Goal: Task Accomplishment & Management: Use online tool/utility

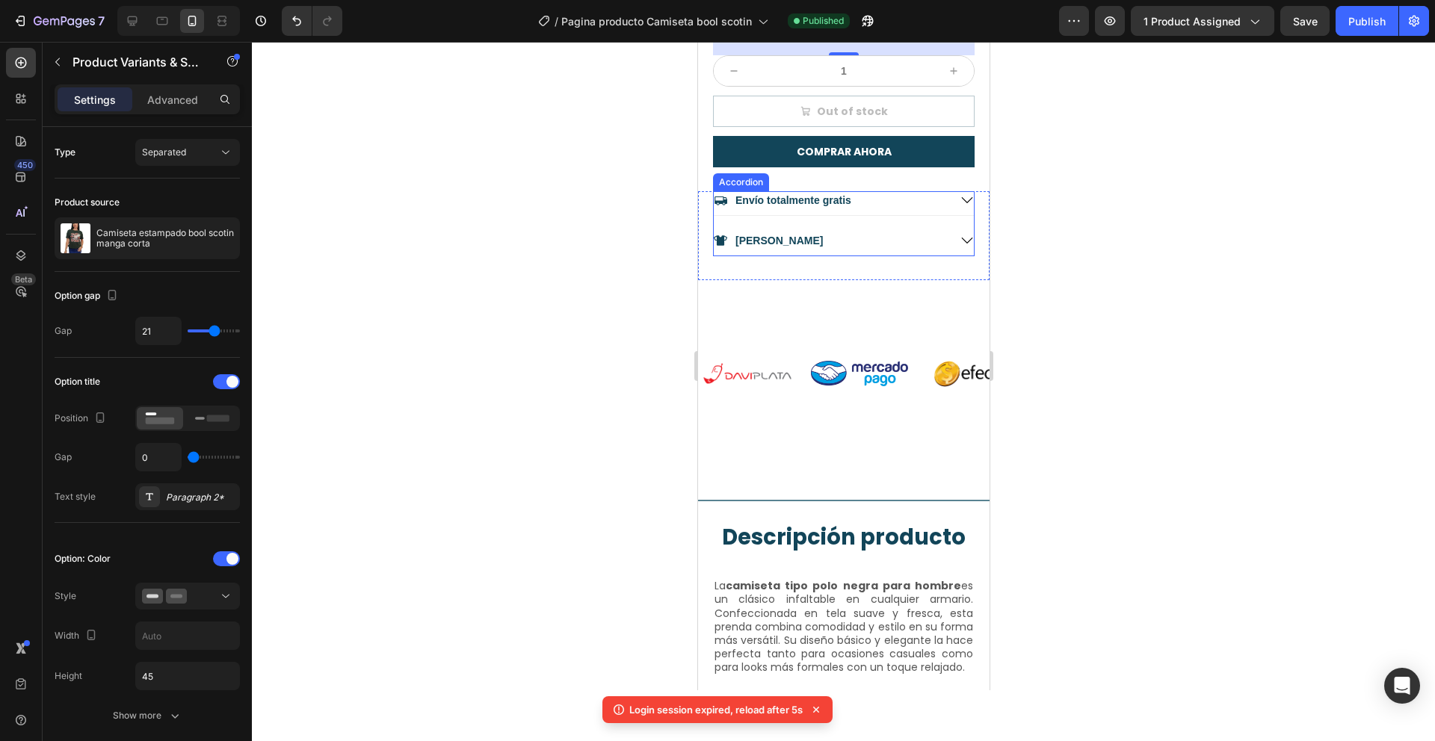
scroll to position [847, 0]
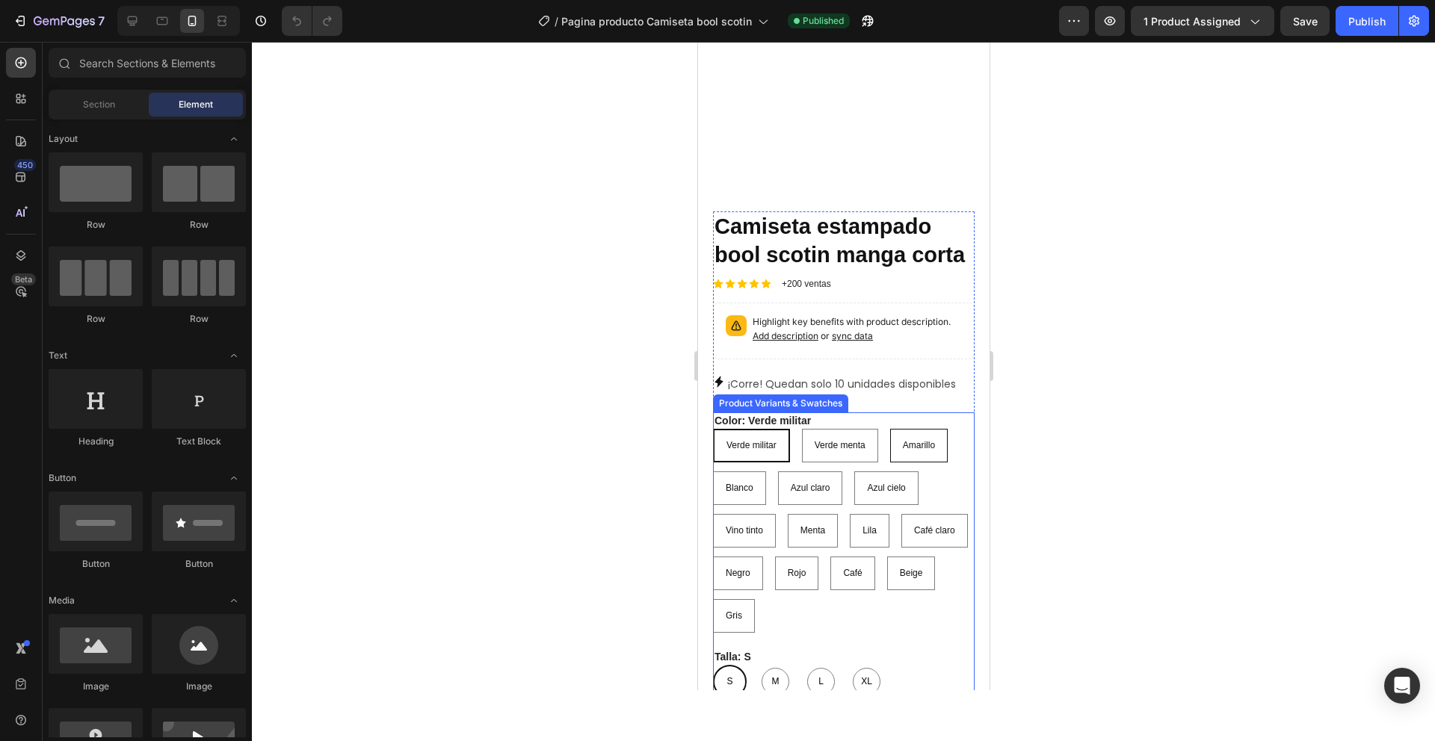
scroll to position [239, 0]
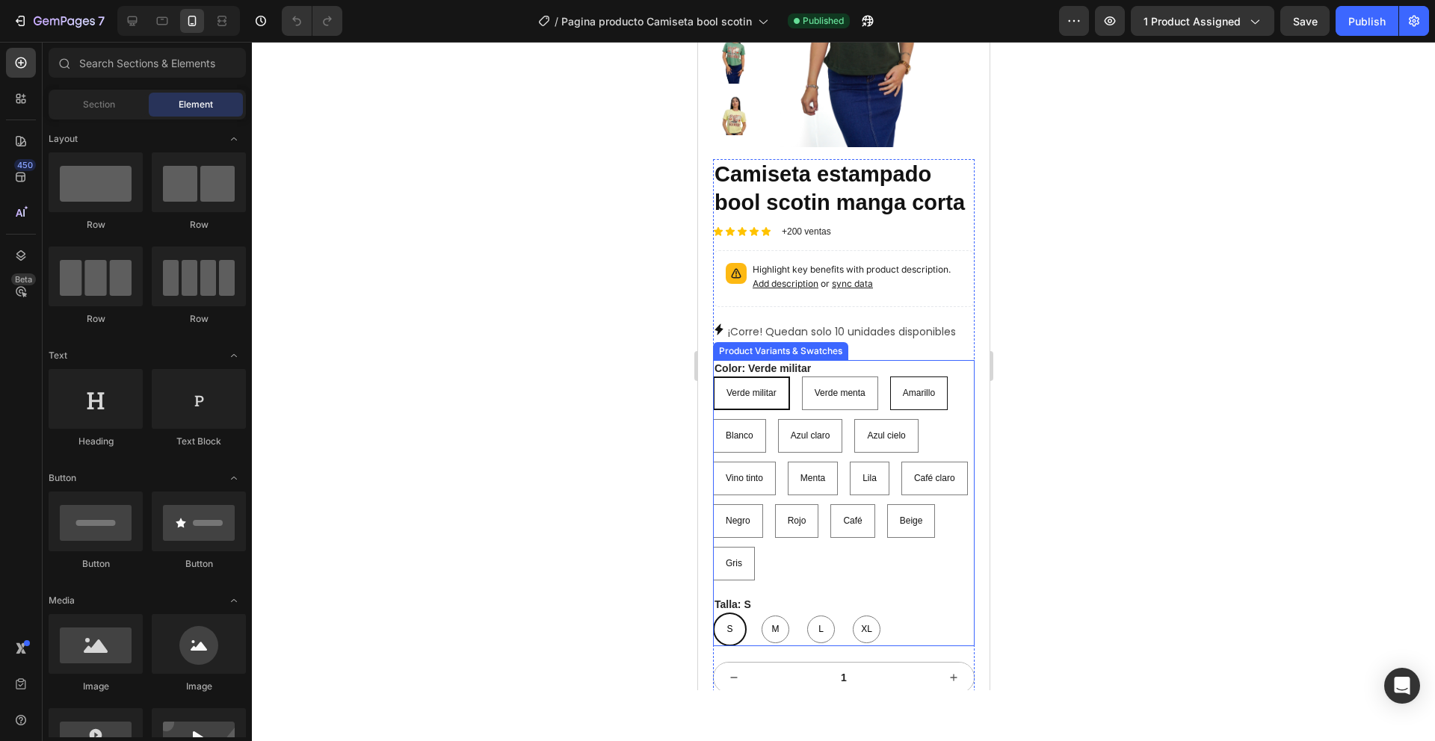
click at [860, 406] on div "Verde menta" at bounding box center [839, 394] width 75 height 24
click at [801, 377] on input "Verde menta Verde menta Verde menta" at bounding box center [800, 376] width 1 height 1
radio input "true"
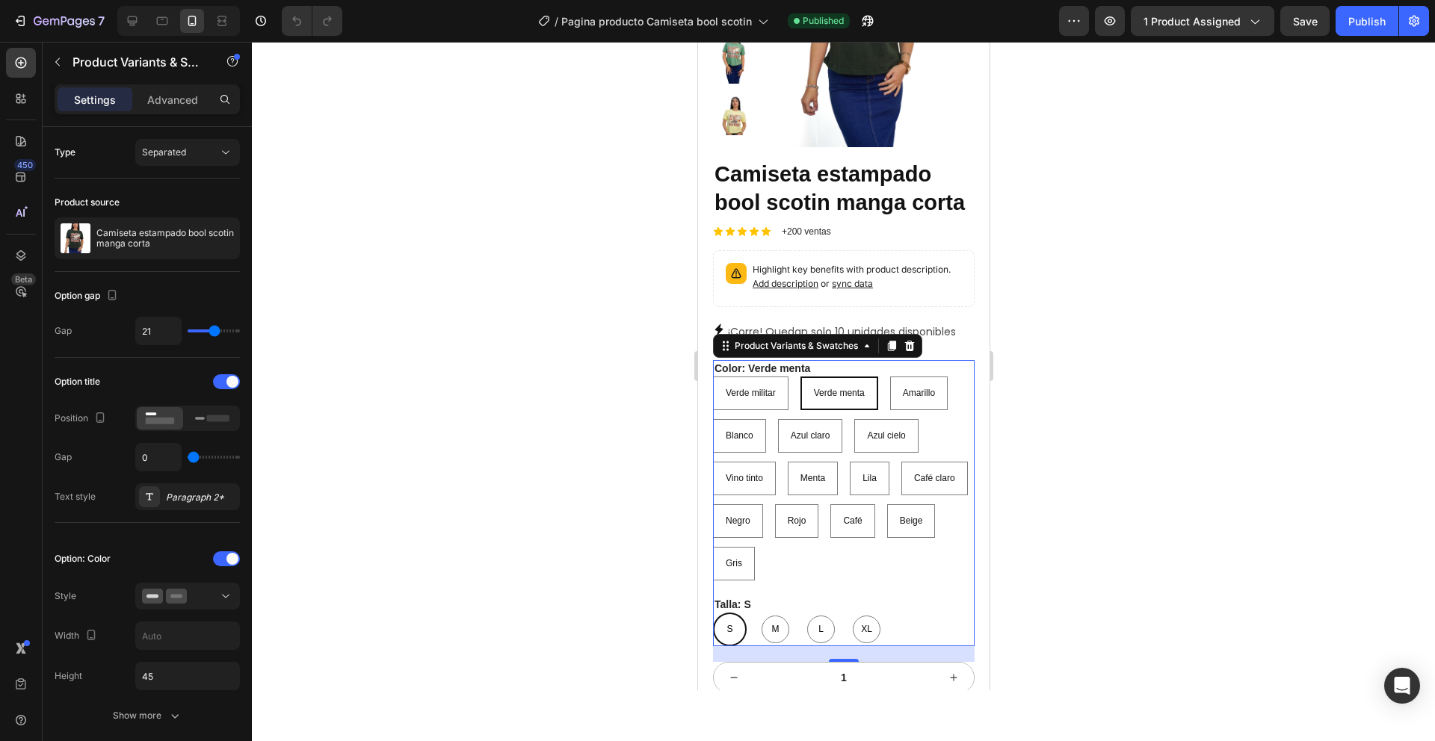
click at [960, 391] on div "Color: Verde menta Verde militar Verde militar Verde militar Verde menta Verde …" at bounding box center [843, 470] width 262 height 220
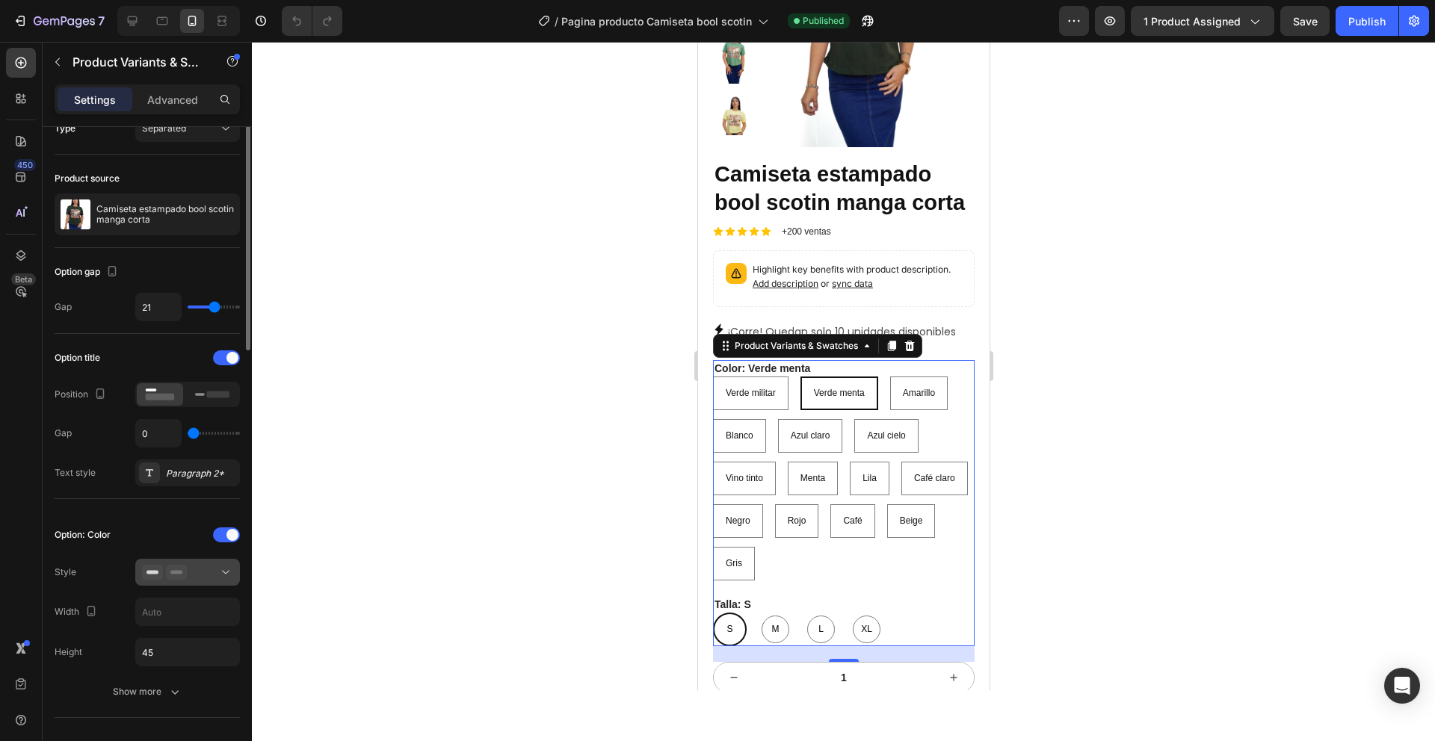
scroll to position [66, 0]
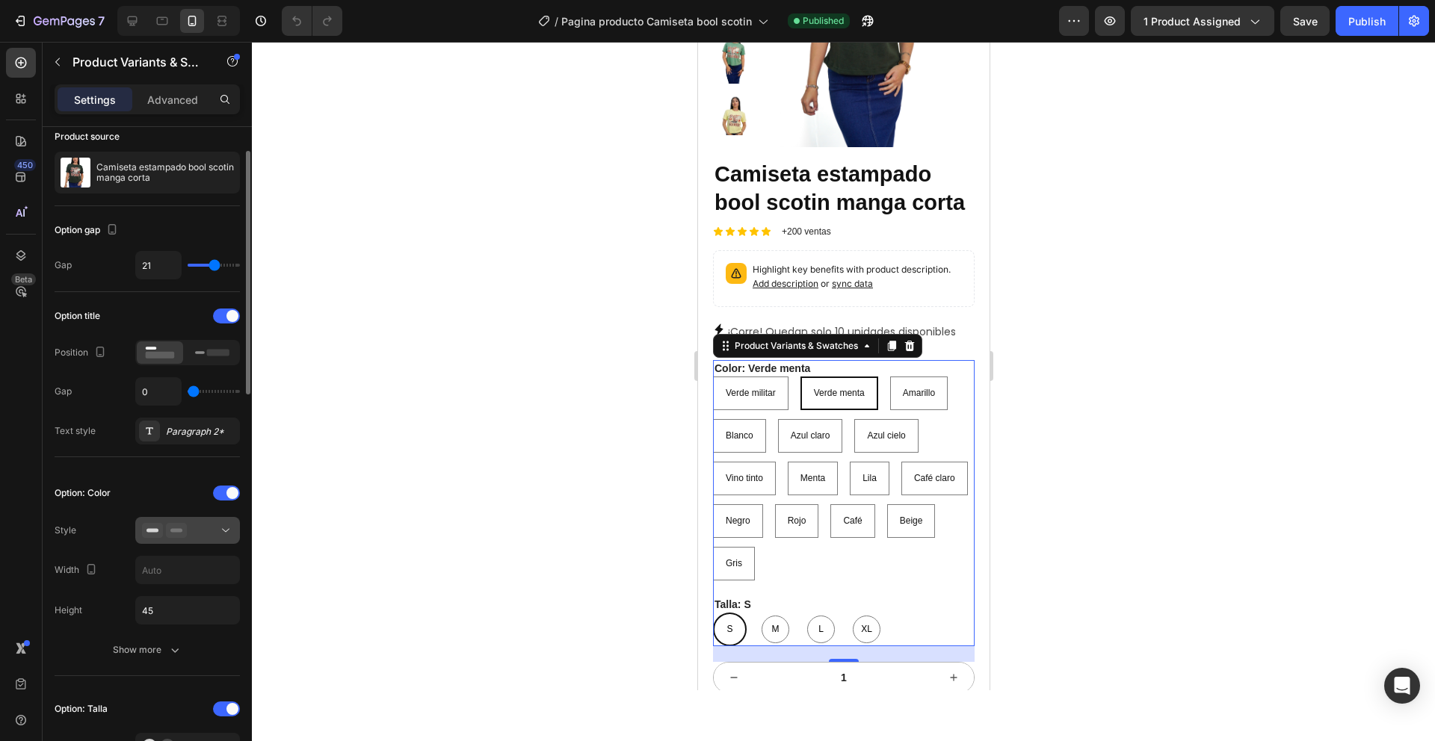
click at [216, 540] on button at bounding box center [187, 530] width 105 height 27
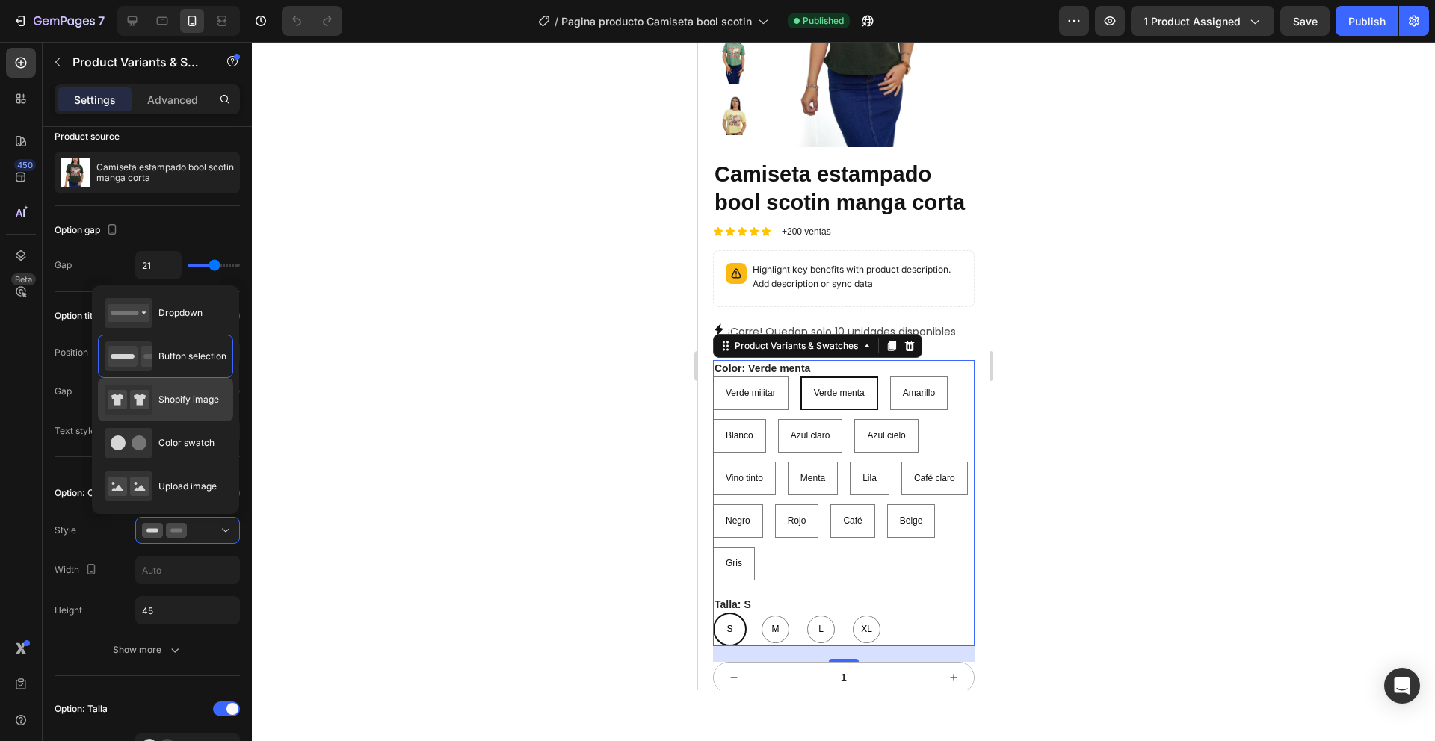
click at [197, 403] on span "Shopify image" at bounding box center [188, 399] width 61 height 13
type input "73"
type input "90"
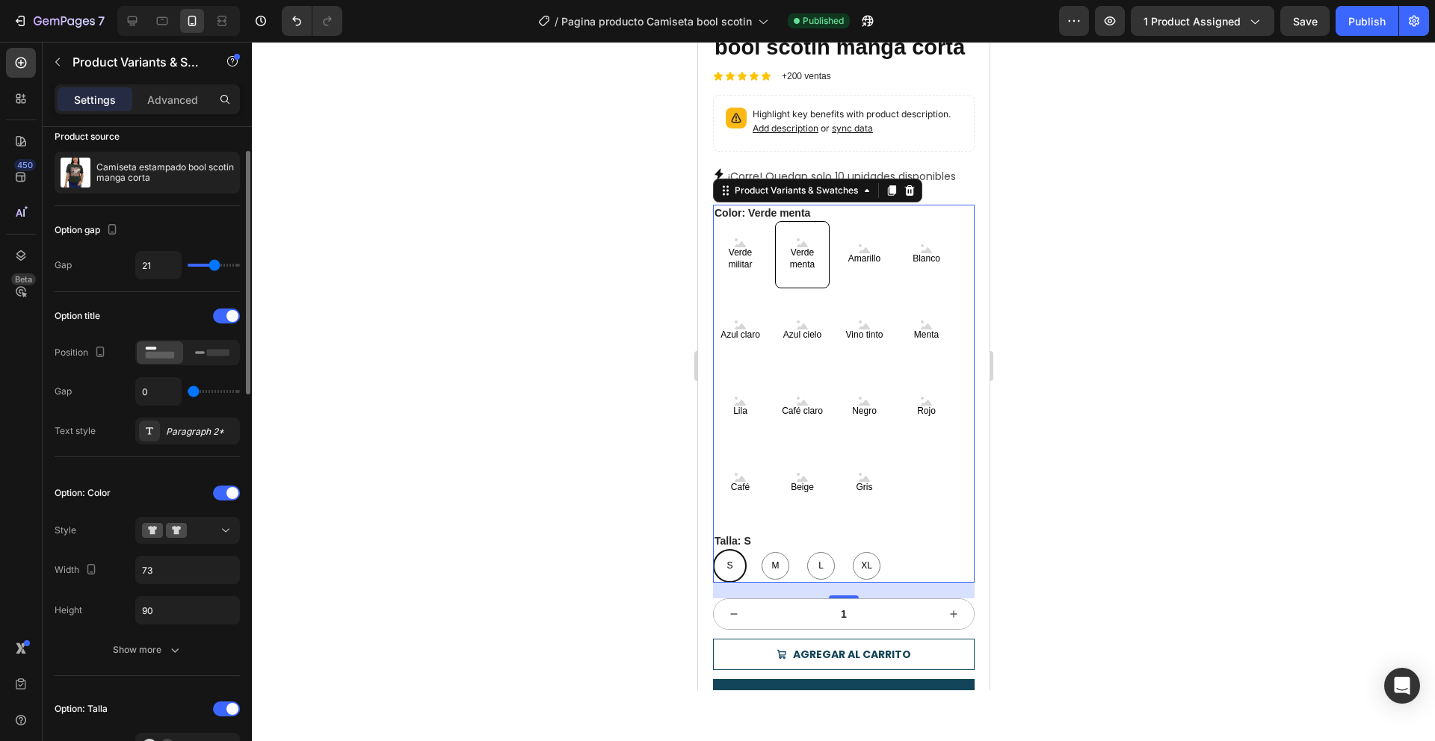
scroll to position [46, 0]
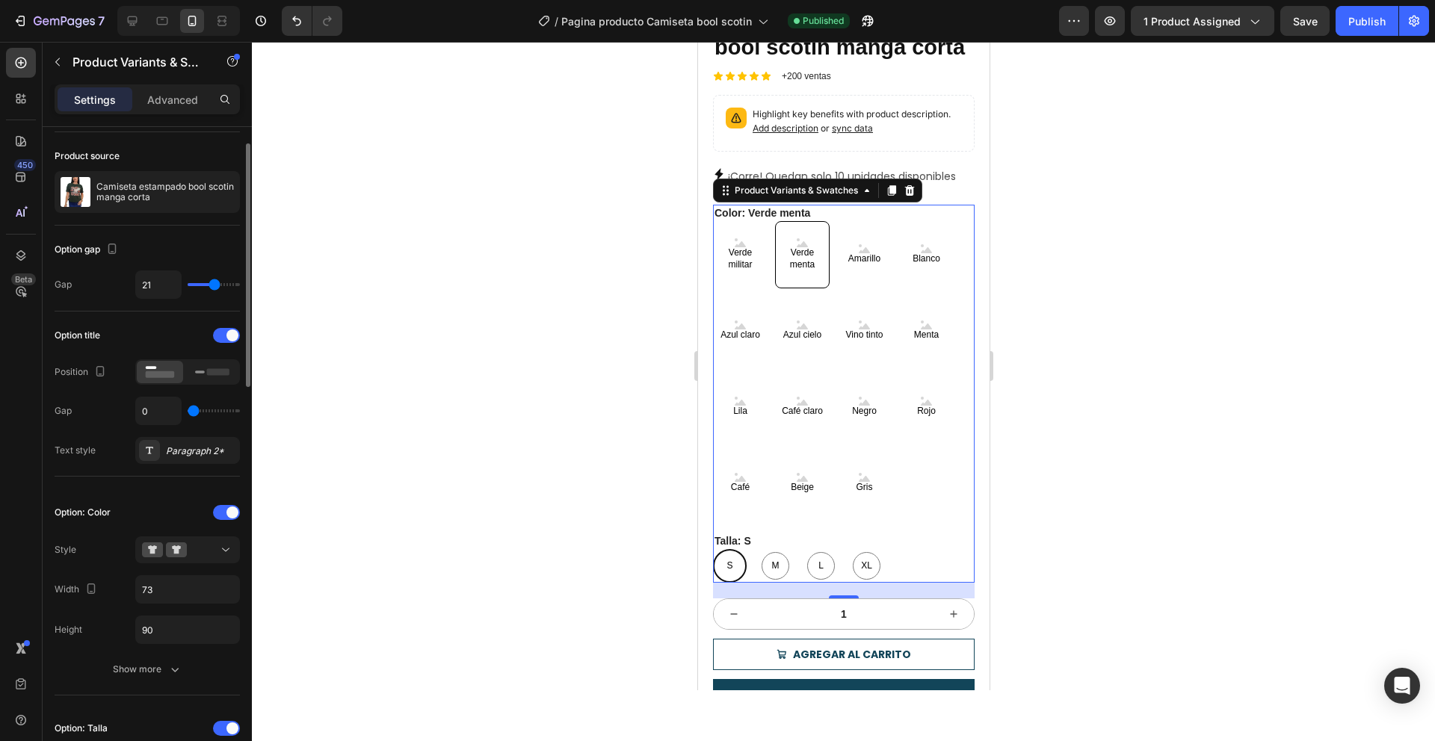
click at [208, 388] on div "Option title Position Gap 0 Text style Paragraph 2*" at bounding box center [147, 394] width 185 height 140
click at [210, 380] on icon at bounding box center [212, 372] width 34 height 16
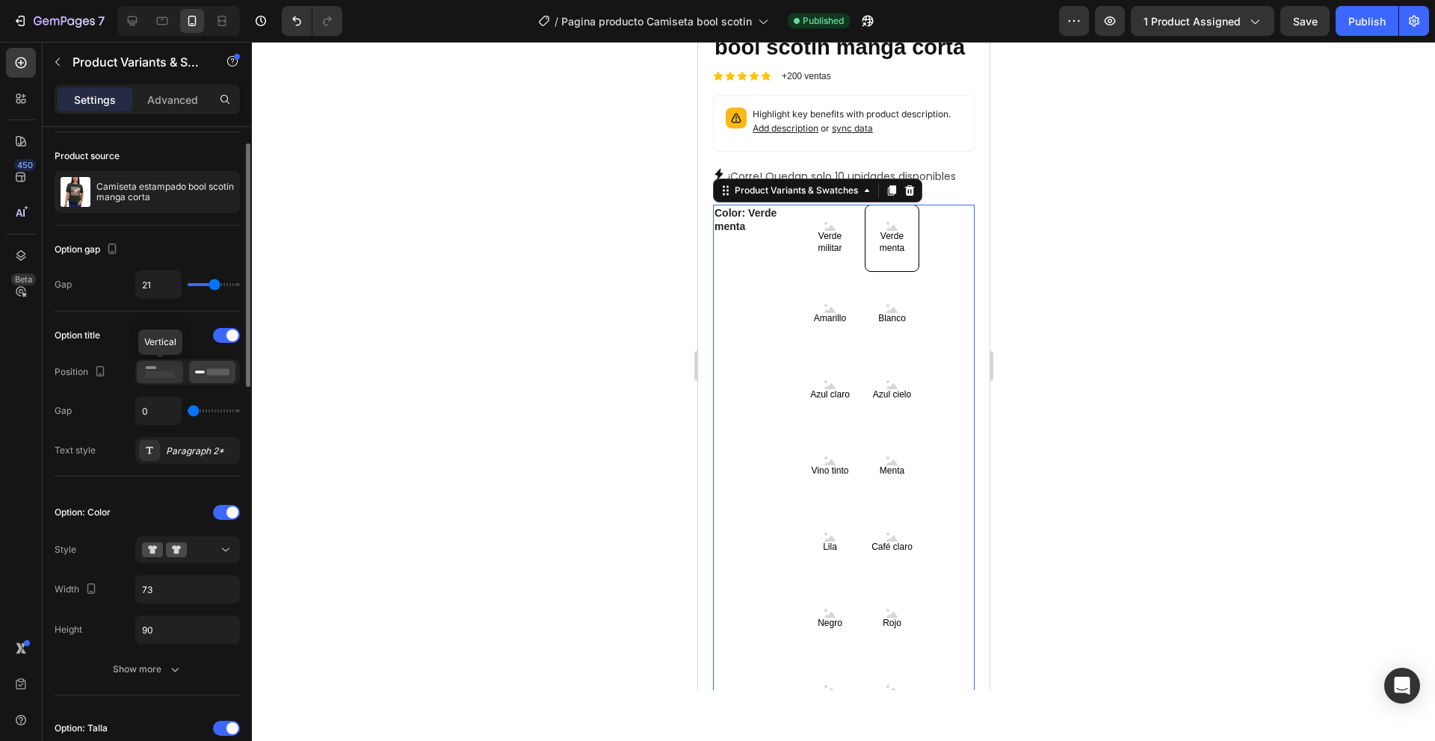
click at [176, 373] on icon at bounding box center [160, 372] width 34 height 16
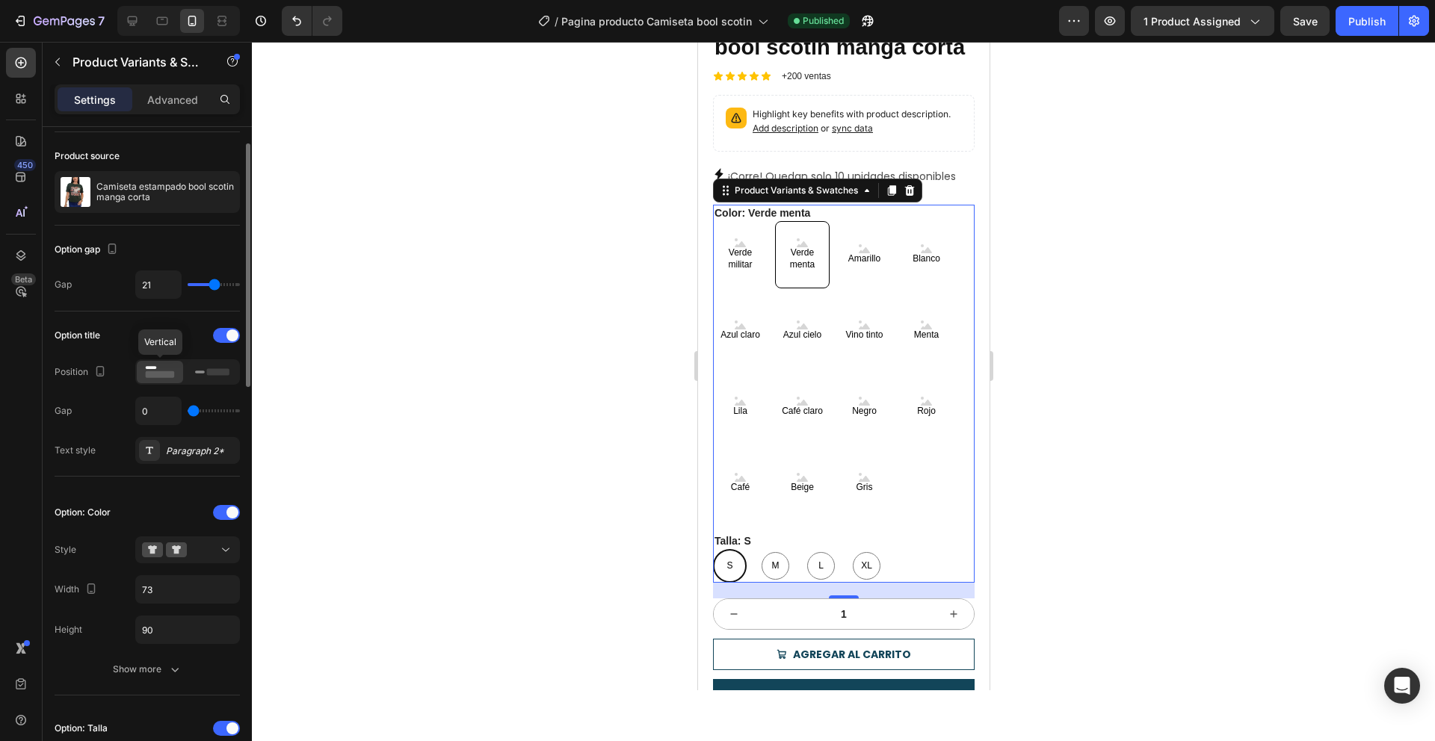
click at [176, 371] on icon at bounding box center [160, 372] width 34 height 16
click at [190, 554] on div at bounding box center [187, 550] width 91 height 15
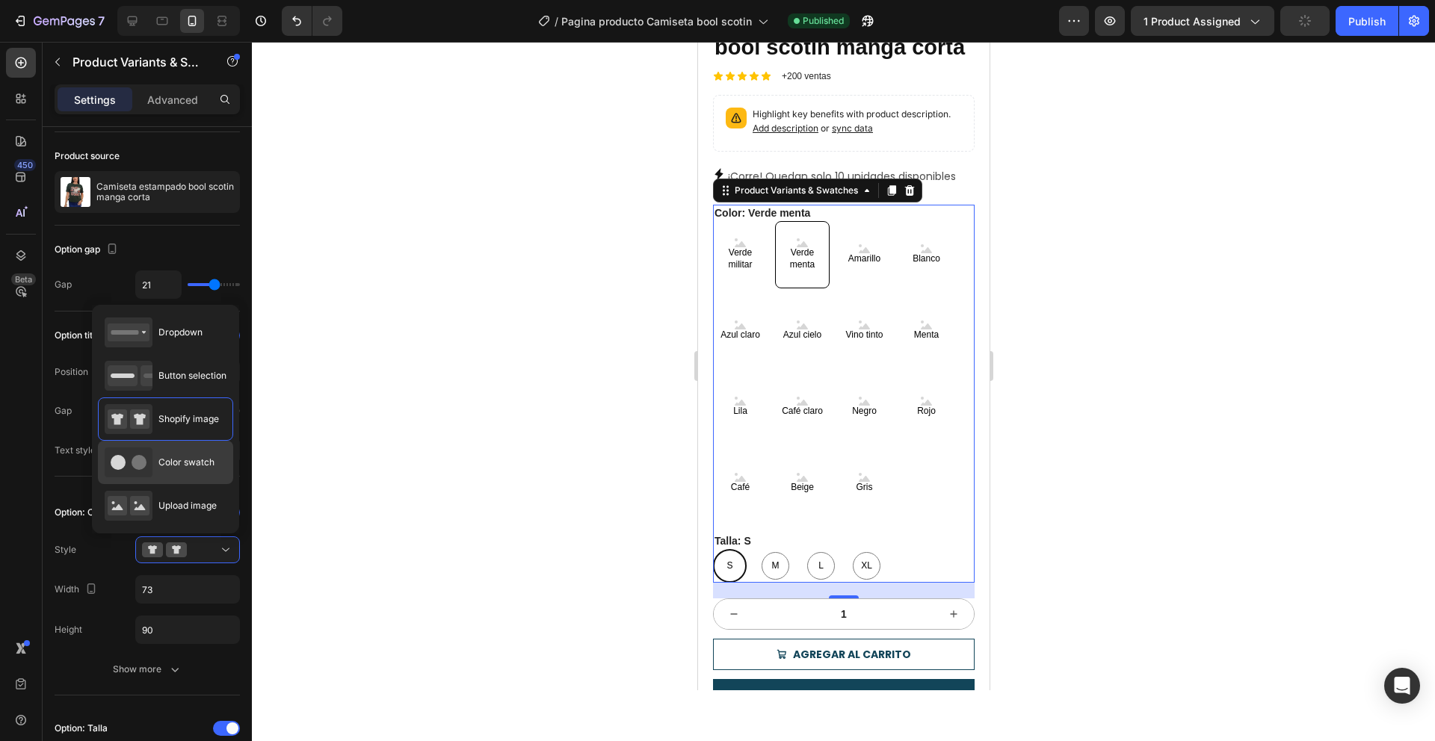
click at [169, 470] on div "Color swatch" at bounding box center [160, 463] width 110 height 30
type input "45"
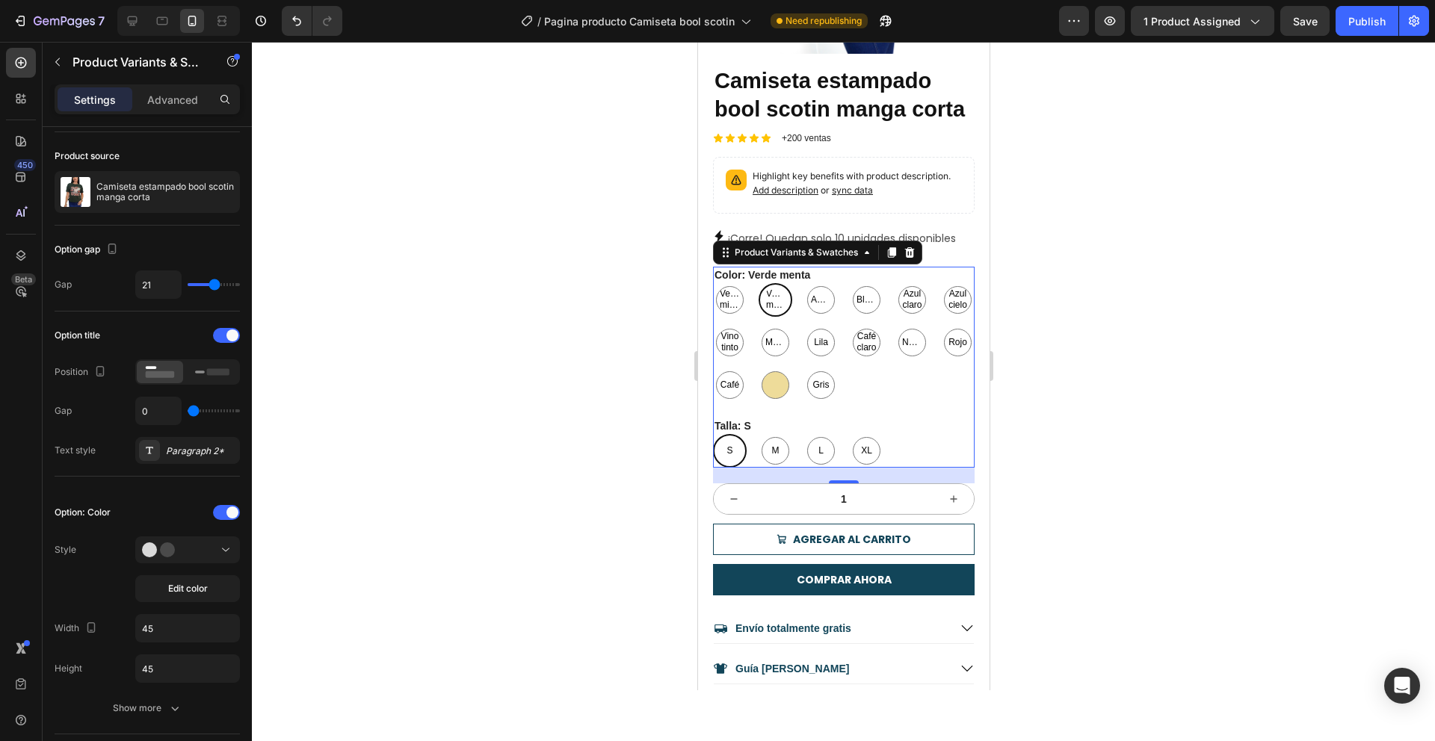
scroll to position [290, 0]
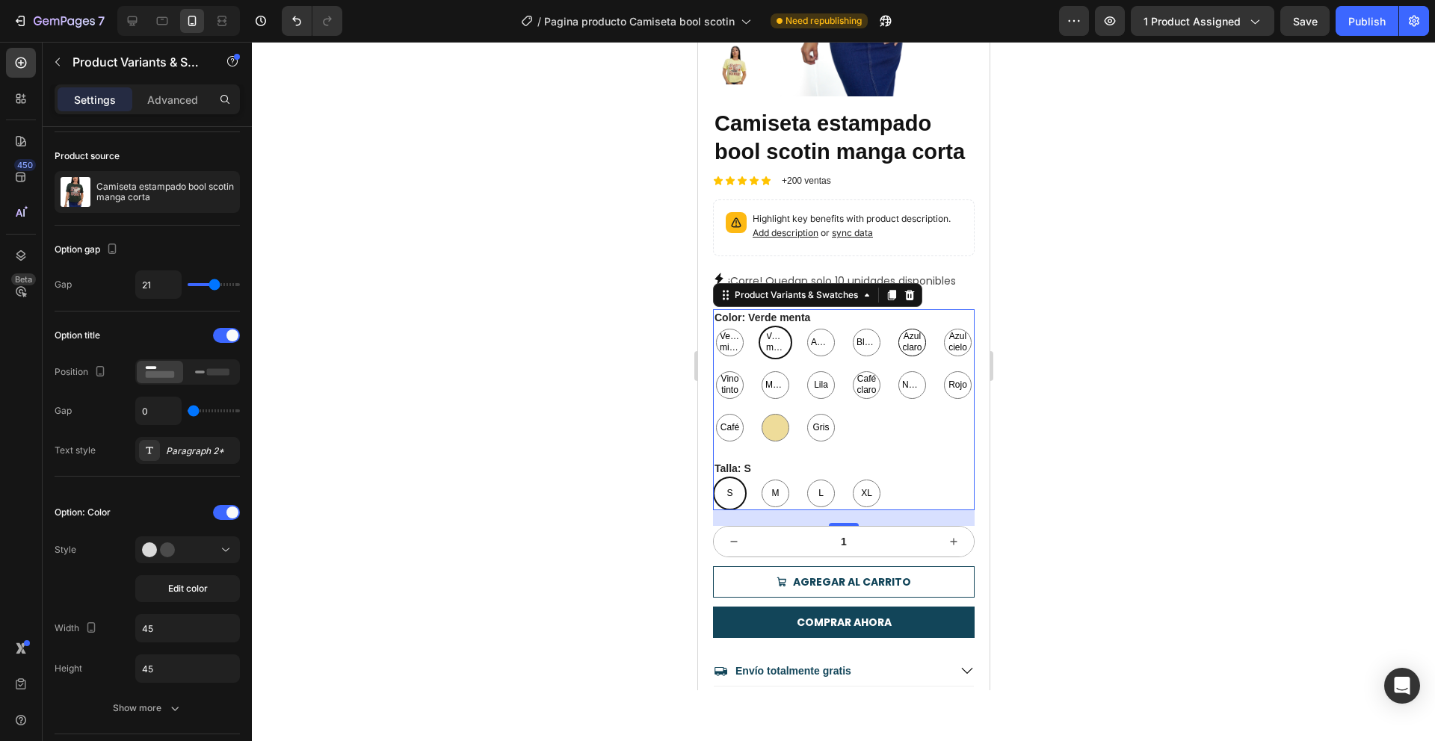
drag, startPoint x: 866, startPoint y: 441, endPoint x: 906, endPoint y: 365, distance: 86.2
click at [791, 441] on div at bounding box center [775, 428] width 34 height 34
click at [758, 411] on input "Beige Beige" at bounding box center [757, 410] width 1 height 1
radio input "true"
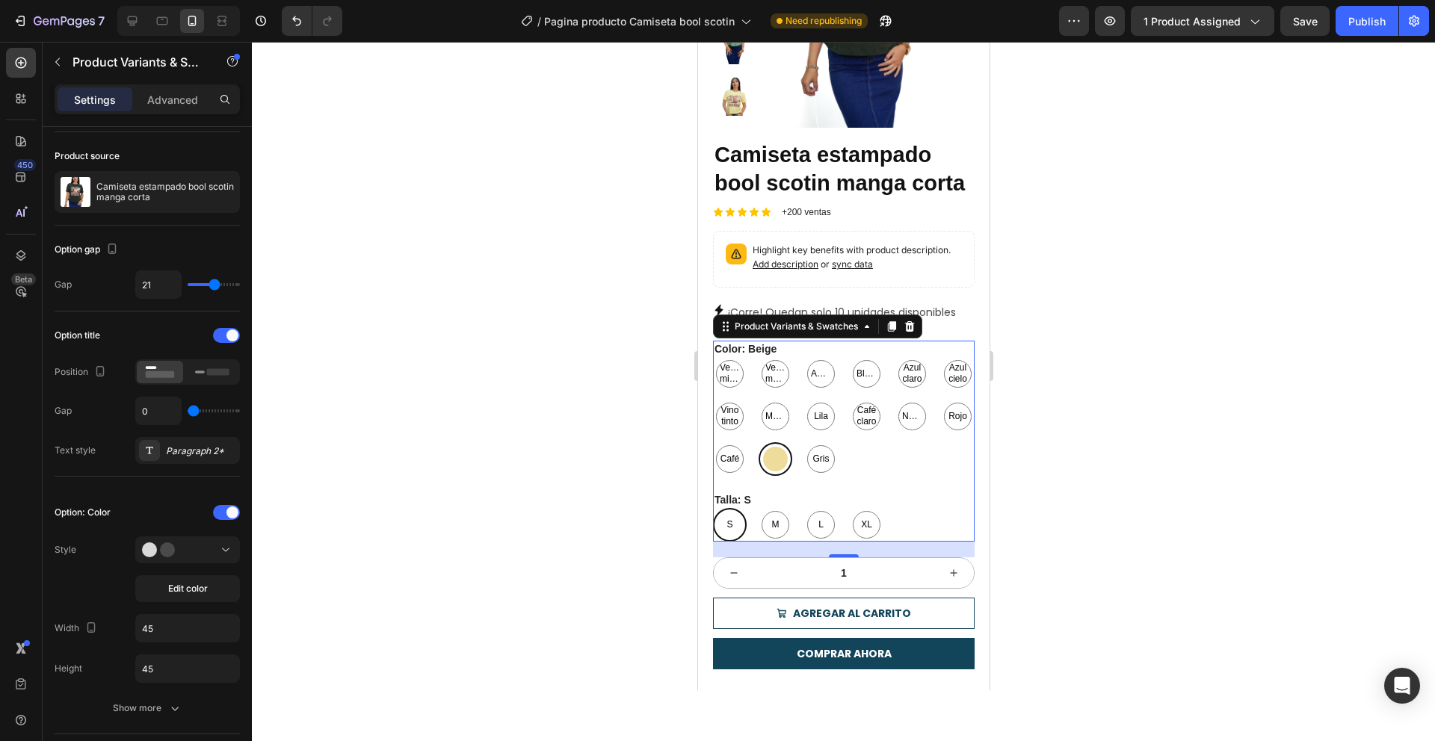
scroll to position [242, 0]
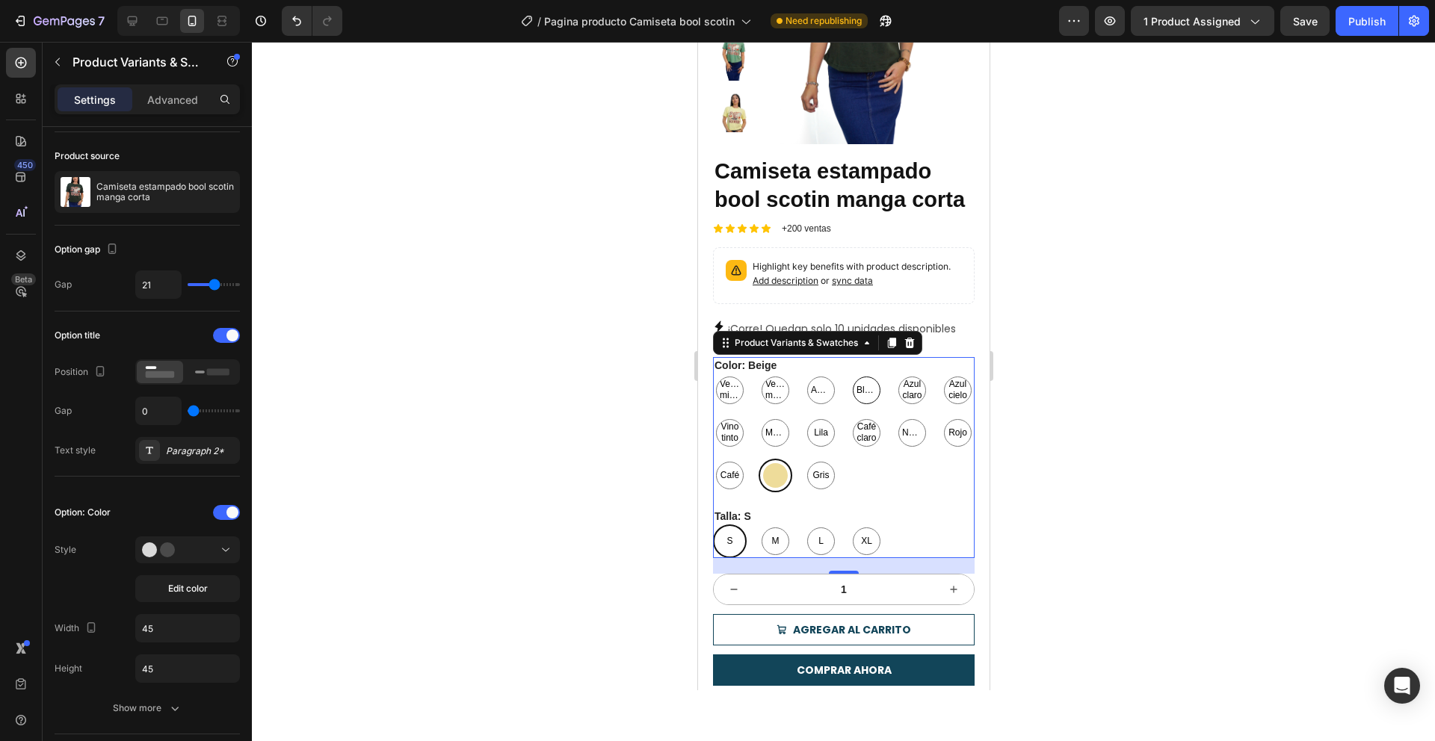
click at [865, 404] on div "Blanco" at bounding box center [866, 391] width 28 height 28
click at [849, 374] on input "Blanco Blanco Blanco" at bounding box center [848, 373] width 1 height 1
radio input "true"
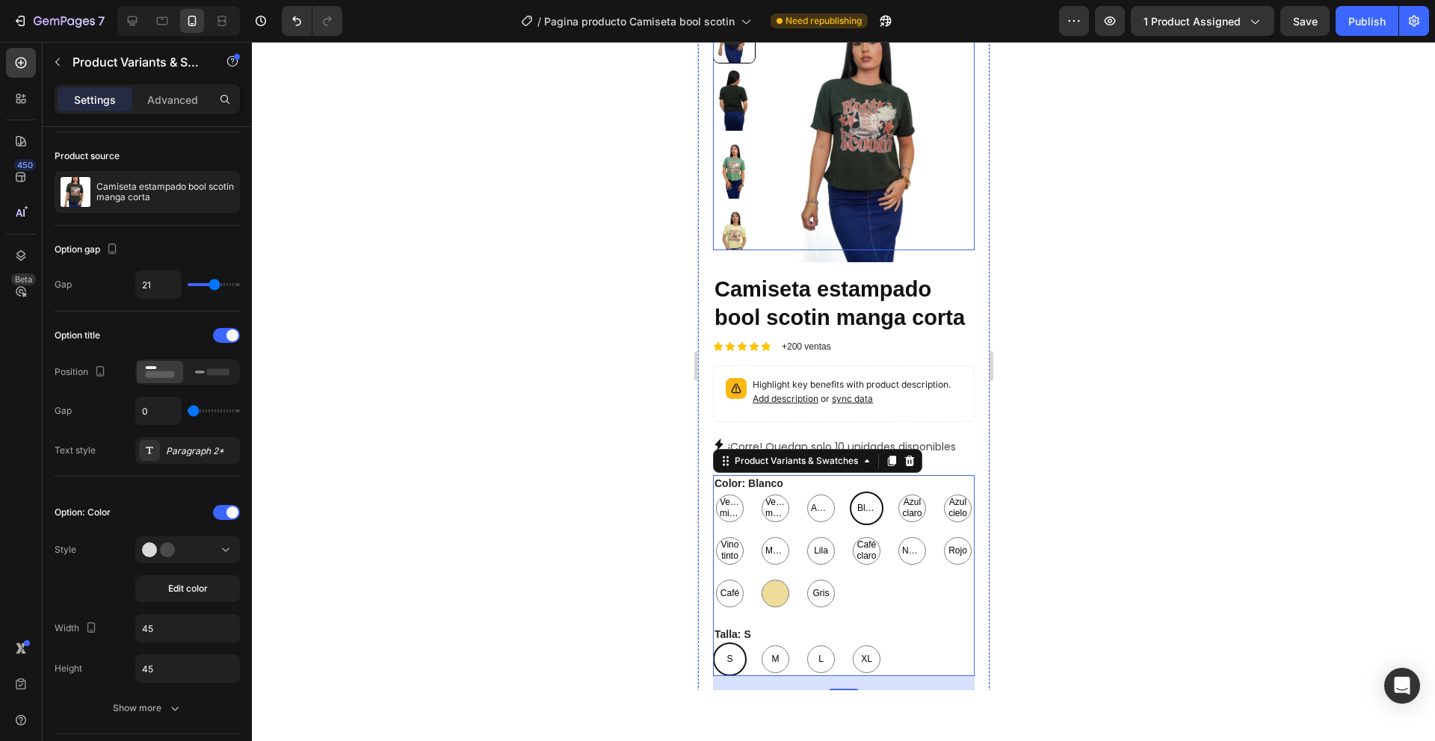
scroll to position [117, 0]
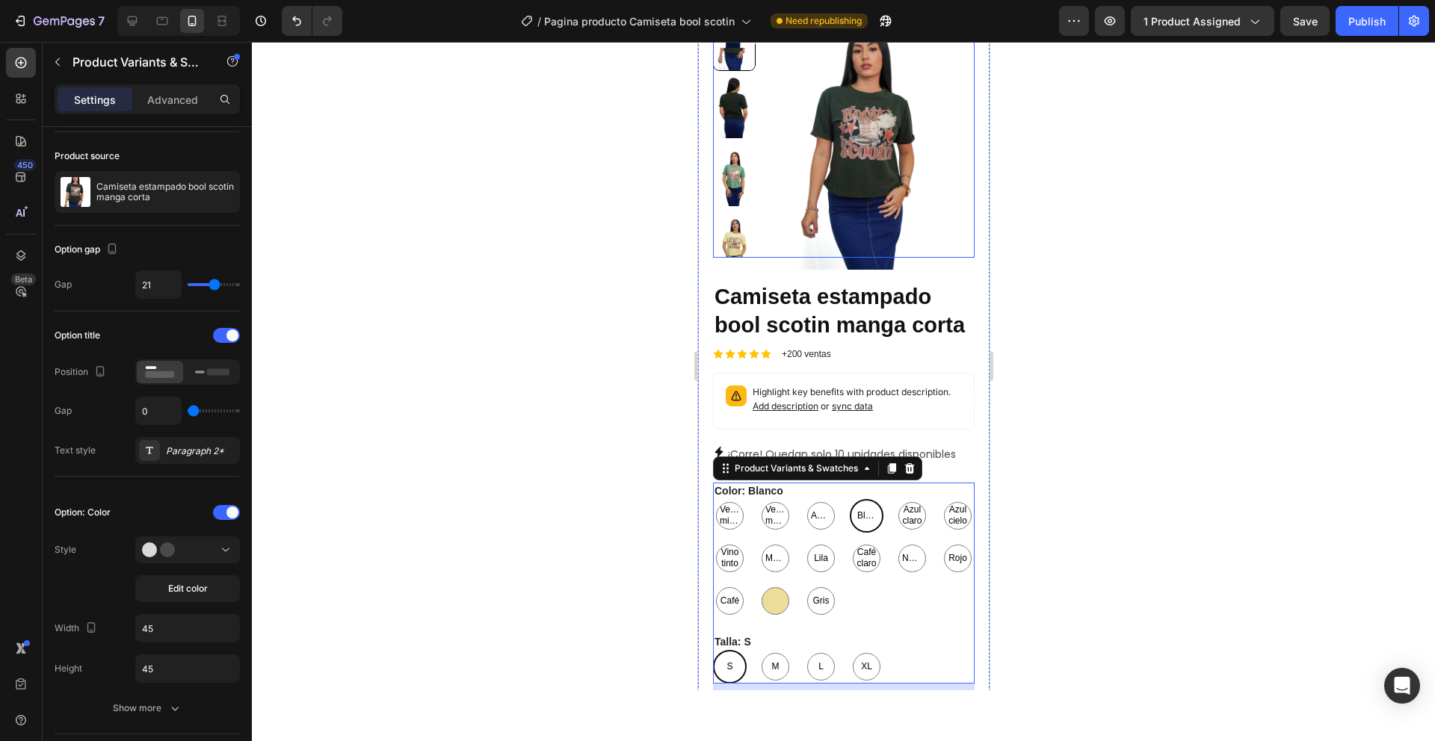
click at [733, 211] on img at bounding box center [733, 242] width 43 height 64
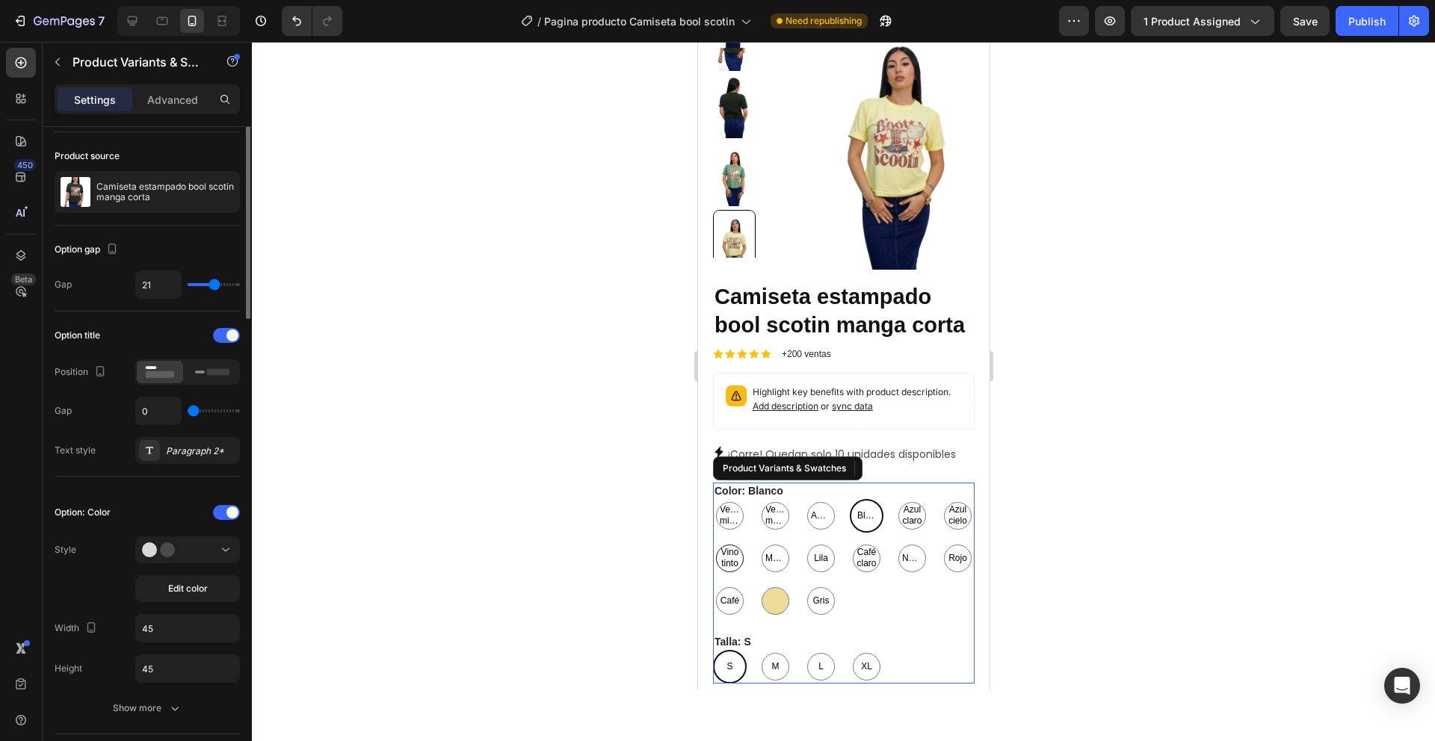
click at [743, 545] on div "Vino tinto" at bounding box center [729, 559] width 28 height 28
click at [712, 541] on input "Vino tinto Vino tinto Vino tinto" at bounding box center [711, 541] width 1 height 1
radio input "true"
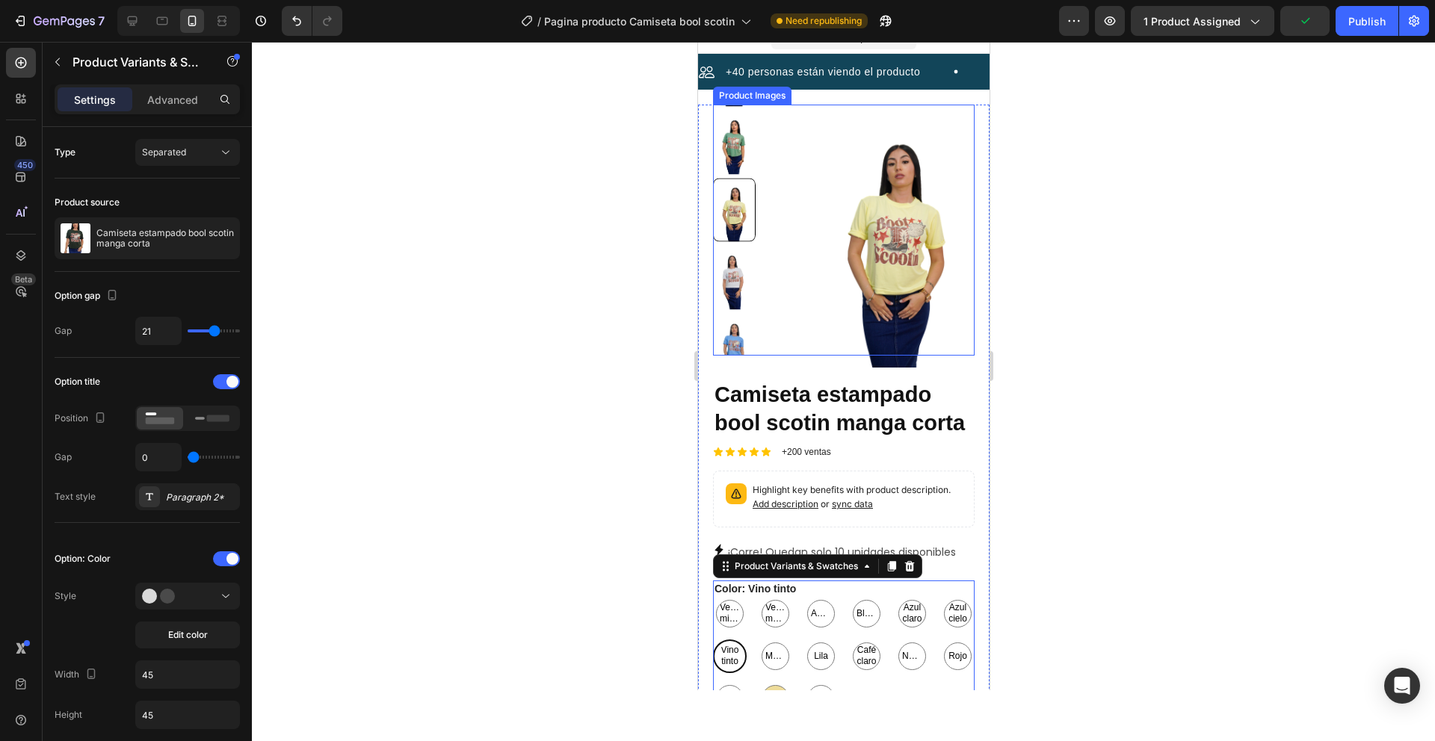
scroll to position [28, 0]
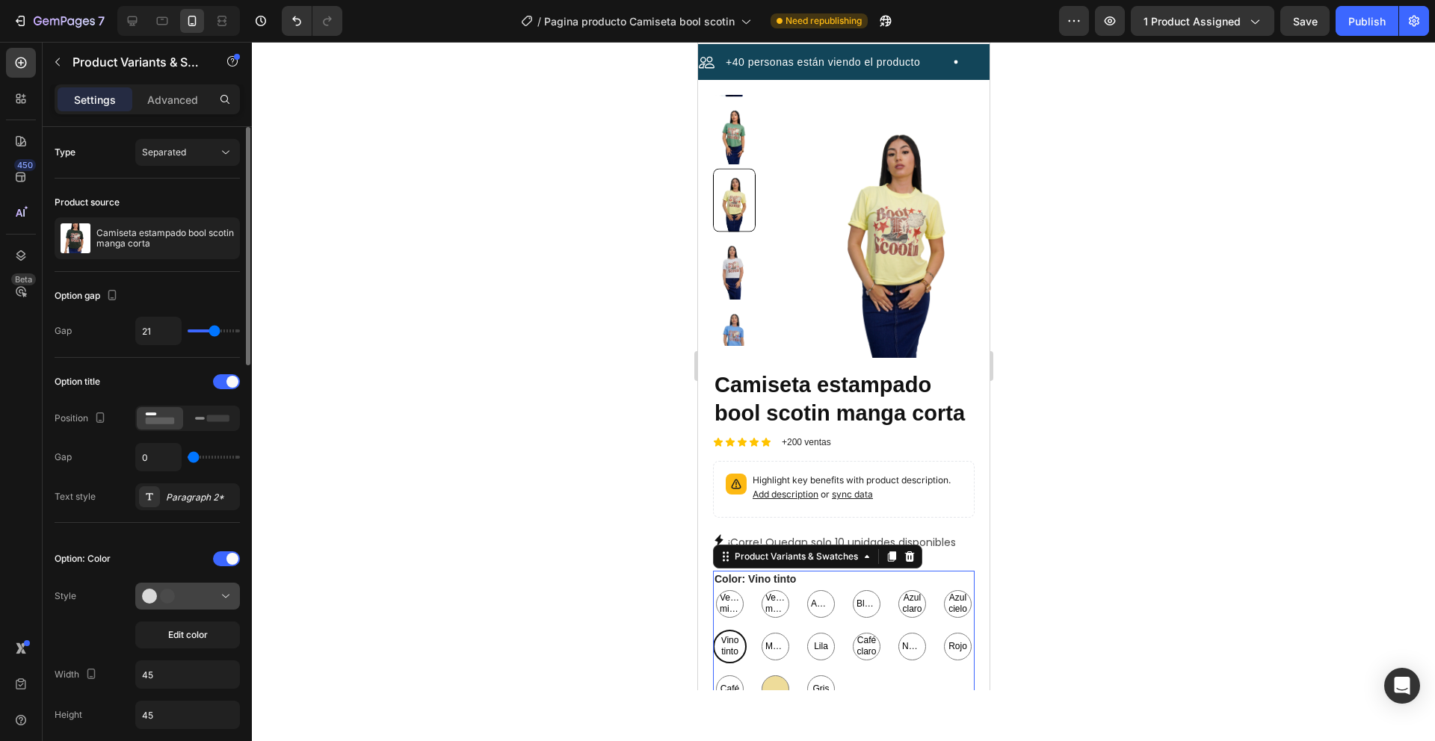
click at [205, 590] on div at bounding box center [187, 596] width 91 height 15
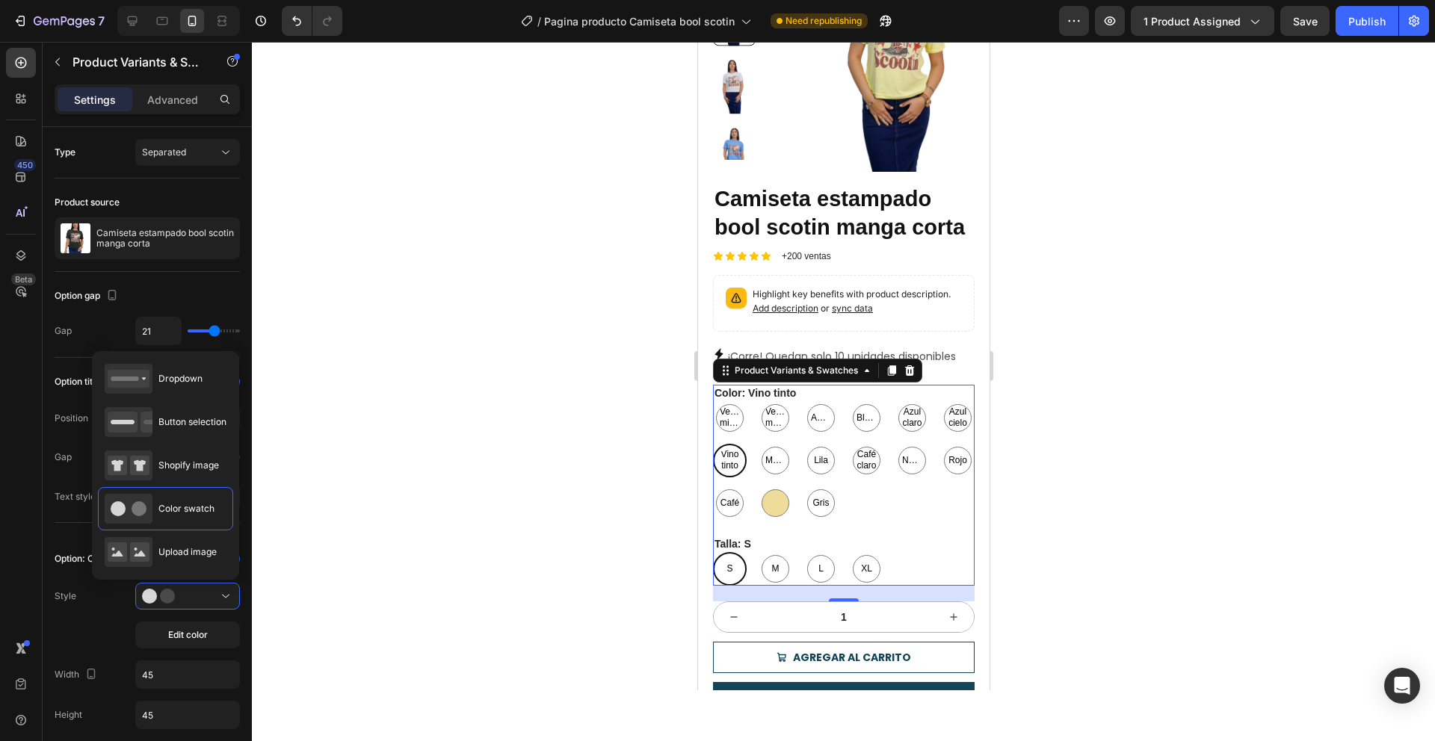
scroll to position [217, 0]
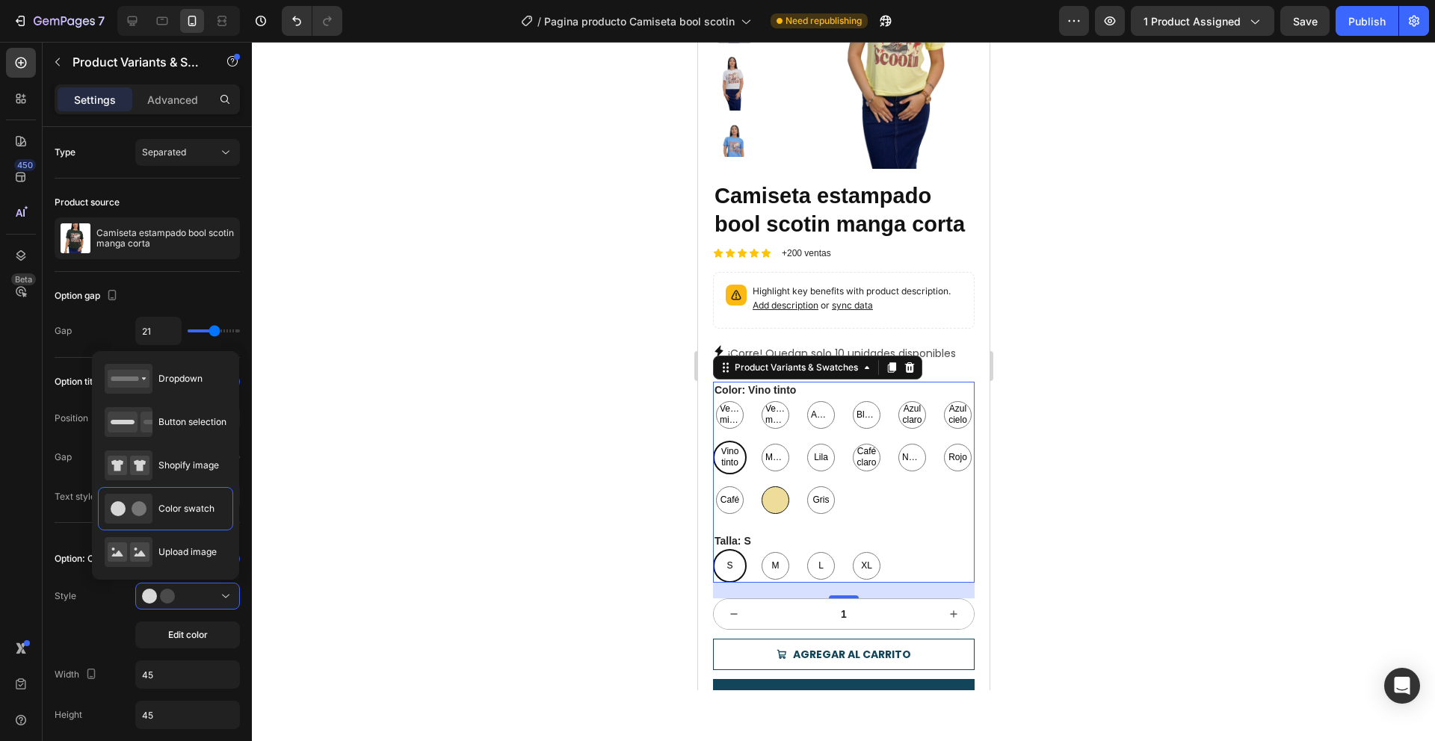
click at [788, 514] on div at bounding box center [775, 500] width 28 height 28
click at [758, 483] on input "Beige Beige" at bounding box center [757, 483] width 1 height 1
radio input "true"
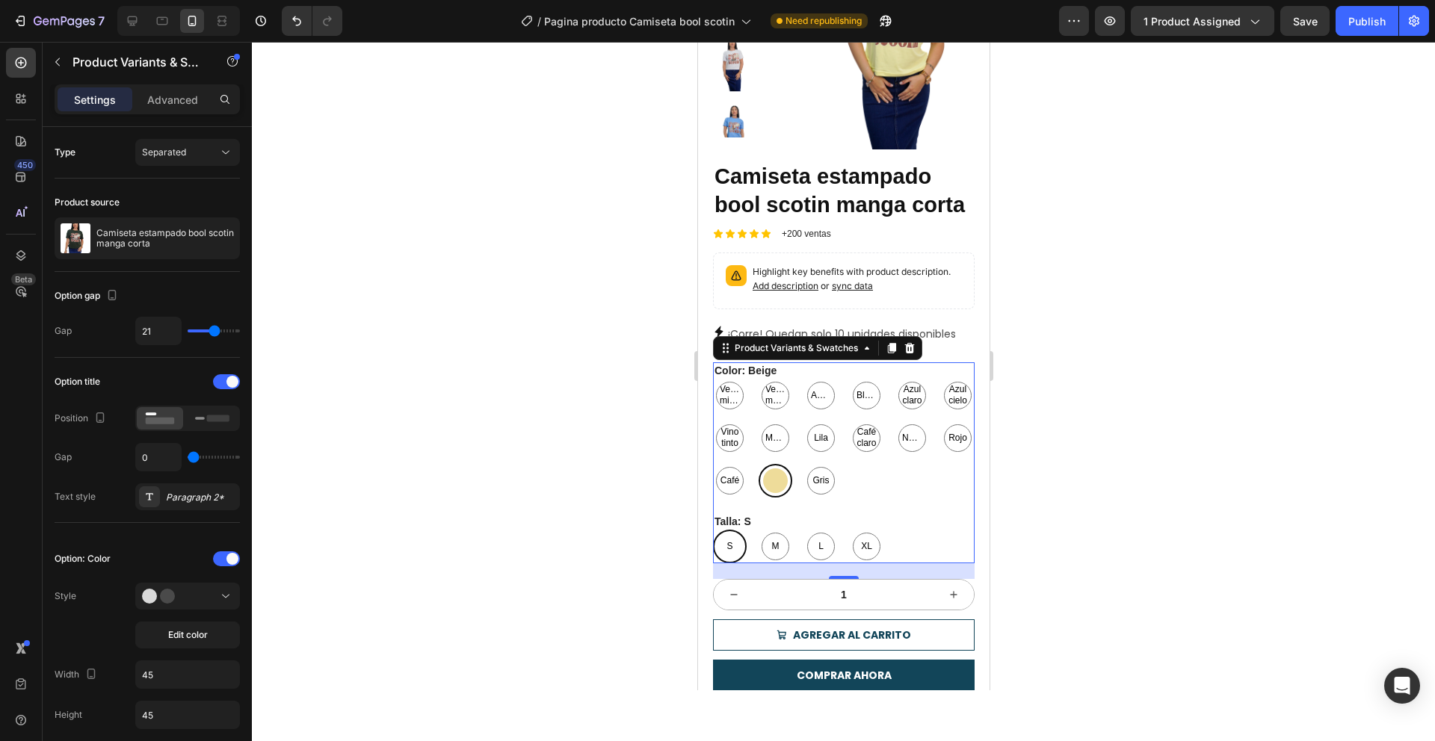
scroll to position [239, 0]
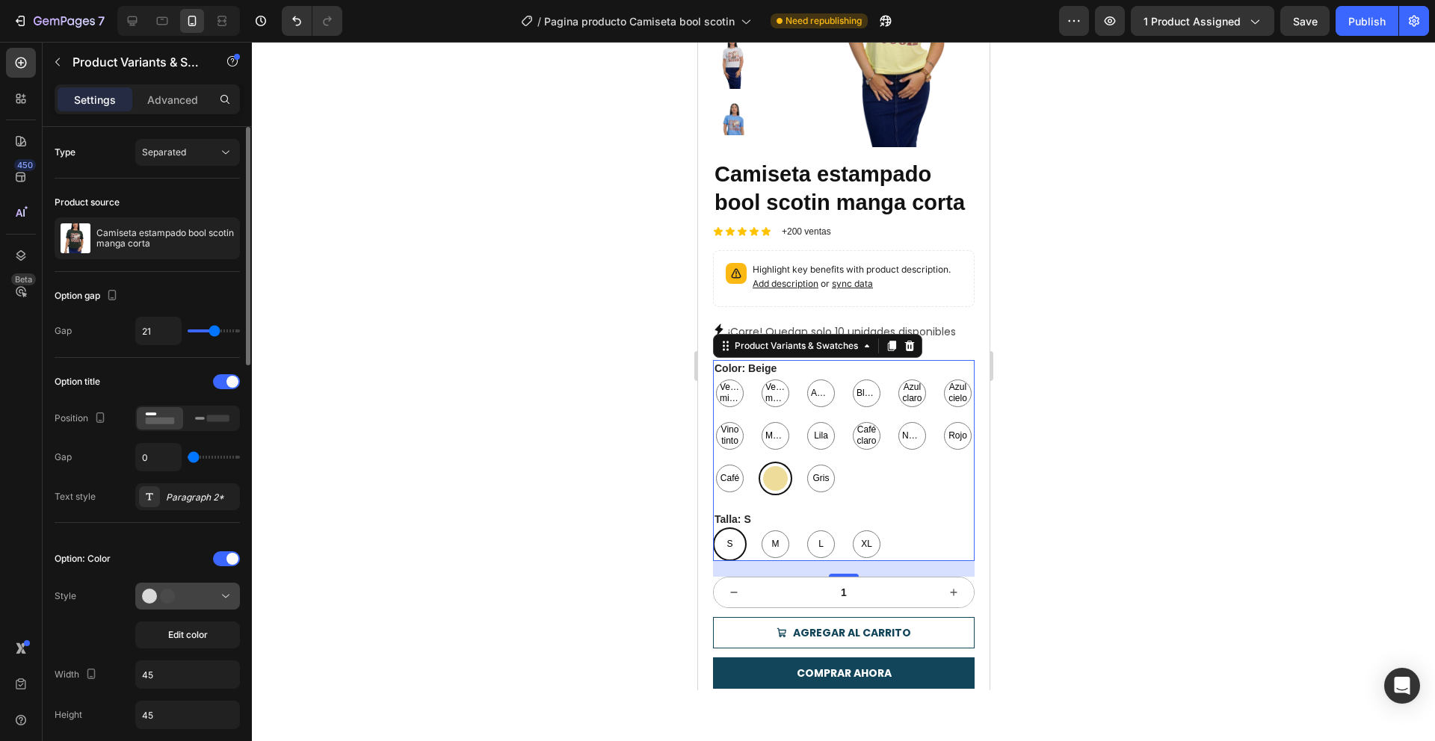
click at [182, 603] on icon at bounding box center [164, 596] width 45 height 15
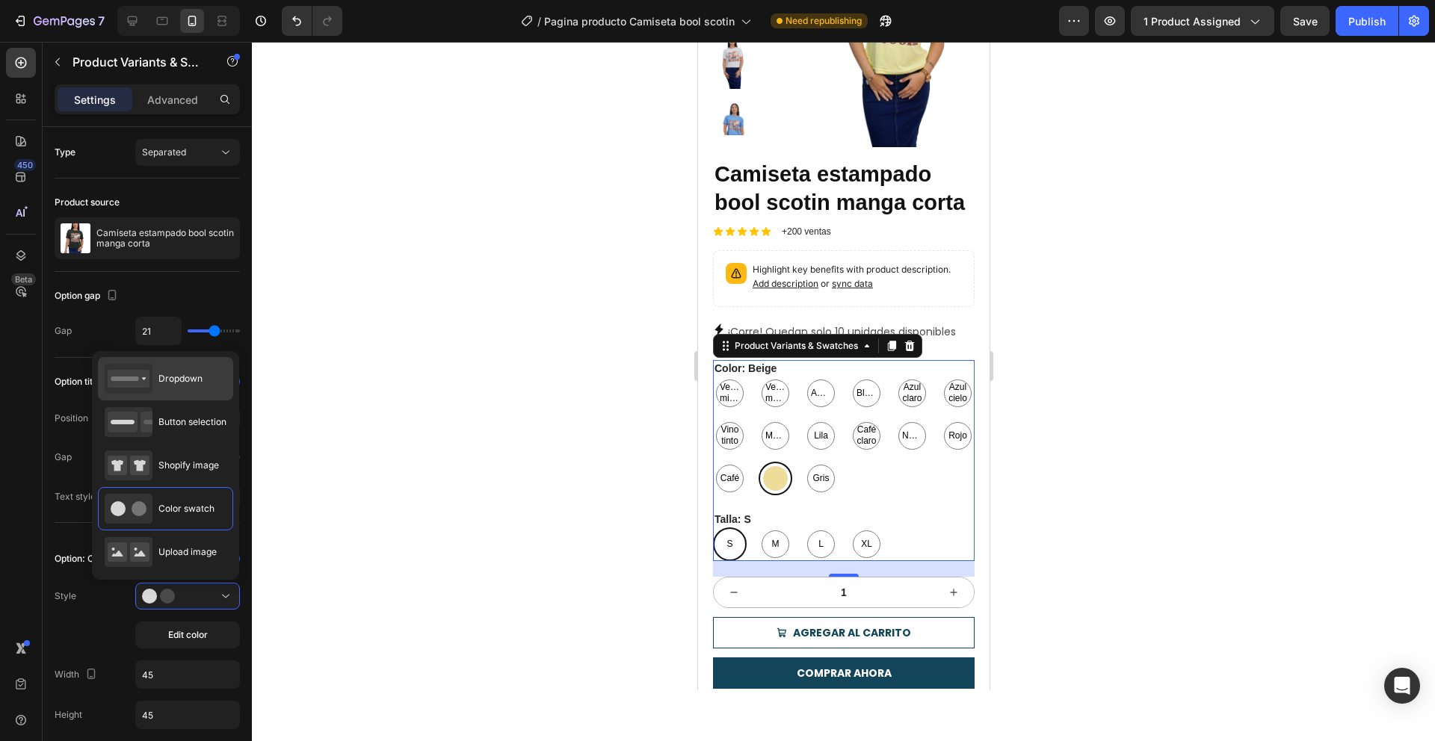
click at [191, 390] on div "Dropdown" at bounding box center [154, 379] width 98 height 30
type input "100%"
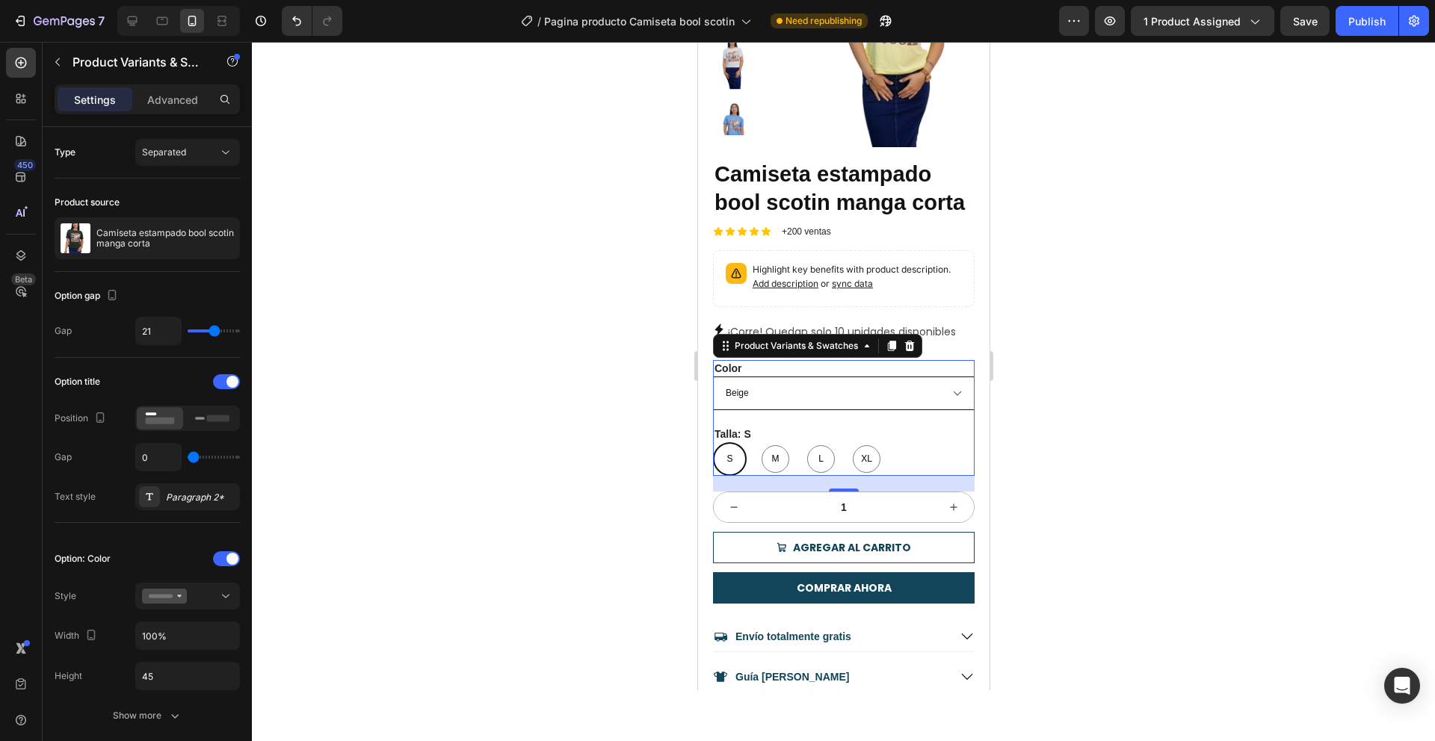
click at [778, 410] on select "Verde militar Verde menta Amarillo Blanco Azul claro Azul cielo Vino tinto Ment…" at bounding box center [843, 394] width 262 height 34
click at [776, 410] on select "Verde militar Verde menta Amarillo Blanco Azul claro Azul cielo Vino tinto Ment…" at bounding box center [843, 394] width 262 height 34
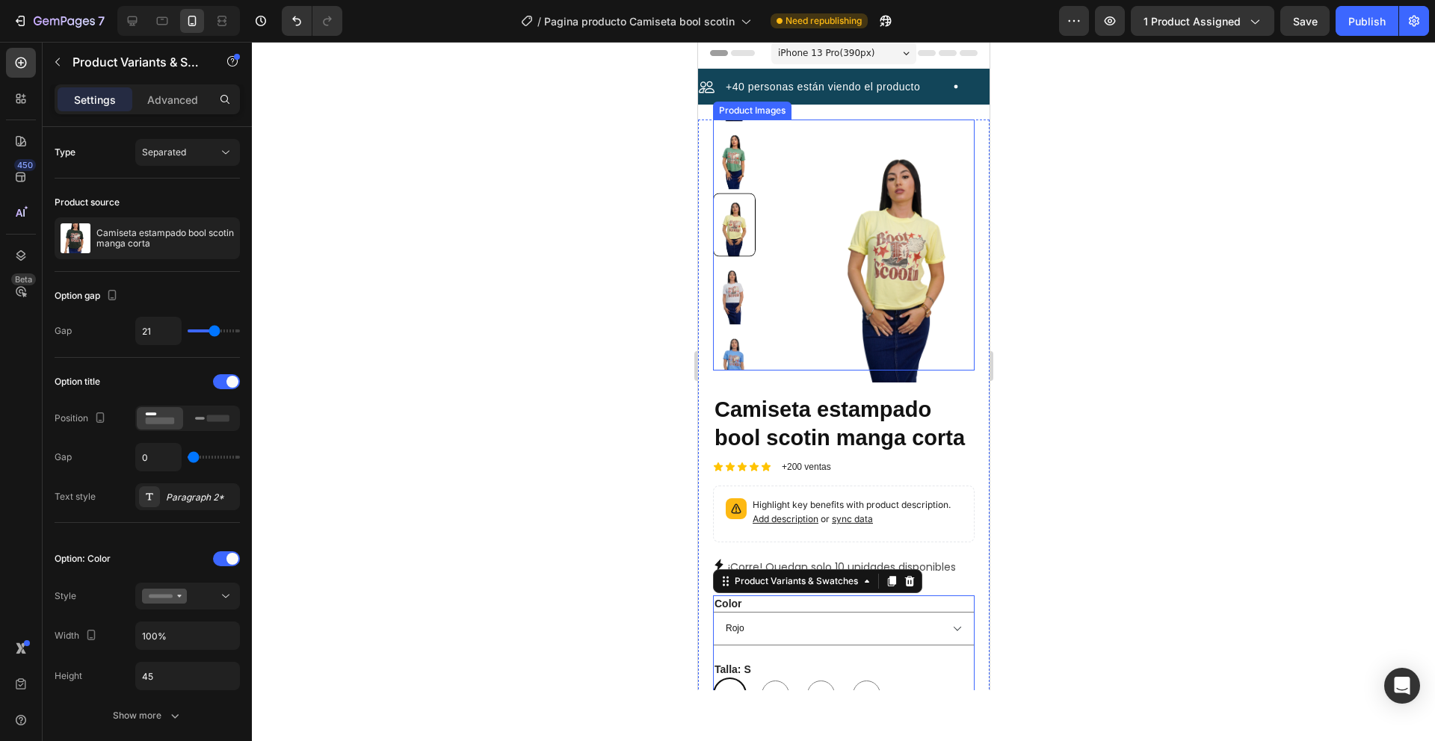
scroll to position [0, 0]
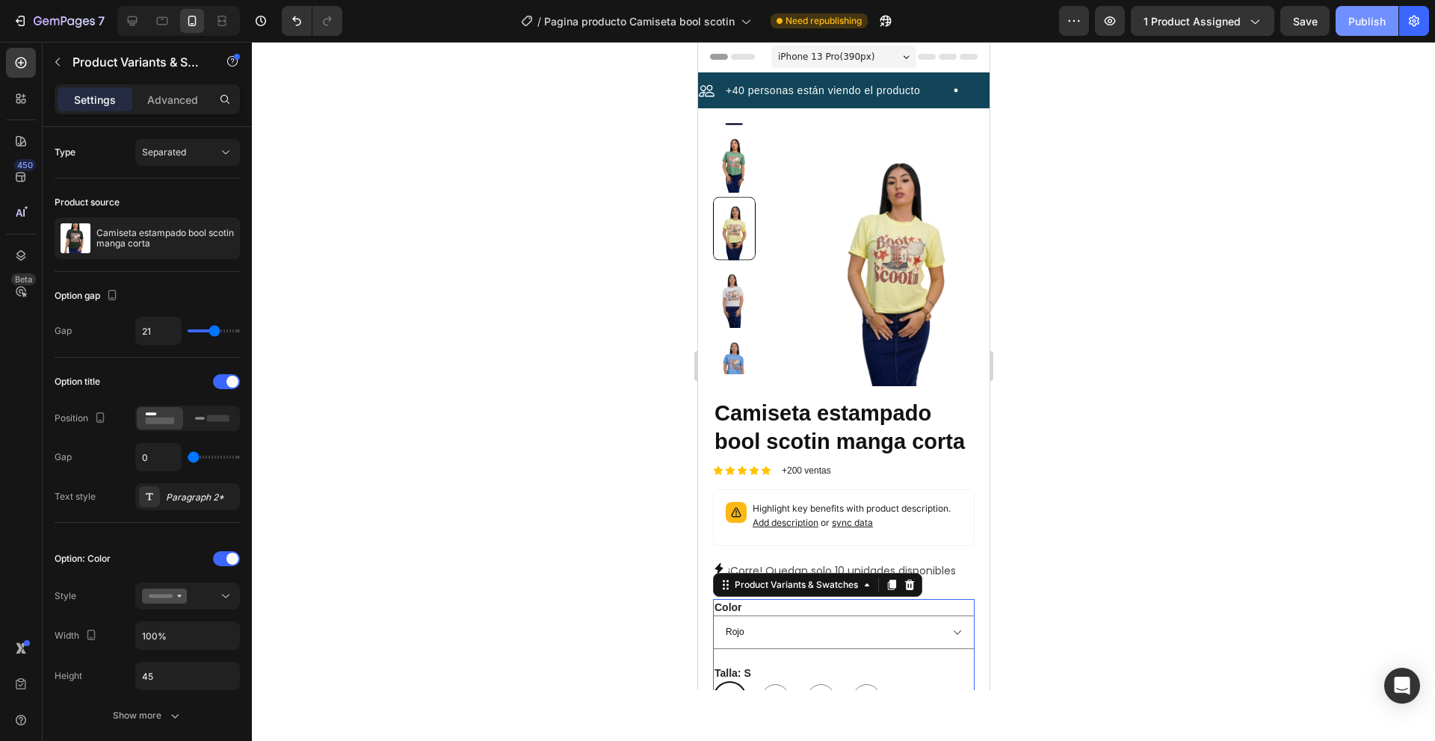
click at [1388, 19] on button "Publish" at bounding box center [1366, 21] width 63 height 30
click at [1369, 31] on button "Publish" at bounding box center [1366, 21] width 63 height 30
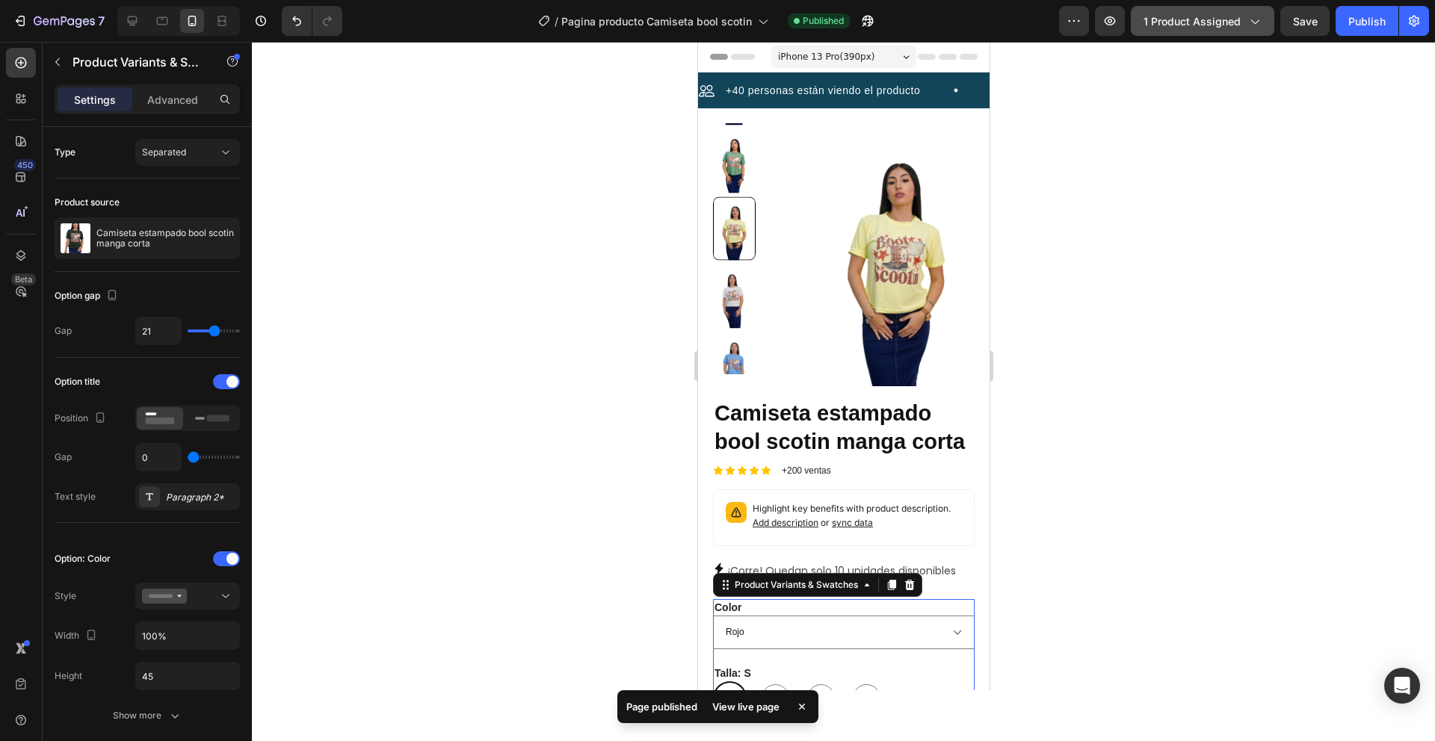
click at [1225, 29] on button "1 product assigned" at bounding box center [1202, 21] width 143 height 30
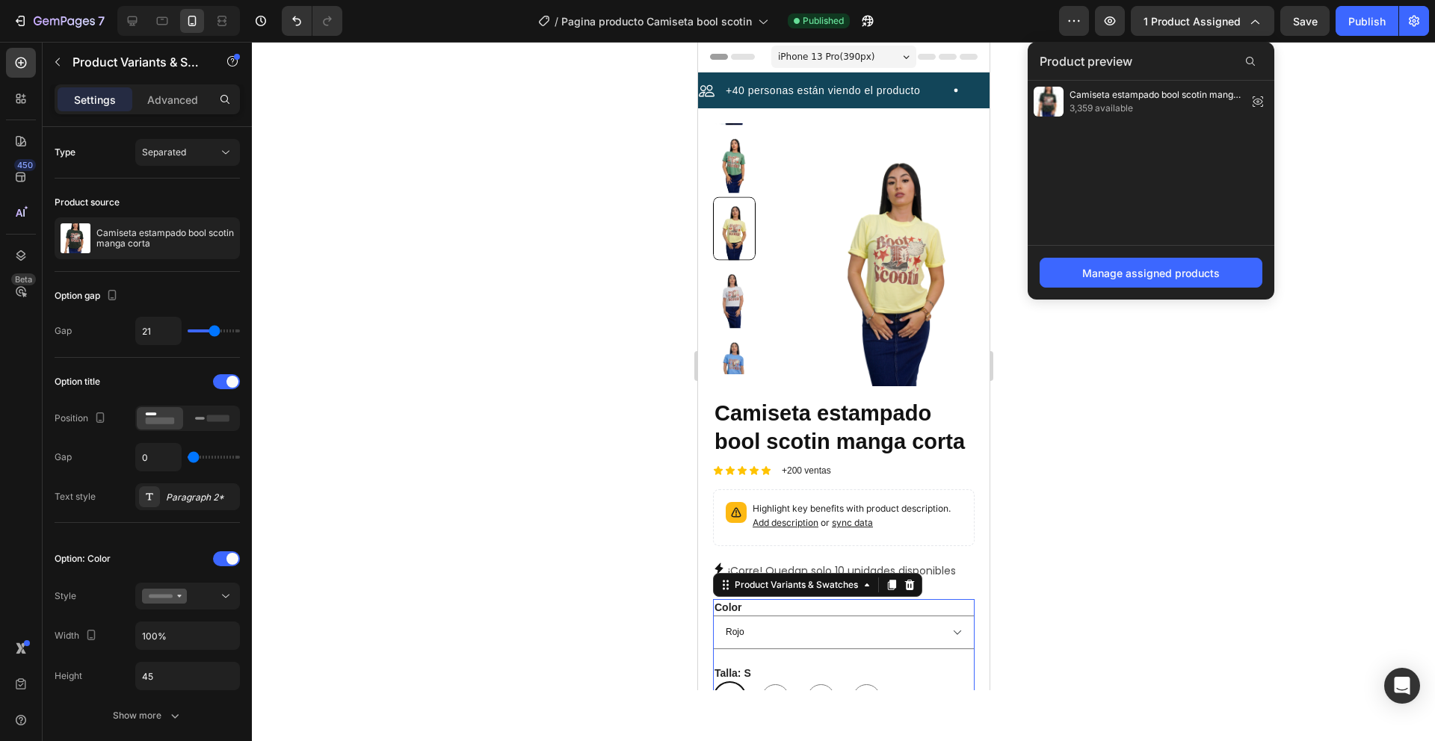
click at [1359, 148] on div at bounding box center [843, 391] width 1183 height 699
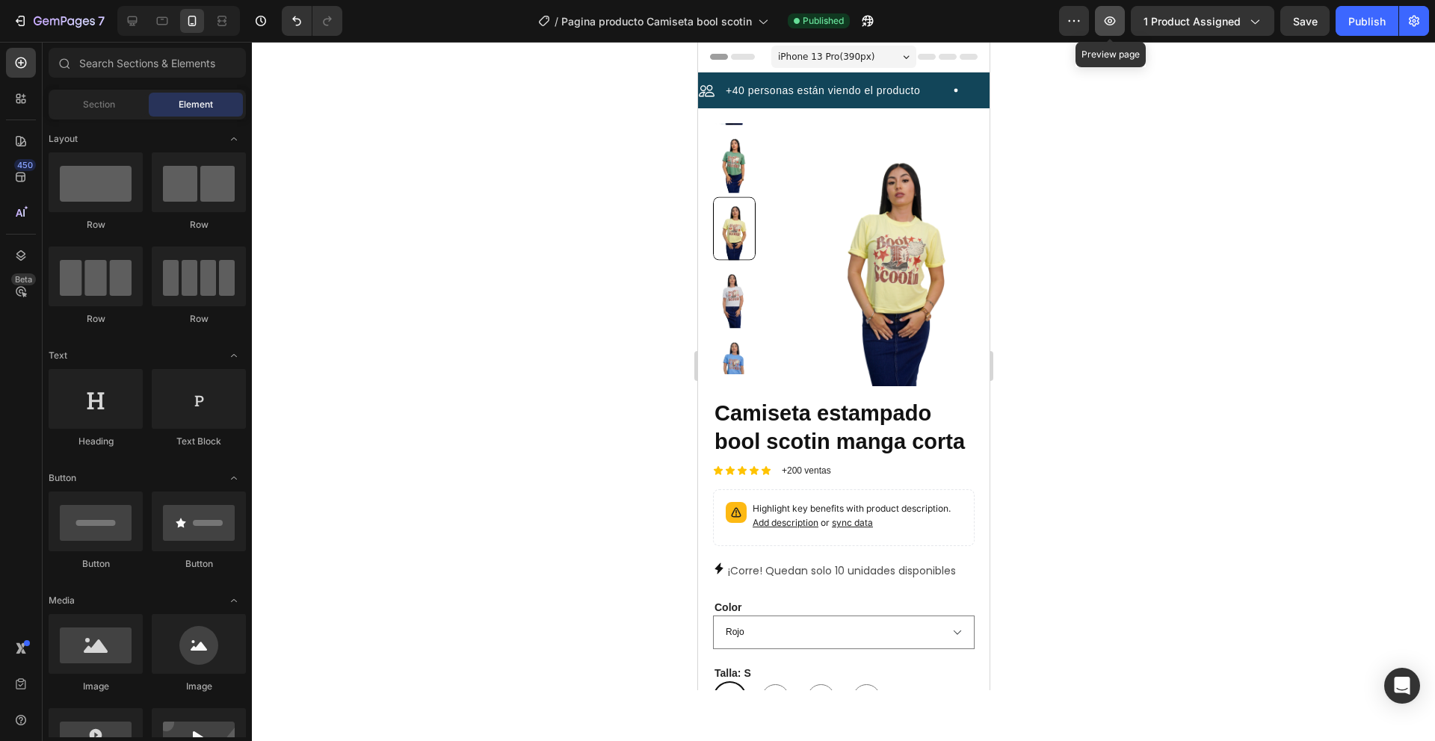
click at [1116, 19] on icon "button" at bounding box center [1109, 20] width 15 height 15
click at [511, 226] on div at bounding box center [843, 391] width 1183 height 699
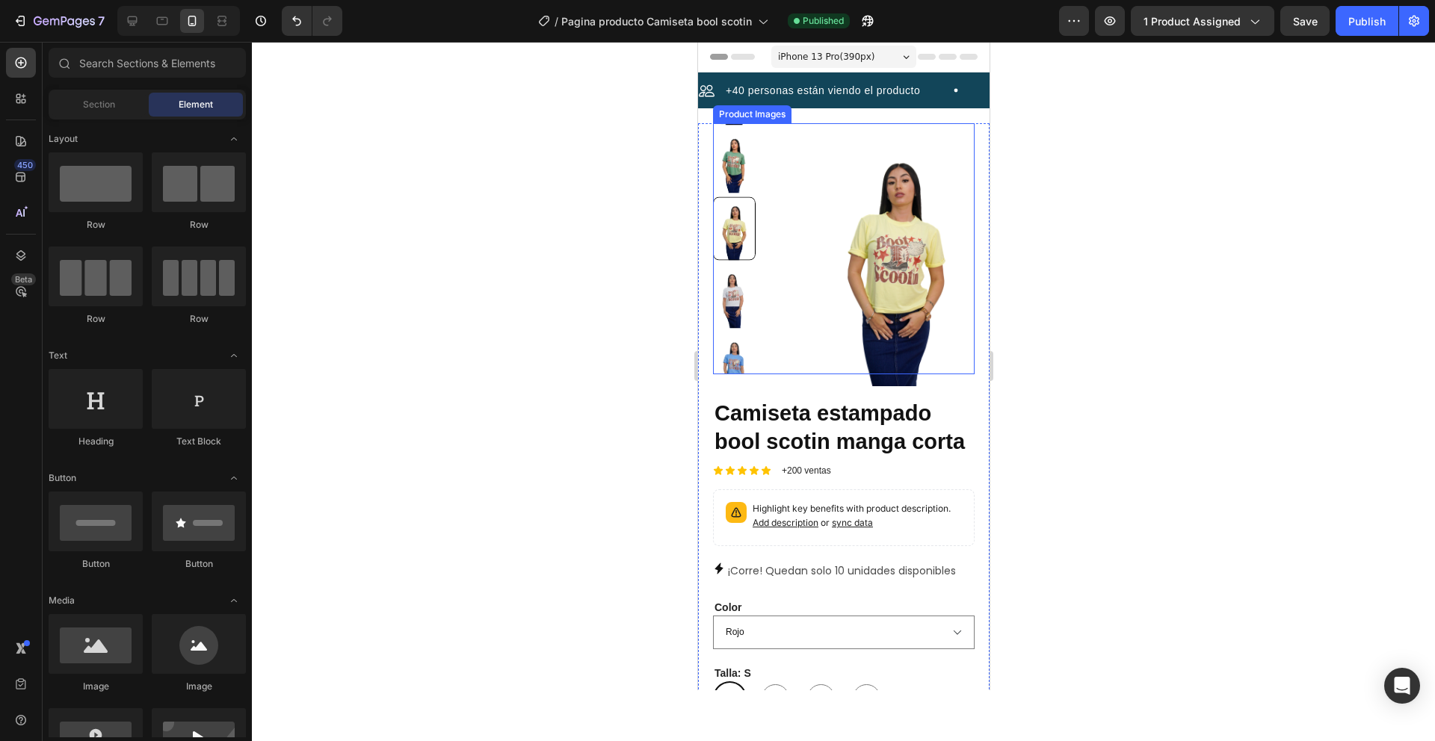
click at [736, 291] on img at bounding box center [733, 297] width 43 height 64
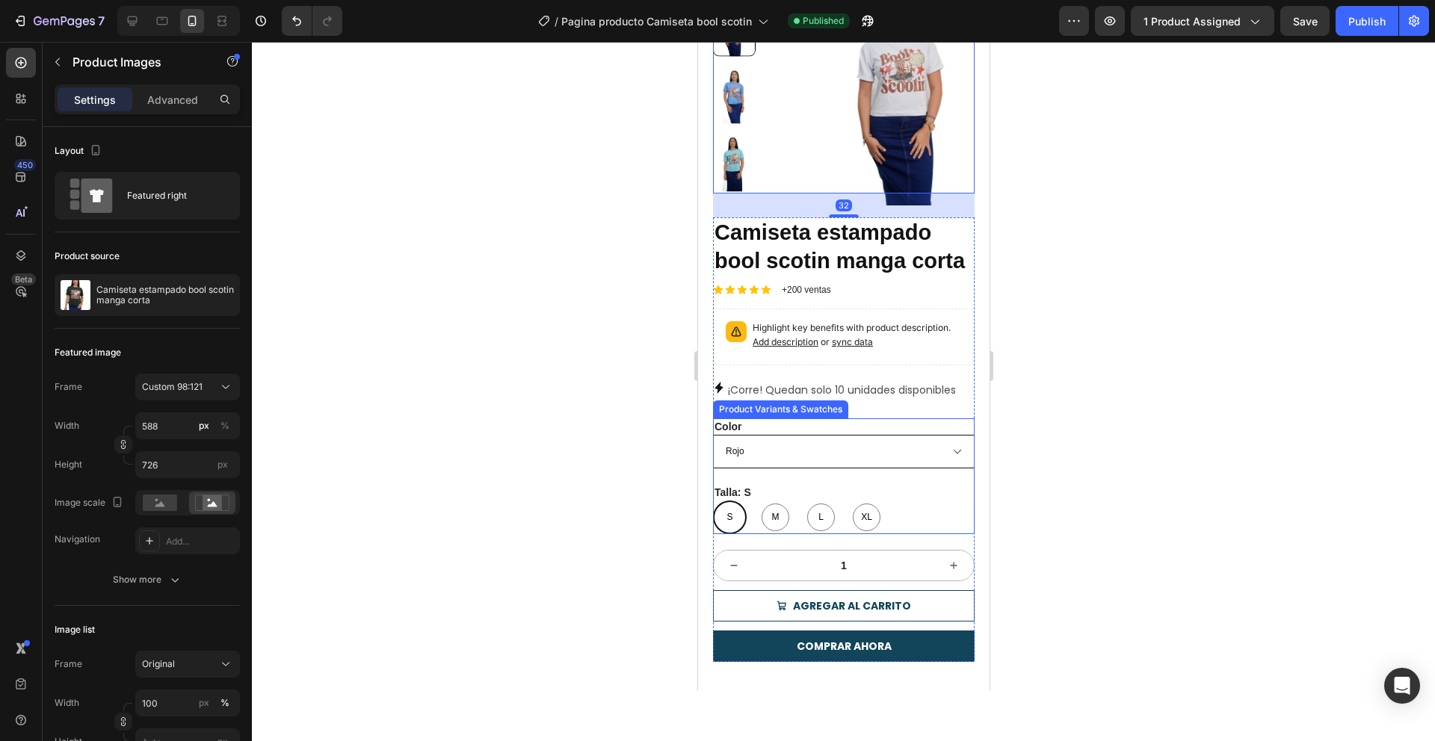
scroll to position [192, 0]
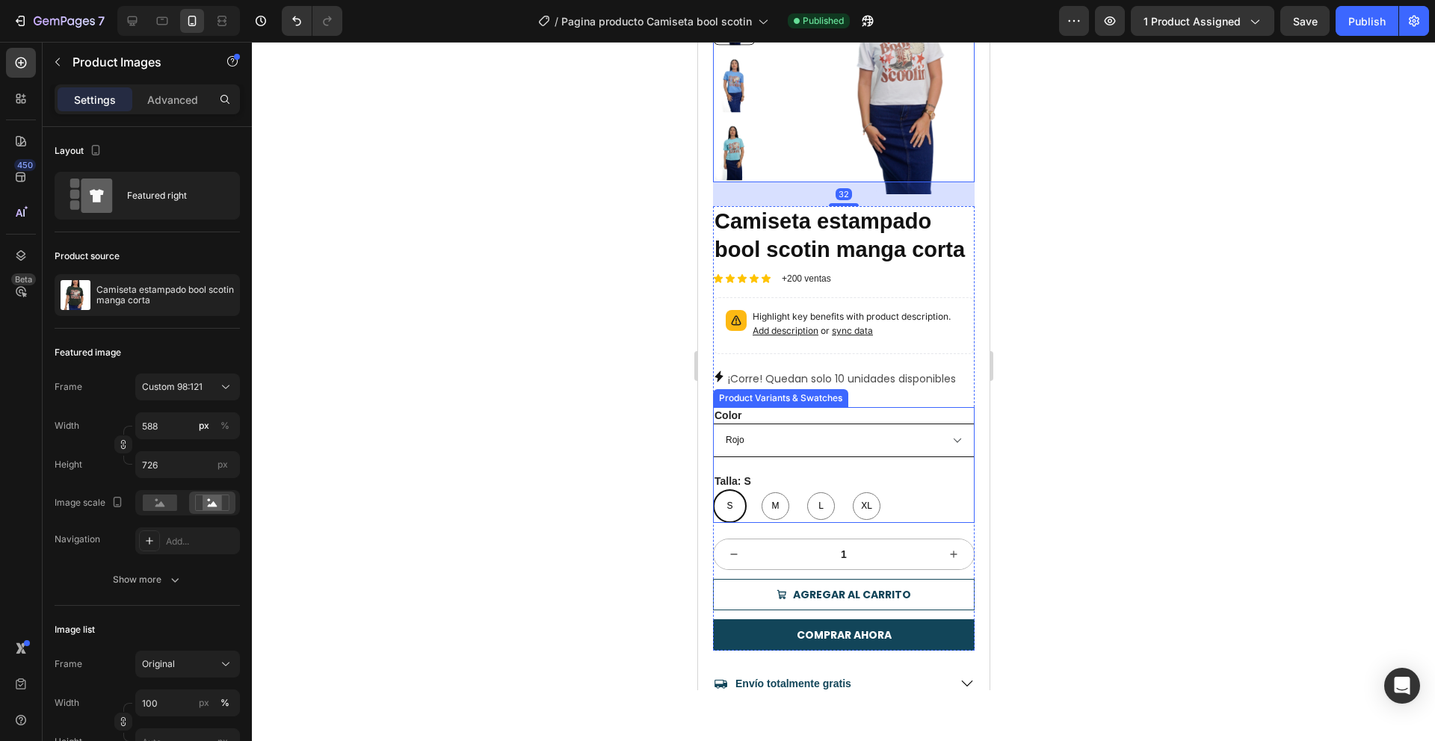
click at [847, 457] on select "Verde militar Verde menta Amarillo Blanco Azul claro Azul cielo Vino tinto Ment…" at bounding box center [843, 441] width 262 height 34
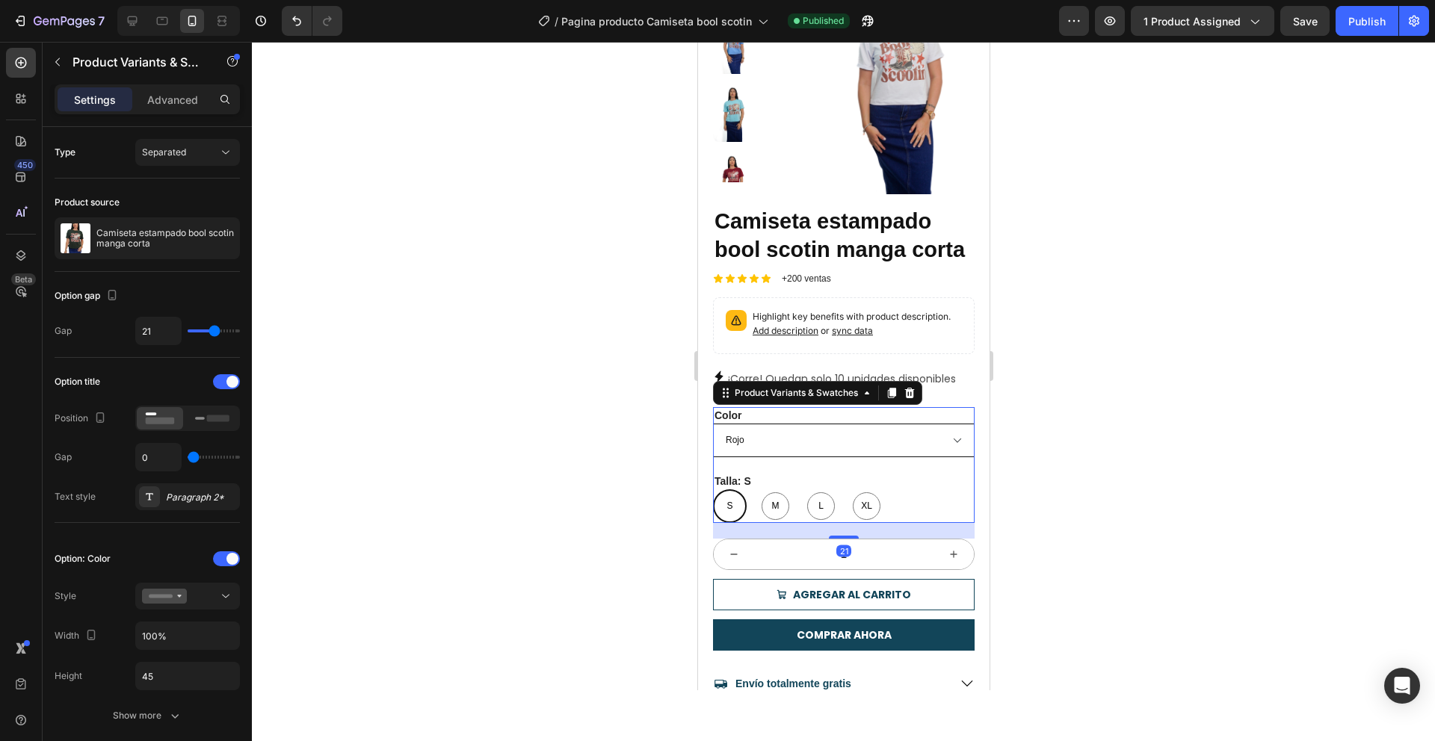
select select "Amarillo"
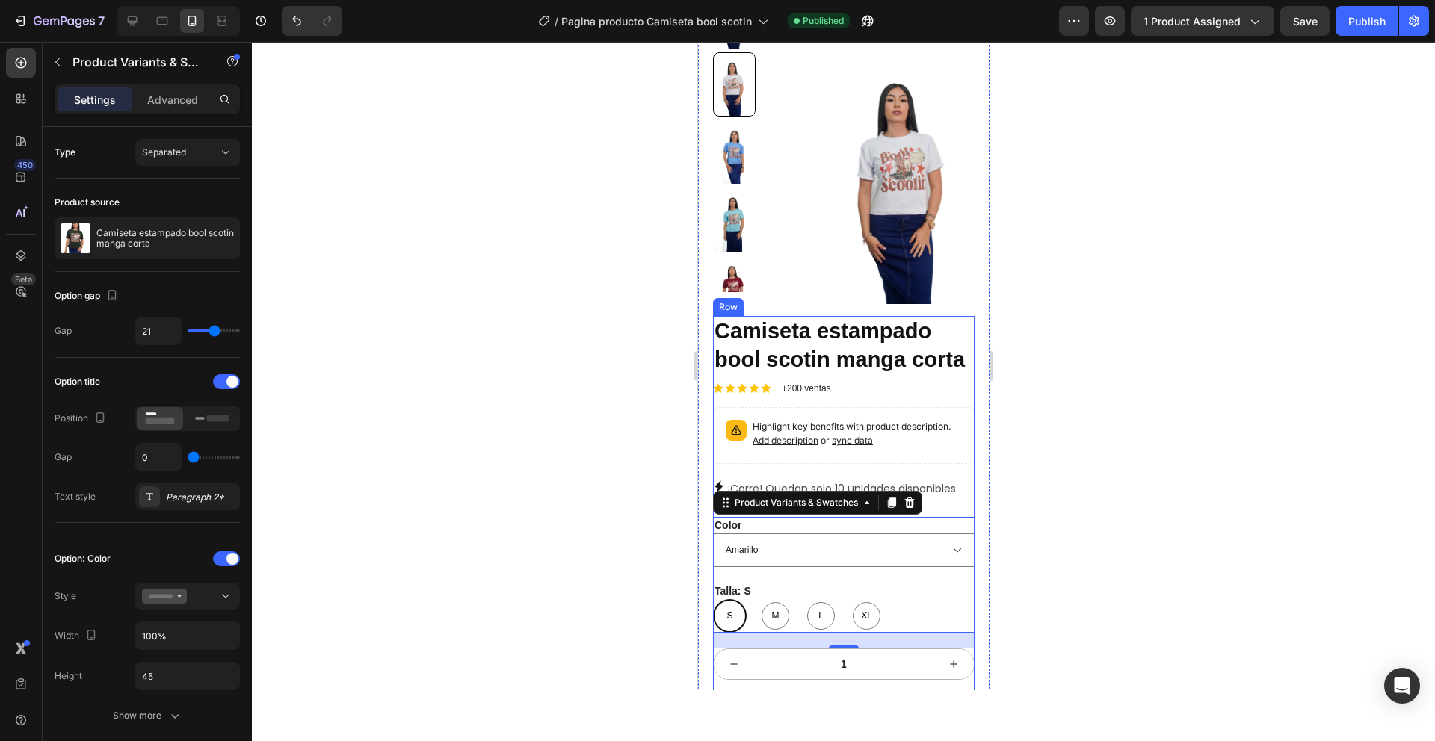
scroll to position [271, 0]
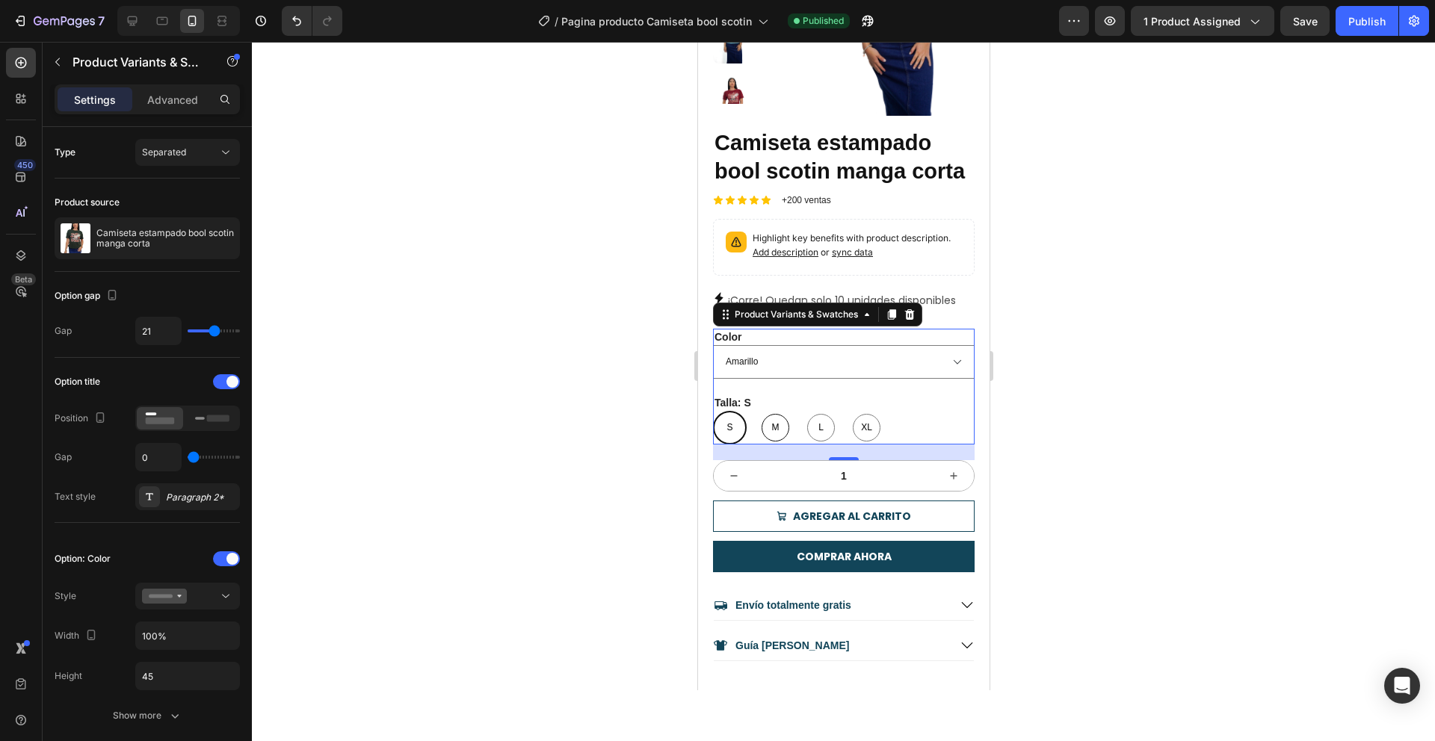
click at [774, 434] on span "M" at bounding box center [774, 428] width 13 height 12
click at [758, 411] on input "M M M" at bounding box center [757, 410] width 1 height 1
radio input "true"
click at [859, 379] on select "Verde militar Verde menta Amarillo Blanco Azul claro Azul cielo Vino tinto Ment…" at bounding box center [843, 362] width 262 height 34
select select "Verde menta"
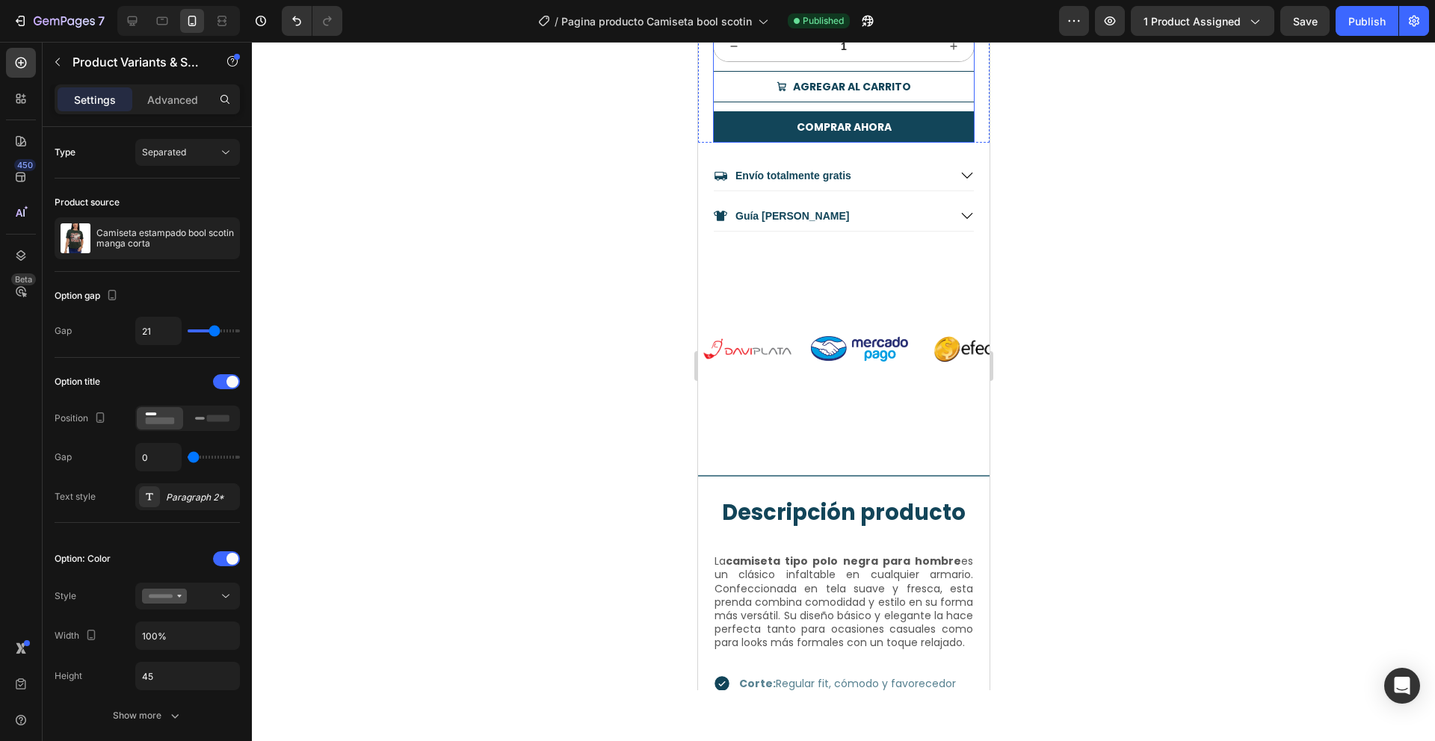
scroll to position [1140, 0]
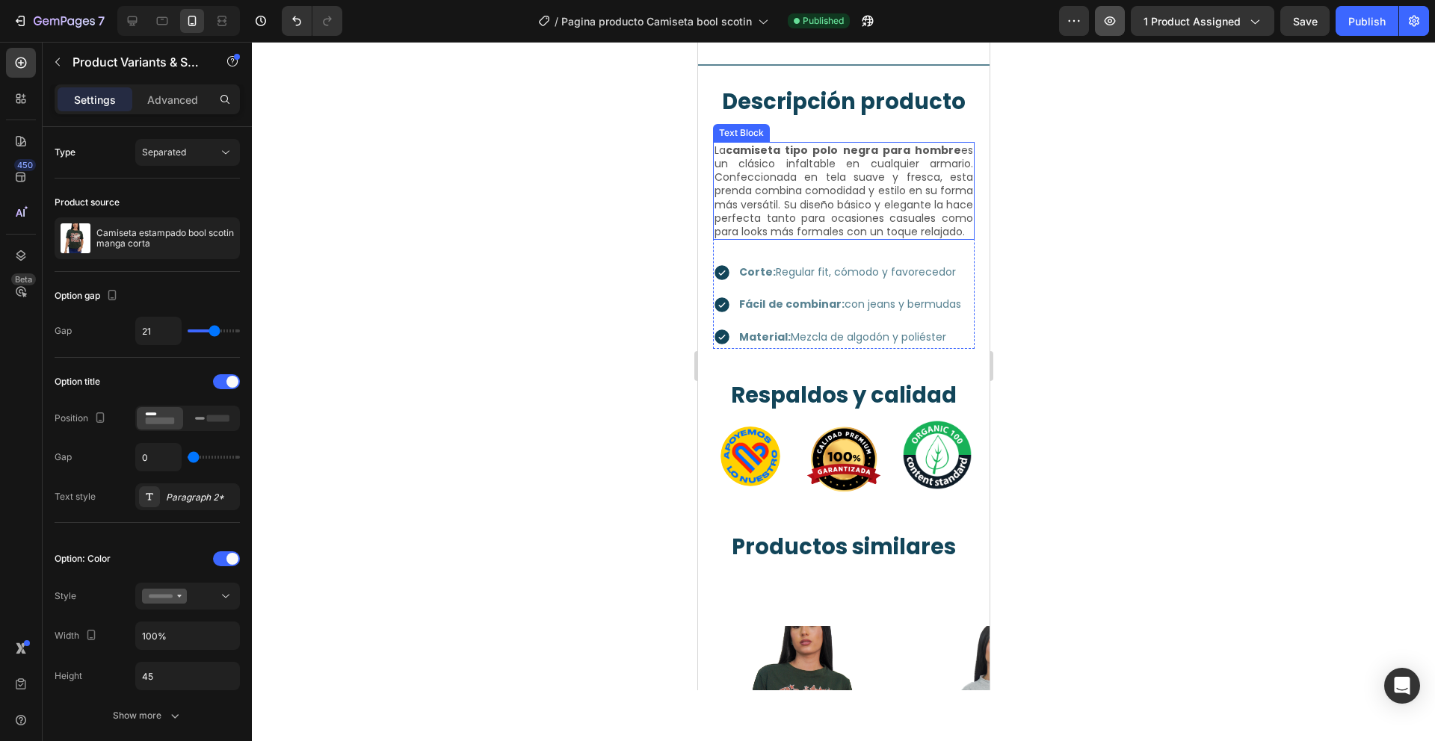
click at [1107, 25] on icon "button" at bounding box center [1109, 20] width 15 height 15
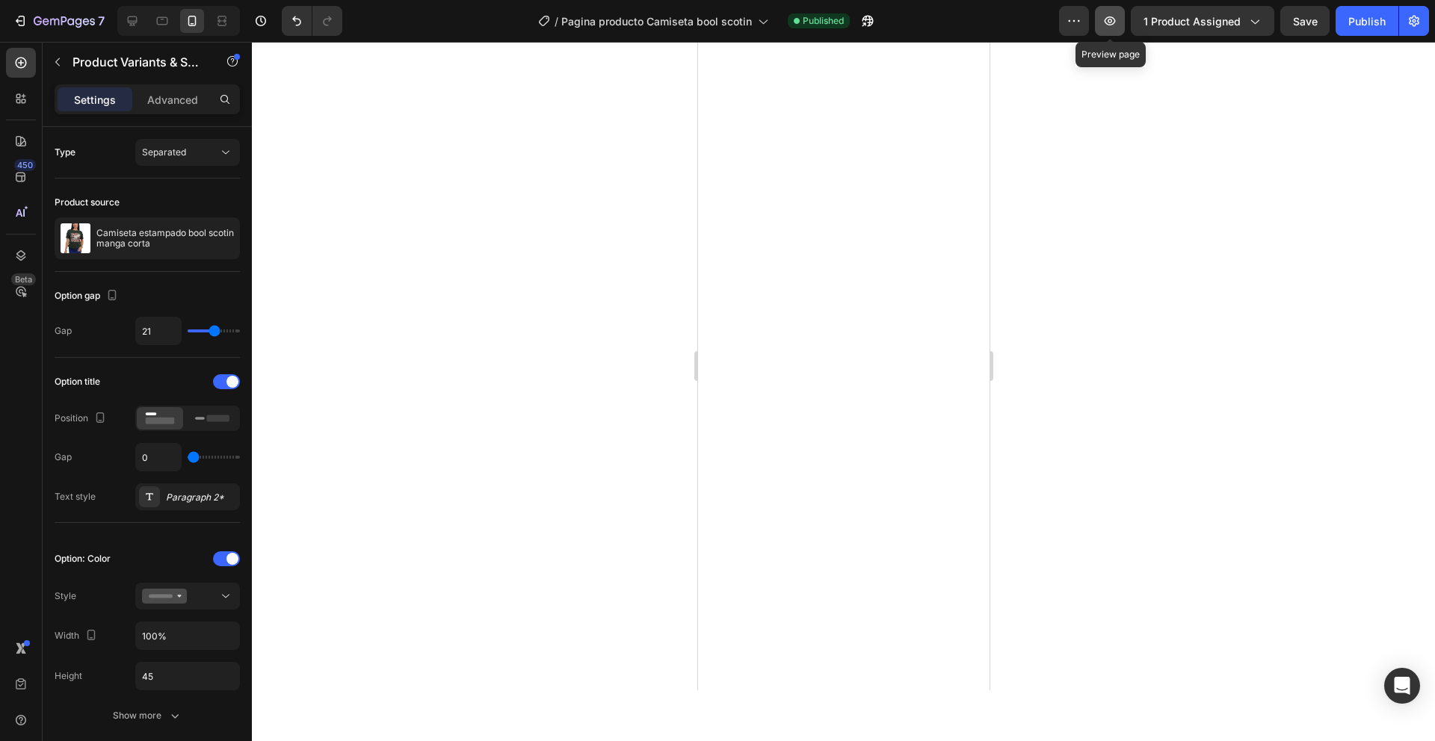
select select "Verde menta"
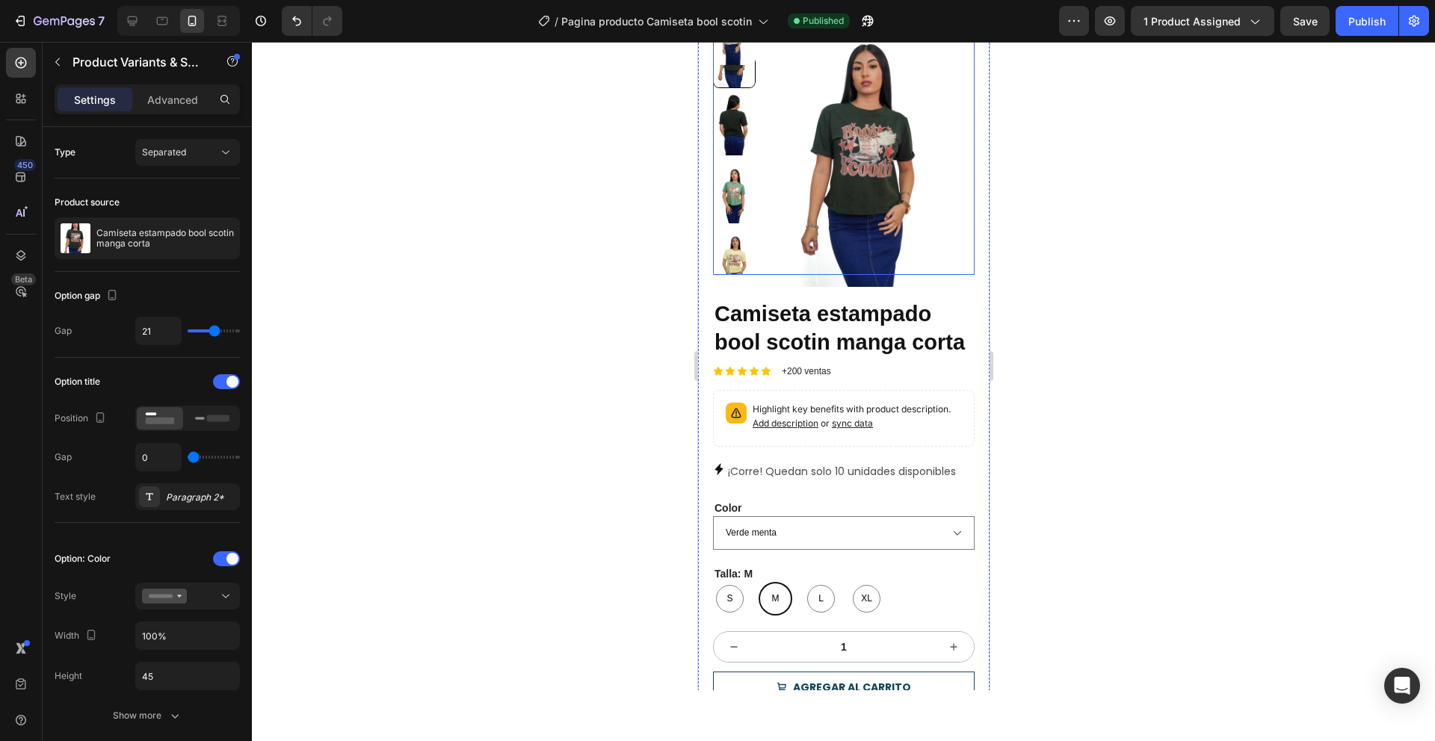
scroll to position [0, 0]
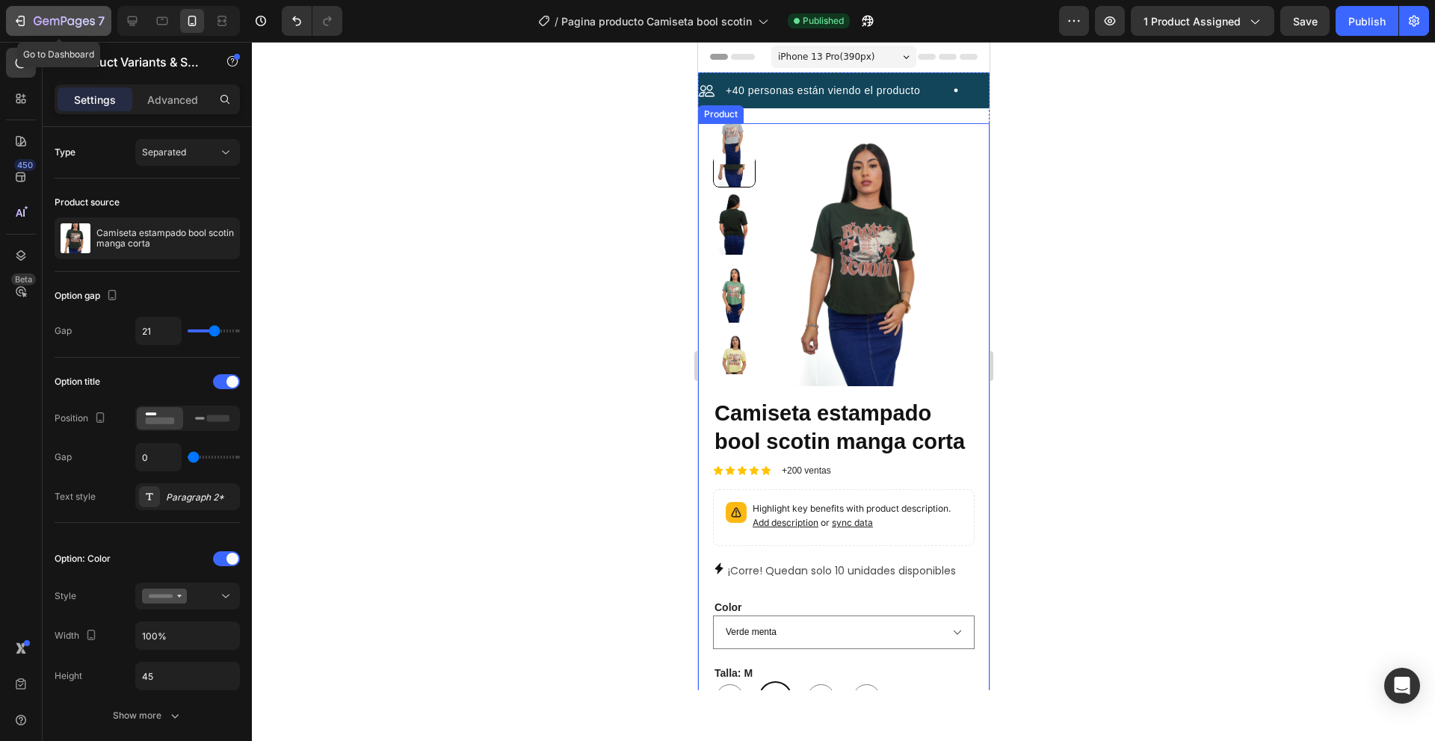
click at [40, 25] on icon "button" at bounding box center [64, 22] width 61 height 13
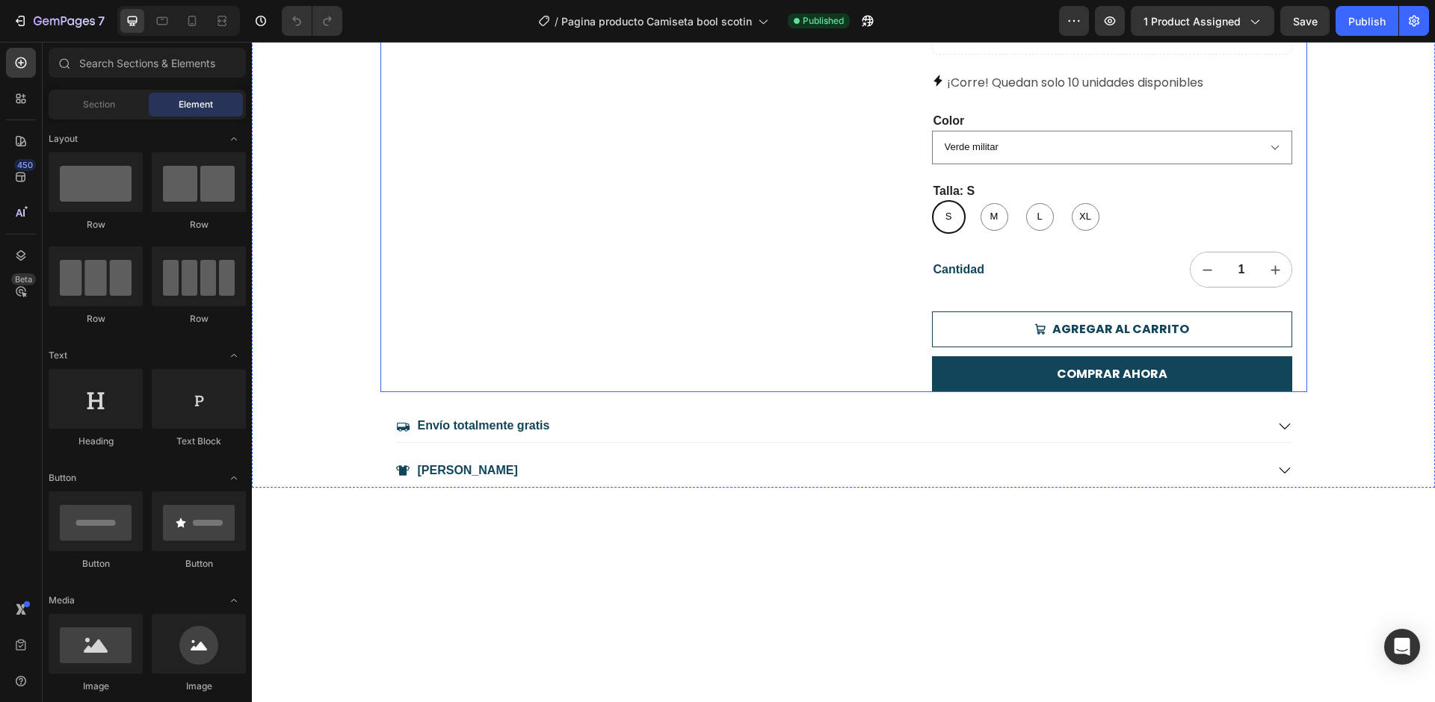
scroll to position [10, 0]
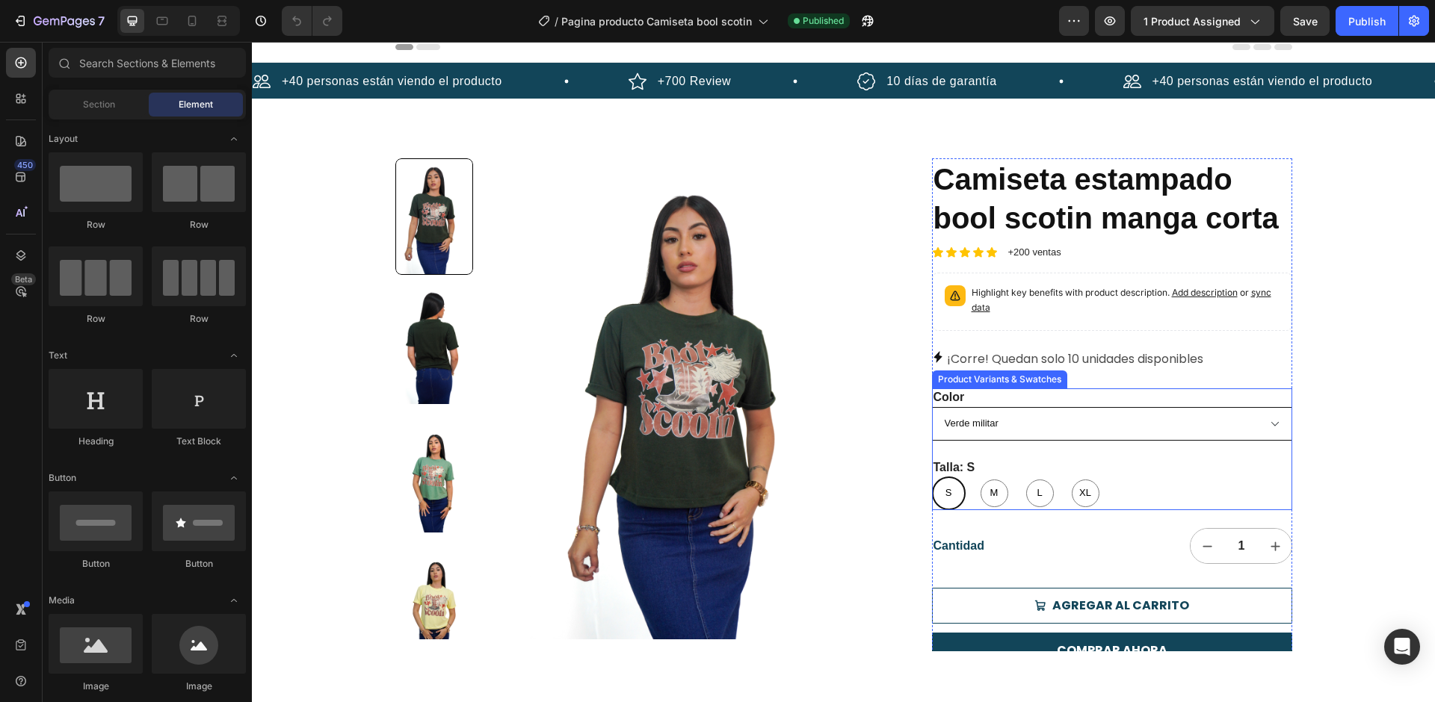
click at [986, 414] on select "Verde militar Verde menta Amarillo Blanco Azul claro Azul cielo Vino tinto Ment…" at bounding box center [1112, 424] width 360 height 34
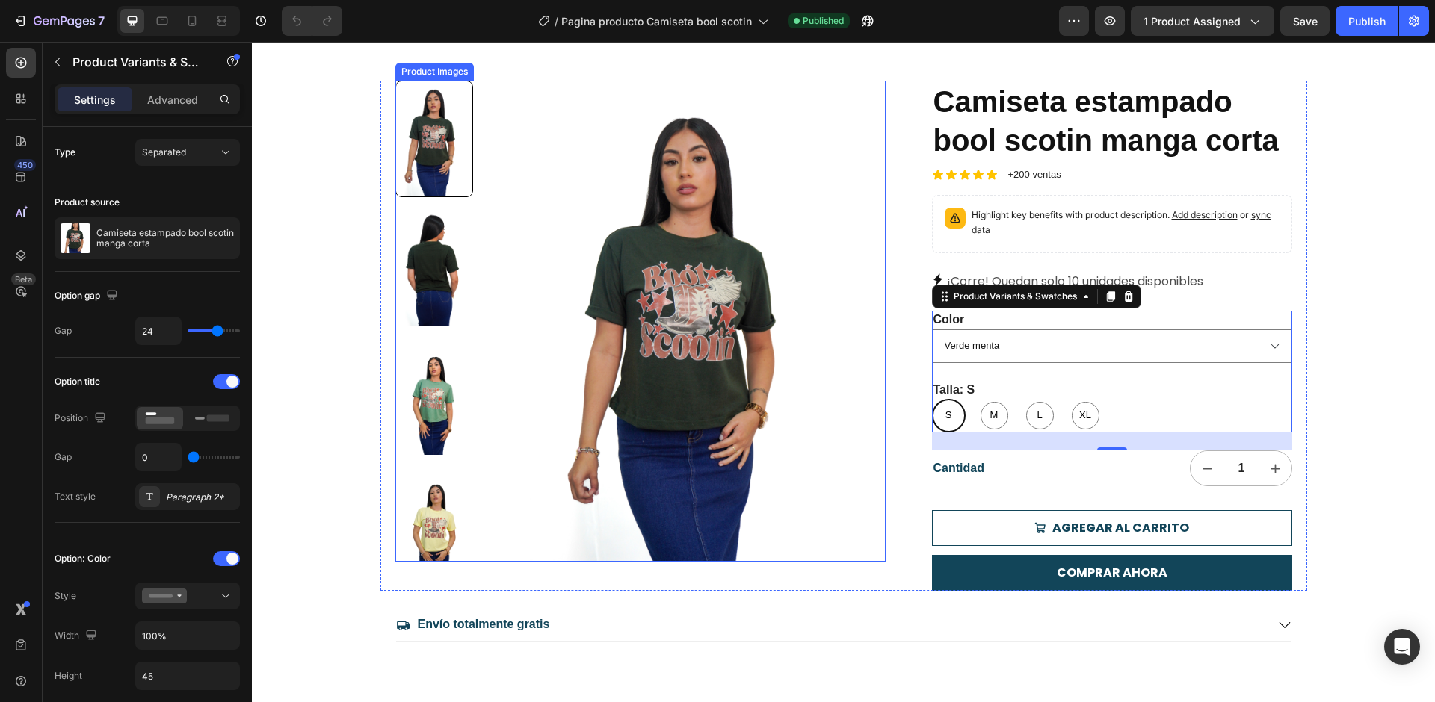
scroll to position [282, 0]
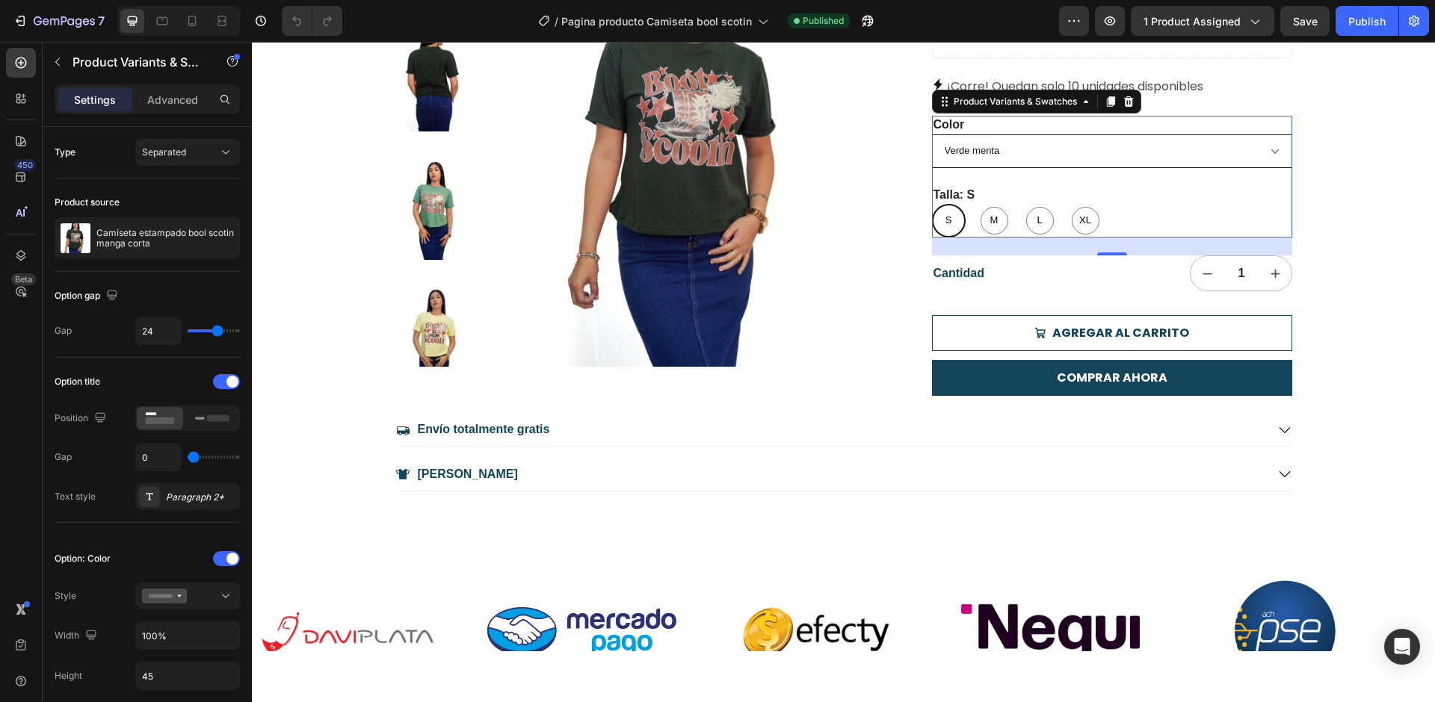
click at [1027, 146] on select "Verde militar Verde menta Amarillo Blanco Azul claro Azul cielo Vino tinto Ment…" at bounding box center [1112, 152] width 360 height 34
select select "Vino tinto"
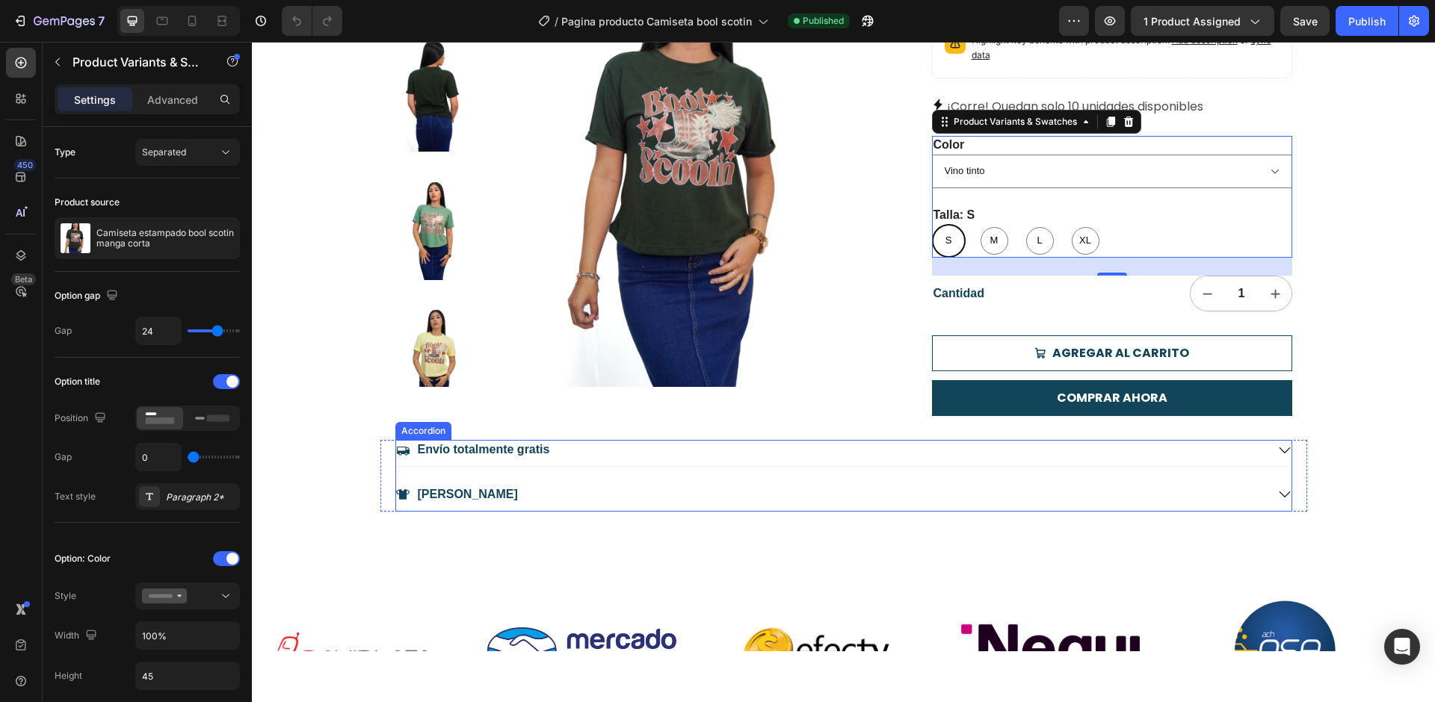
scroll to position [261, 0]
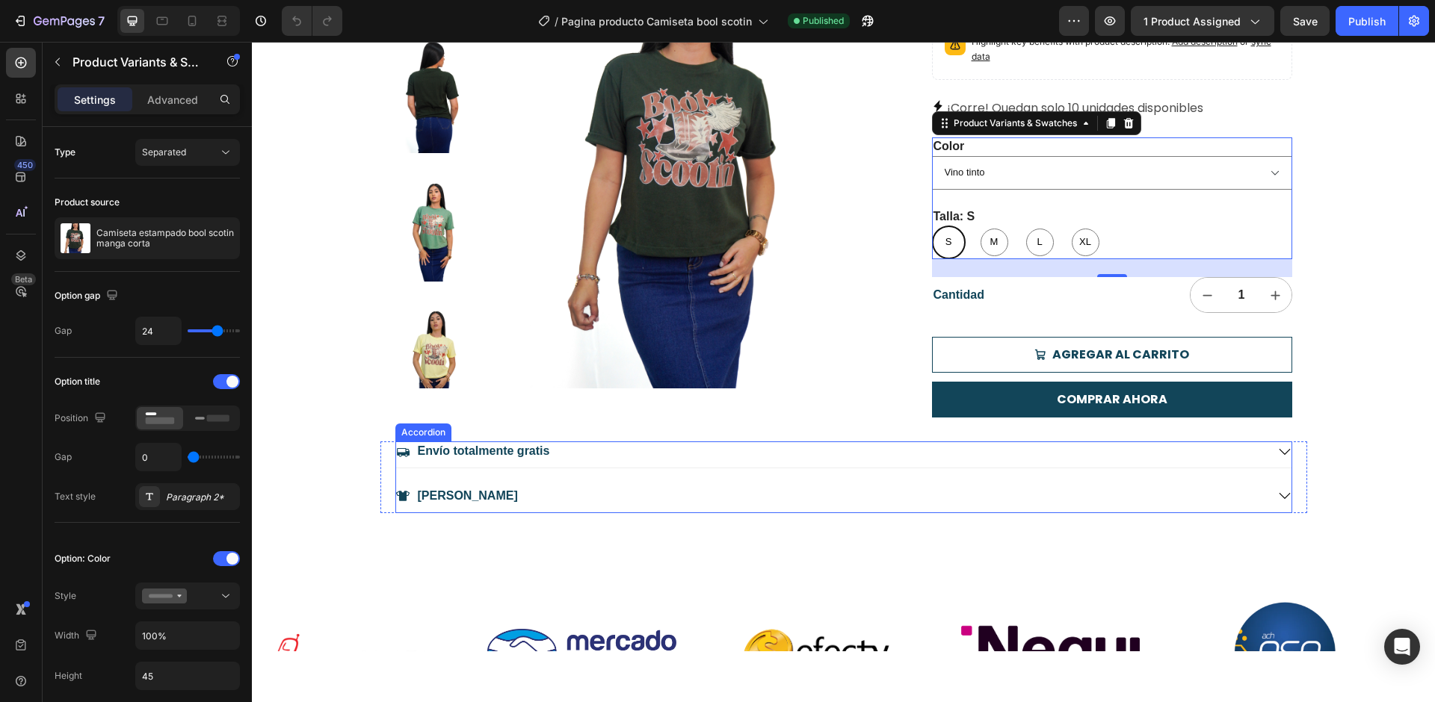
click at [587, 447] on div "Envío totalmente gratis" at bounding box center [831, 452] width 870 height 20
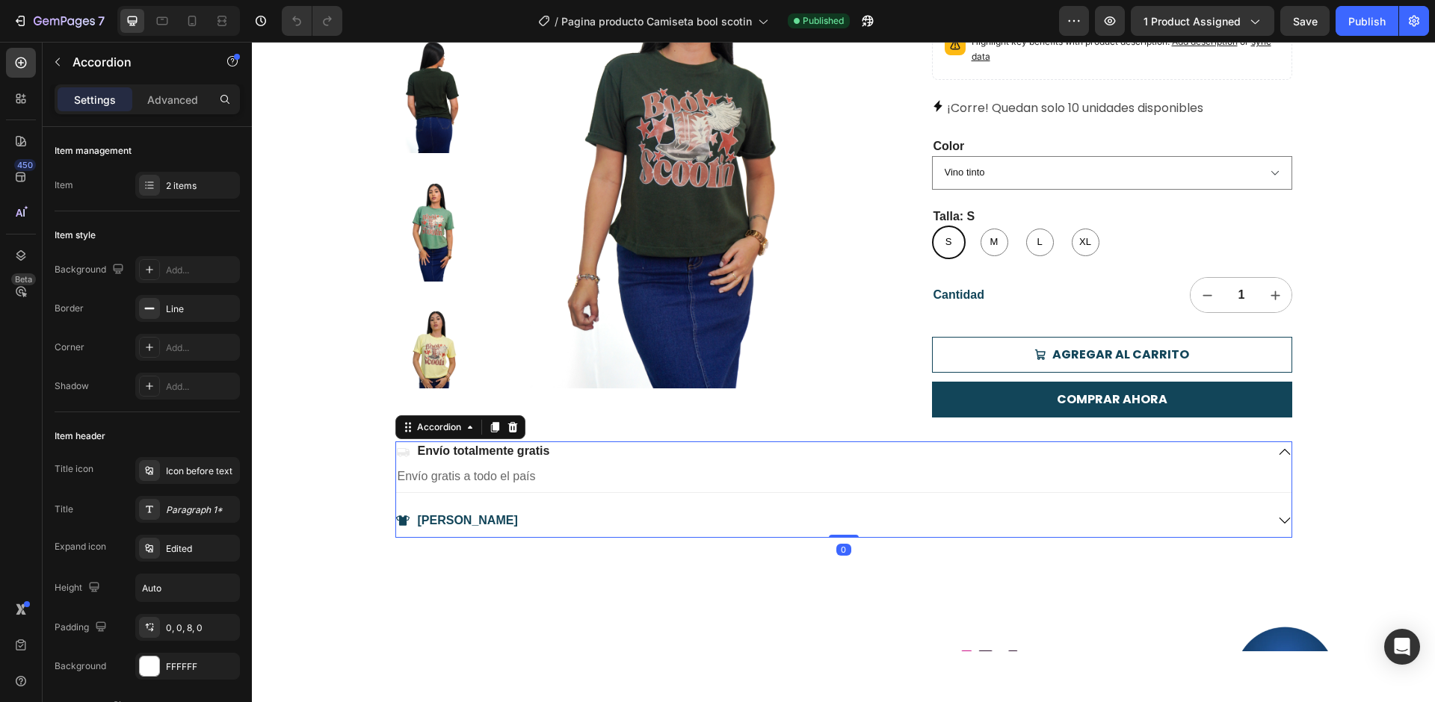
drag, startPoint x: 617, startPoint y: 451, endPoint x: 597, endPoint y: 481, distance: 36.1
click at [617, 451] on div "Envío totalmente gratis" at bounding box center [831, 452] width 870 height 20
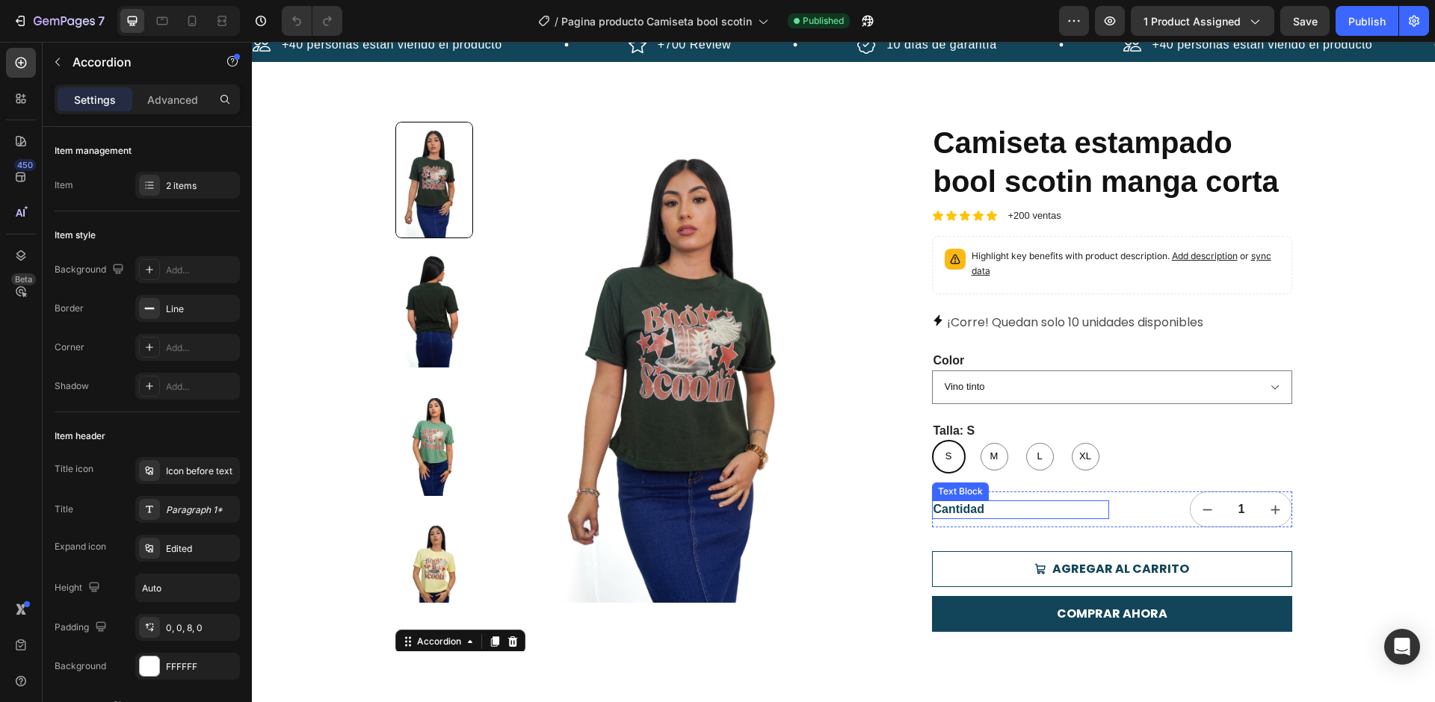
scroll to position [0, 0]
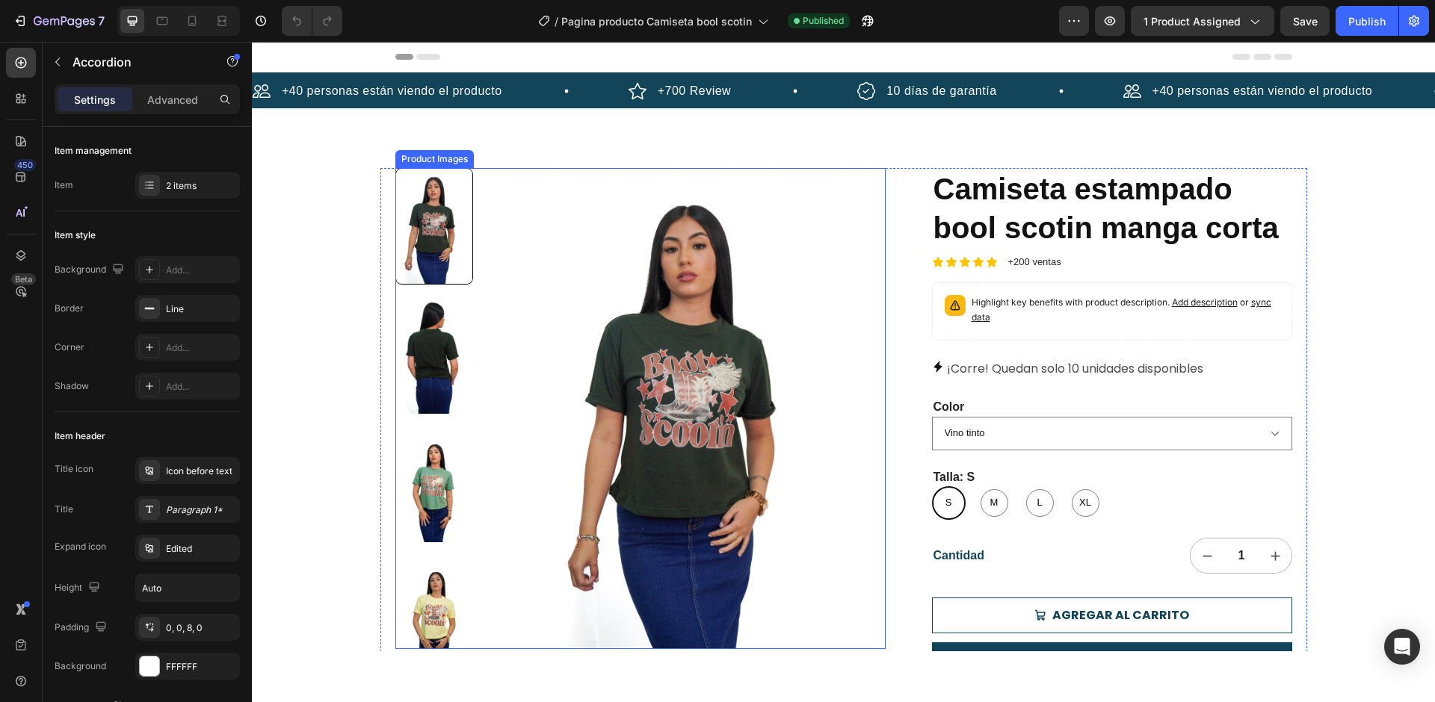
click at [401, 489] on img at bounding box center [434, 484] width 78 height 117
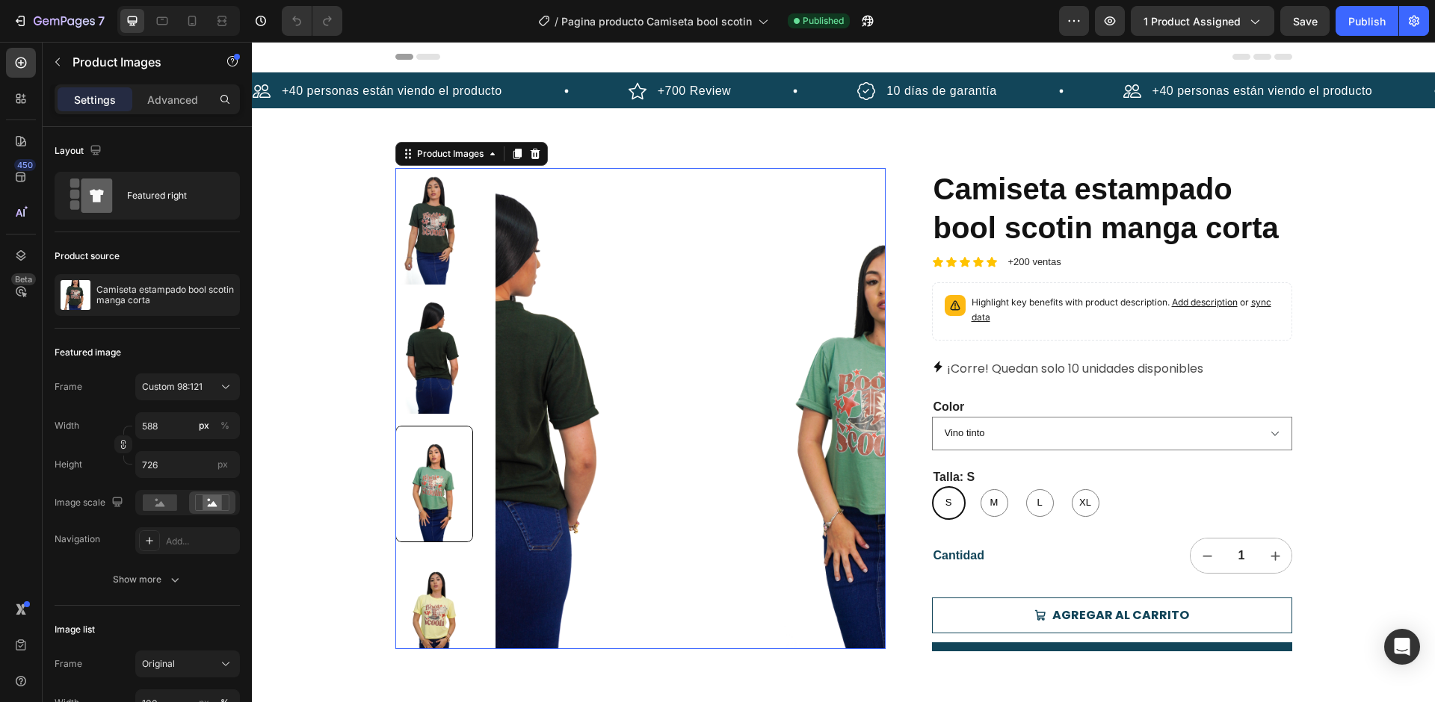
click at [448, 625] on img at bounding box center [434, 612] width 78 height 117
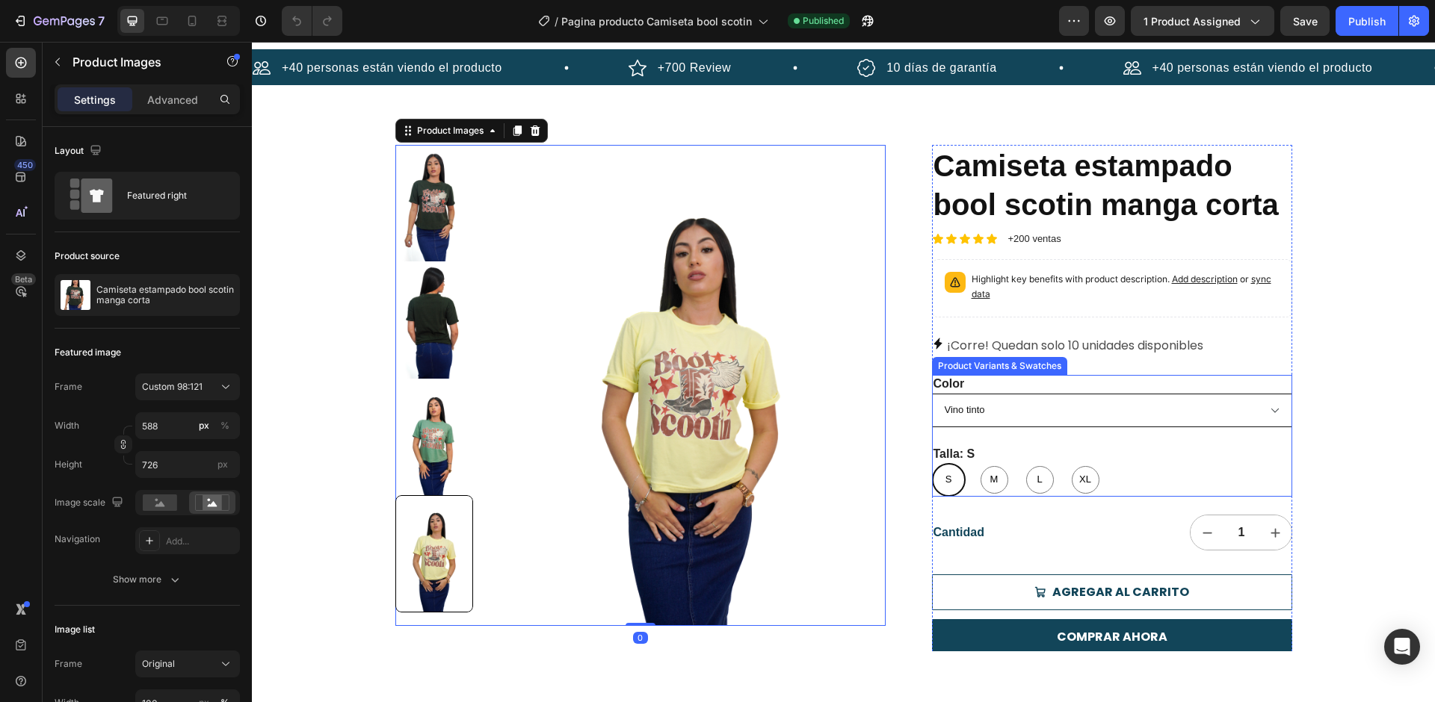
click at [987, 394] on select "Verde militar Verde menta Amarillo Blanco Azul claro Azul cielo Vino tinto Ment…" at bounding box center [1112, 411] width 360 height 34
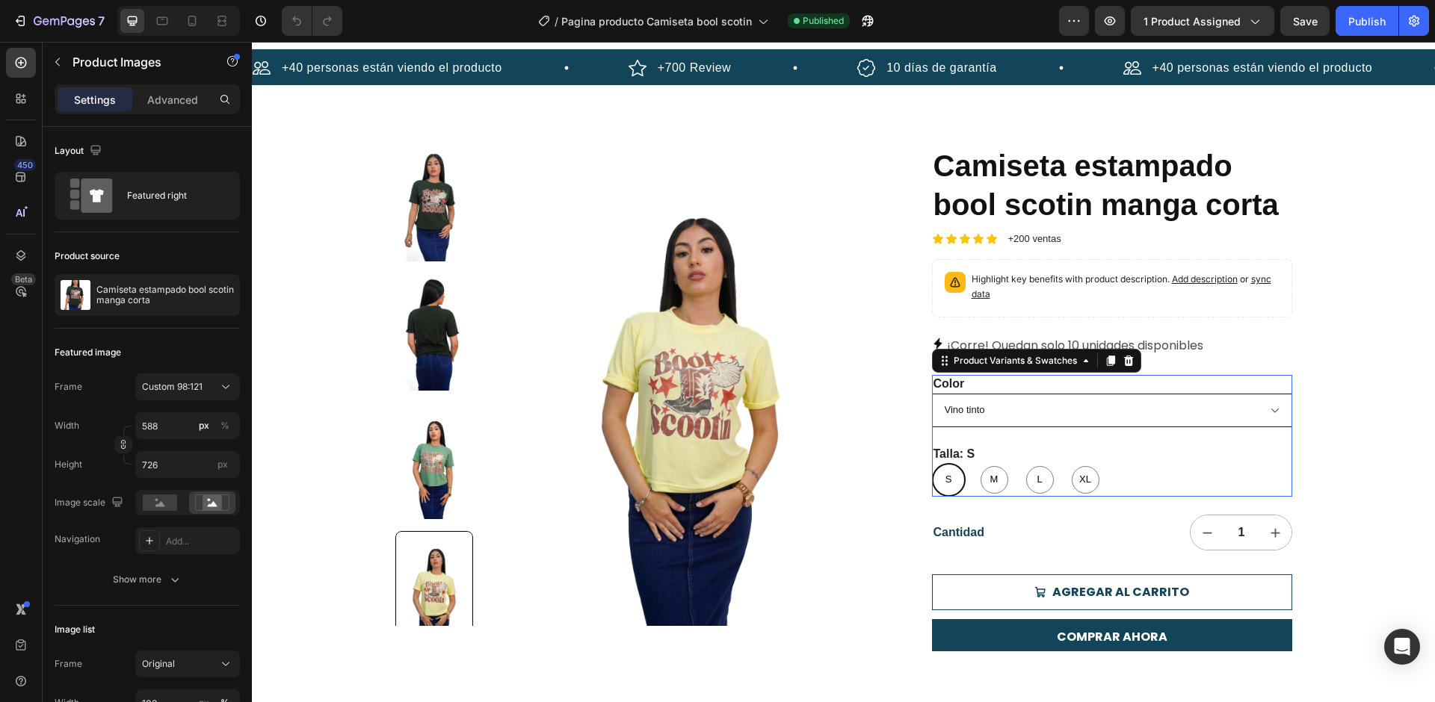
scroll to position [43, 0]
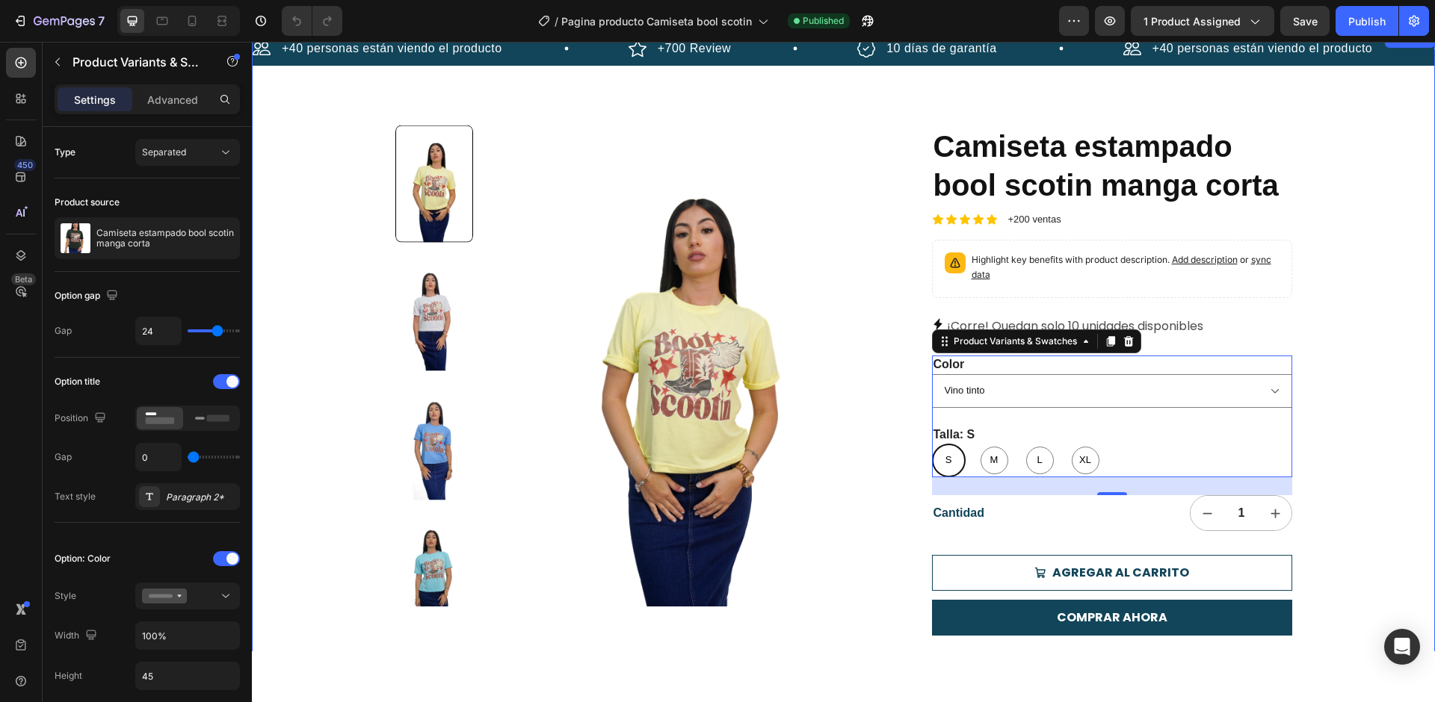
click at [408, 336] on img at bounding box center [434, 312] width 78 height 117
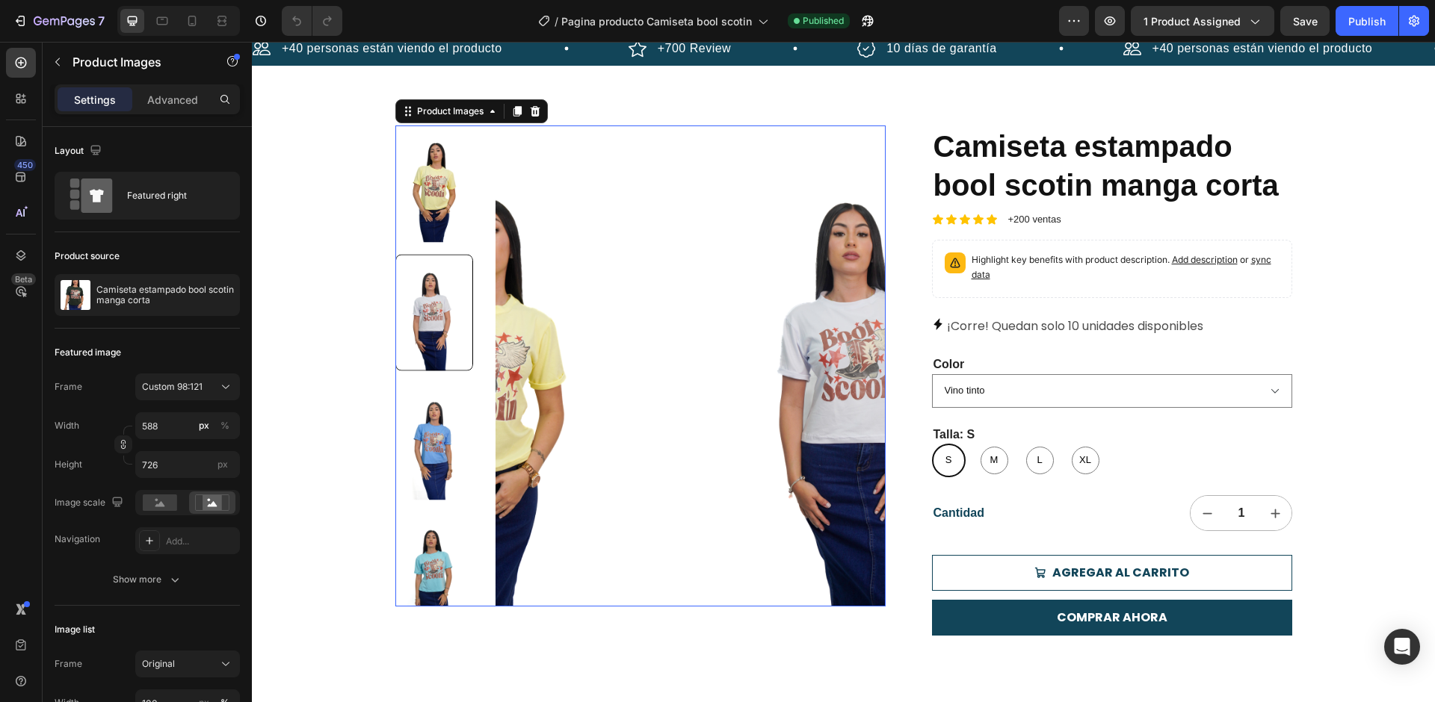
click at [427, 333] on div at bounding box center [434, 312] width 78 height 117
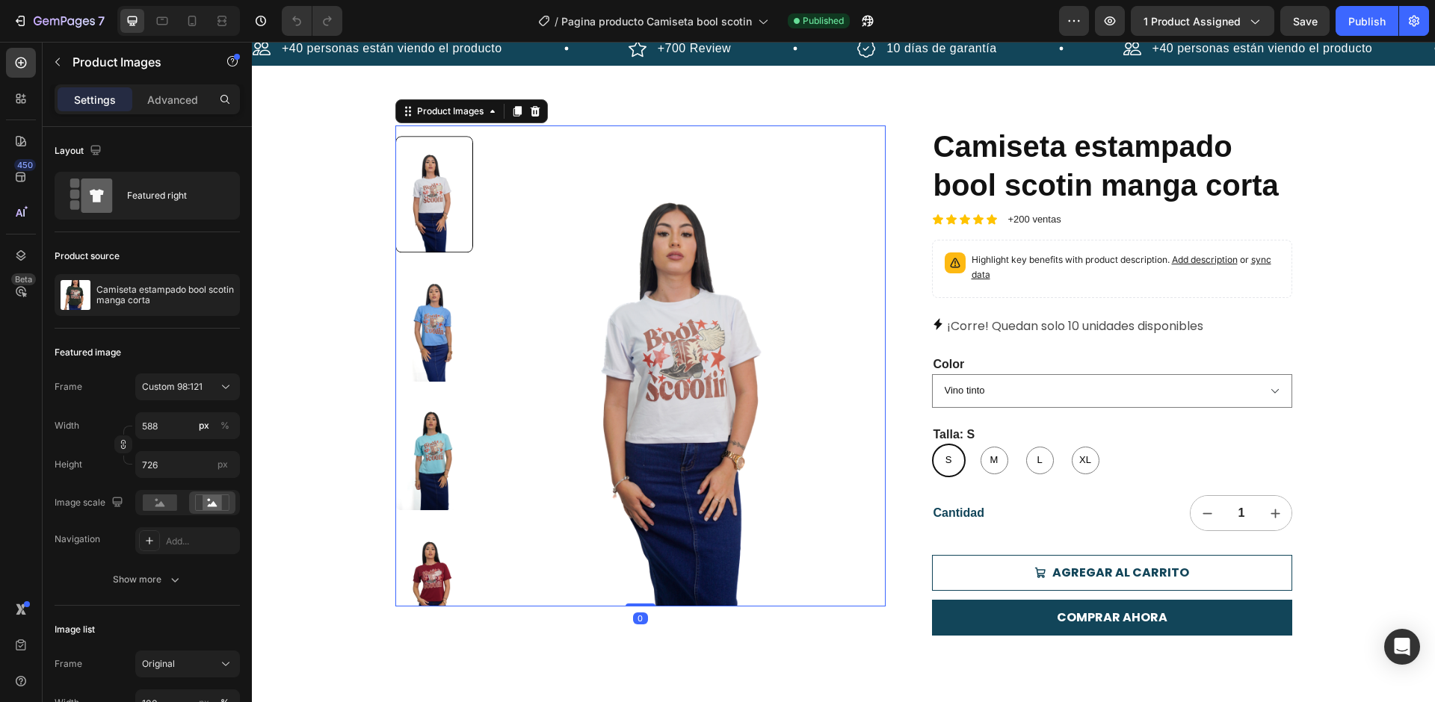
click at [432, 451] on img at bounding box center [434, 452] width 78 height 117
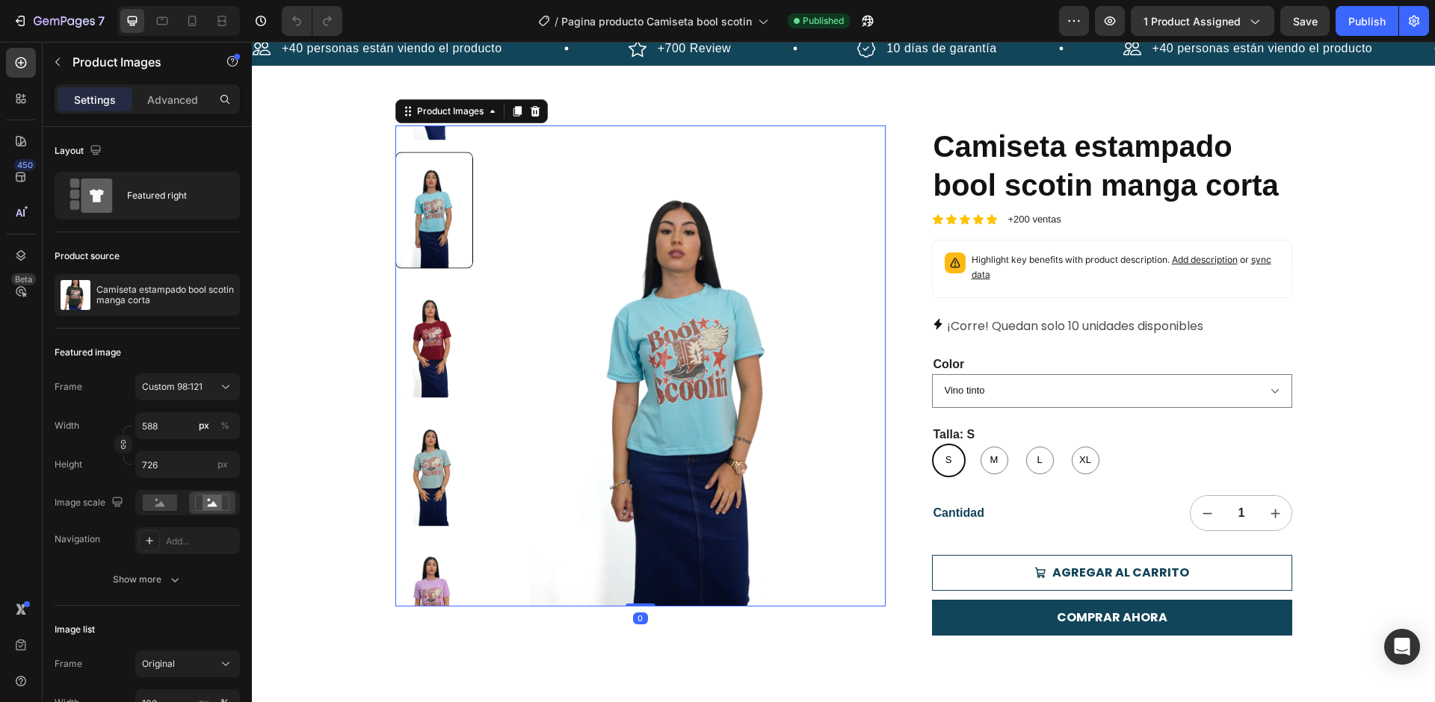
click at [418, 523] on div at bounding box center [434, 366] width 78 height 481
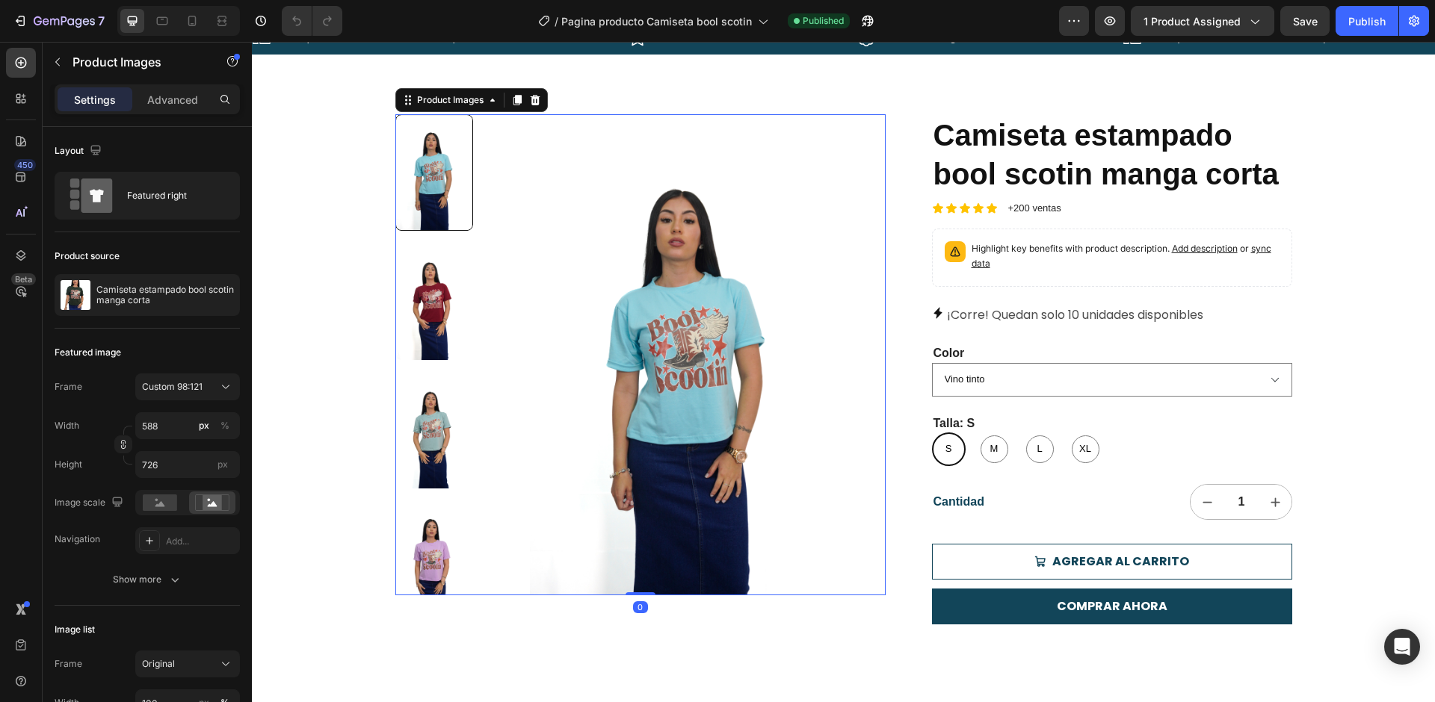
scroll to position [65, 0]
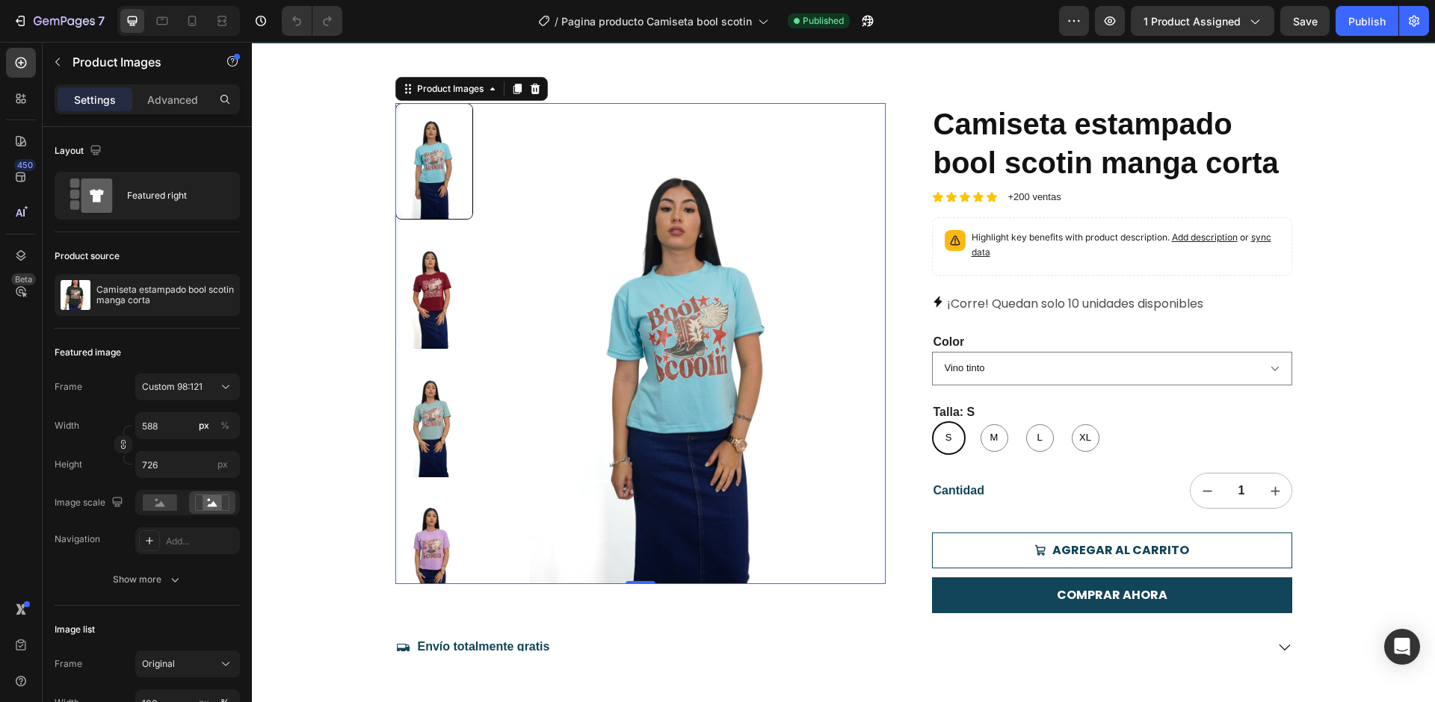
click at [437, 506] on img at bounding box center [434, 547] width 78 height 117
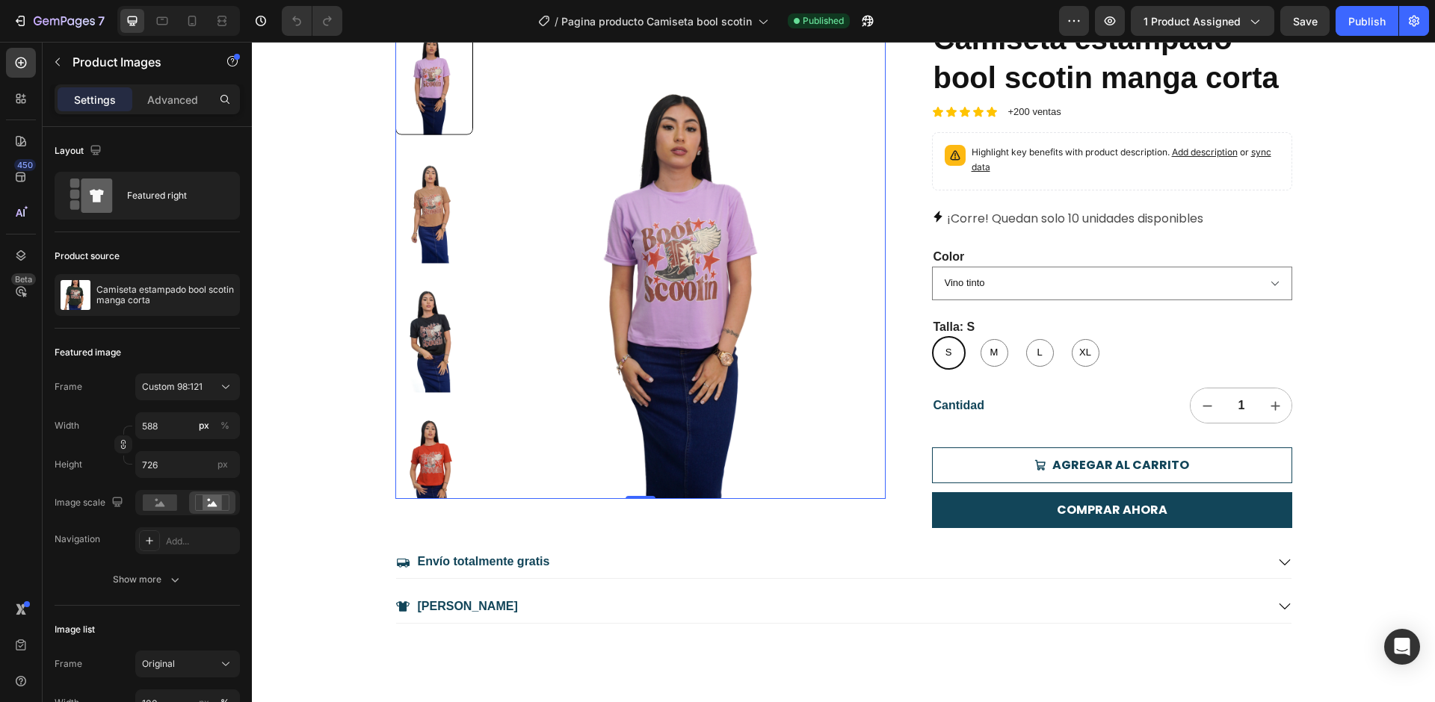
scroll to position [262, 0]
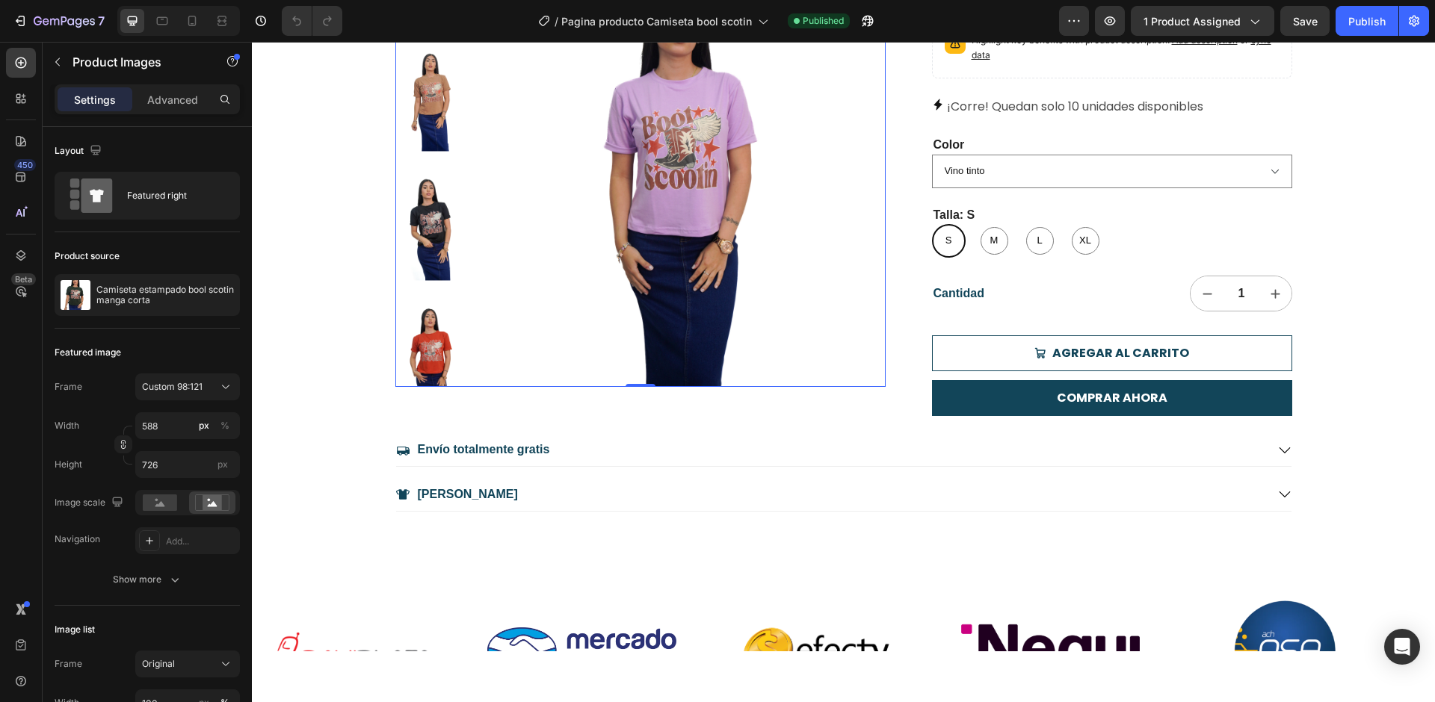
click at [445, 347] on img at bounding box center [434, 350] width 78 height 117
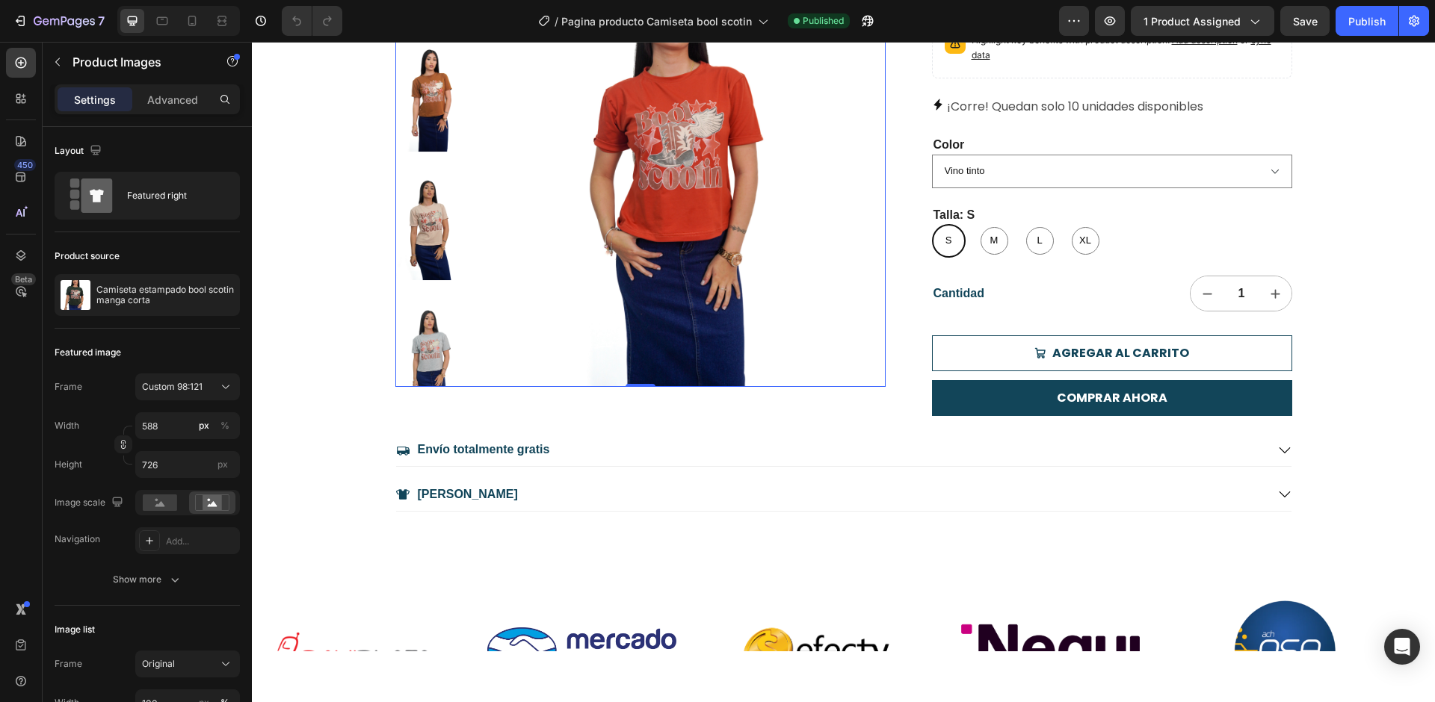
drag, startPoint x: 439, startPoint y: 350, endPoint x: 459, endPoint y: 425, distance: 77.4
click at [439, 350] on img at bounding box center [434, 350] width 78 height 117
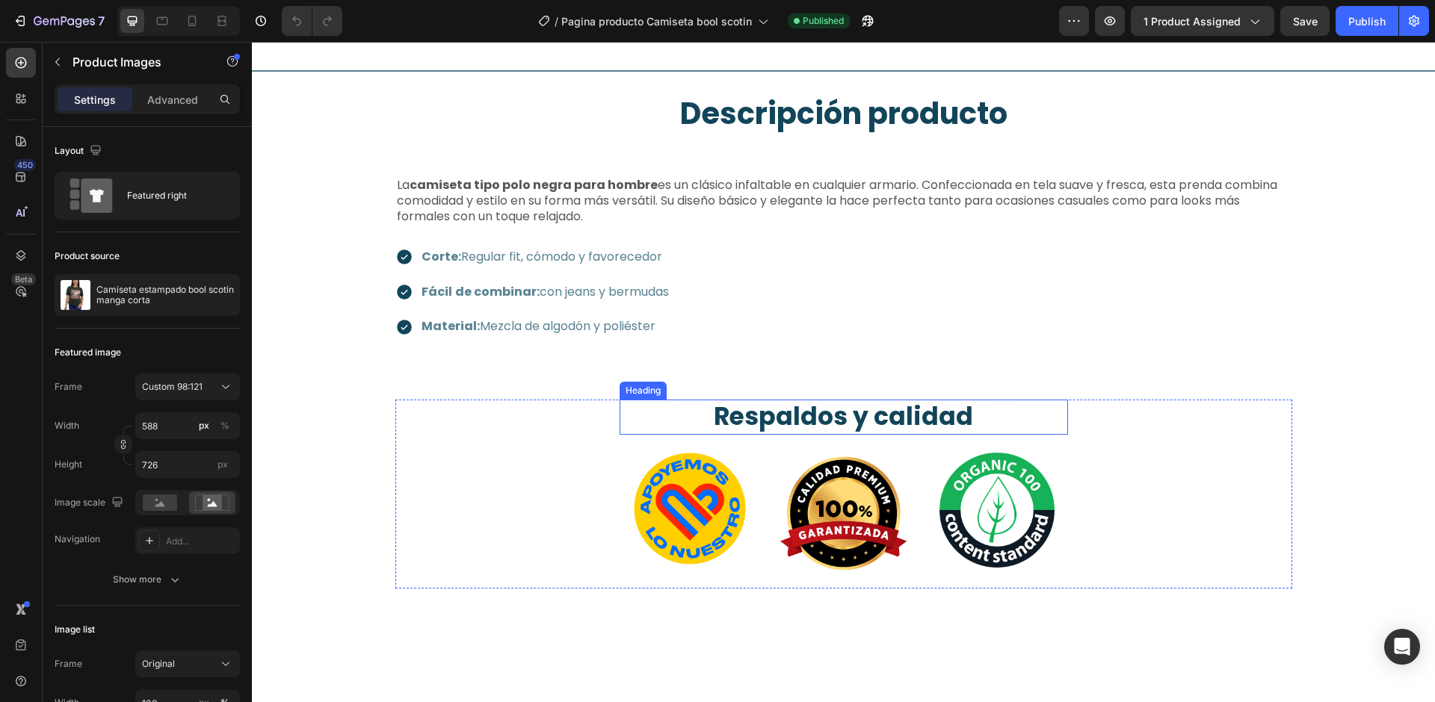
scroll to position [1048, 0]
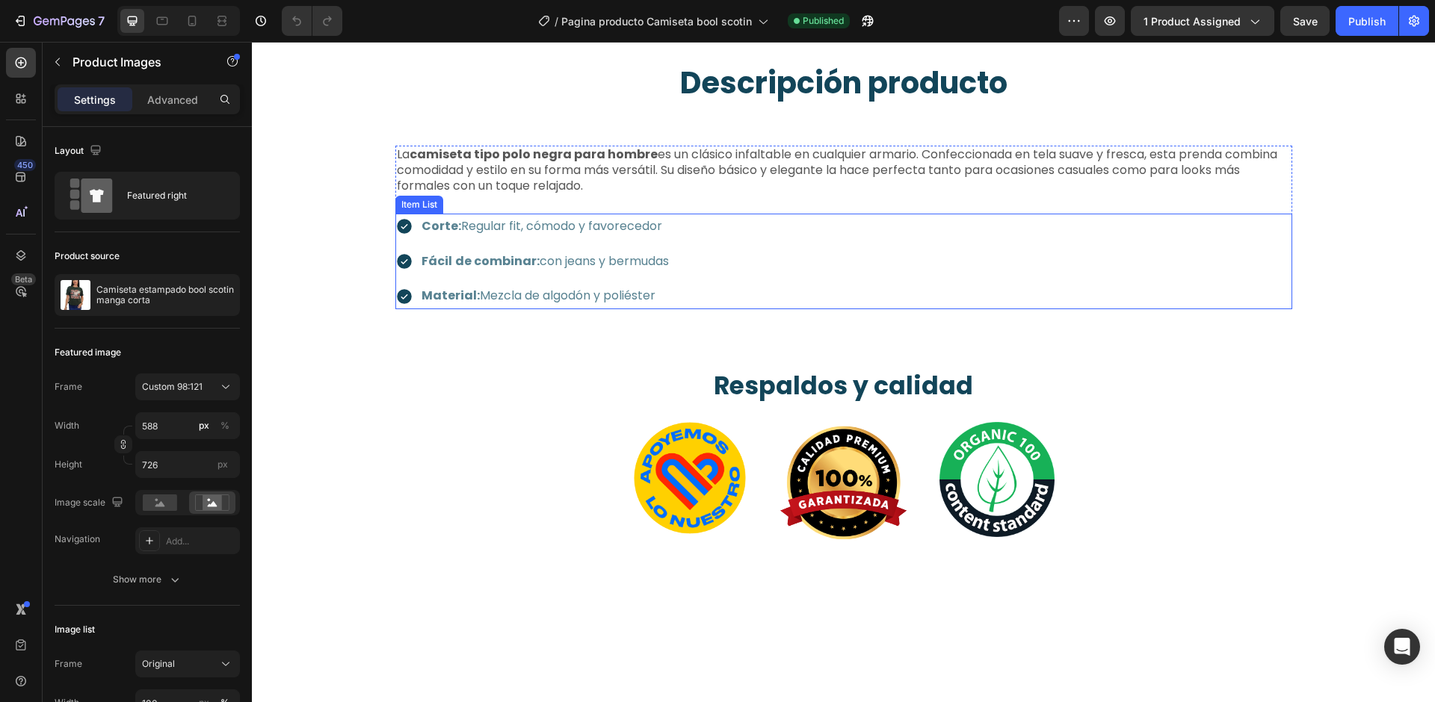
select select "Vino tinto"
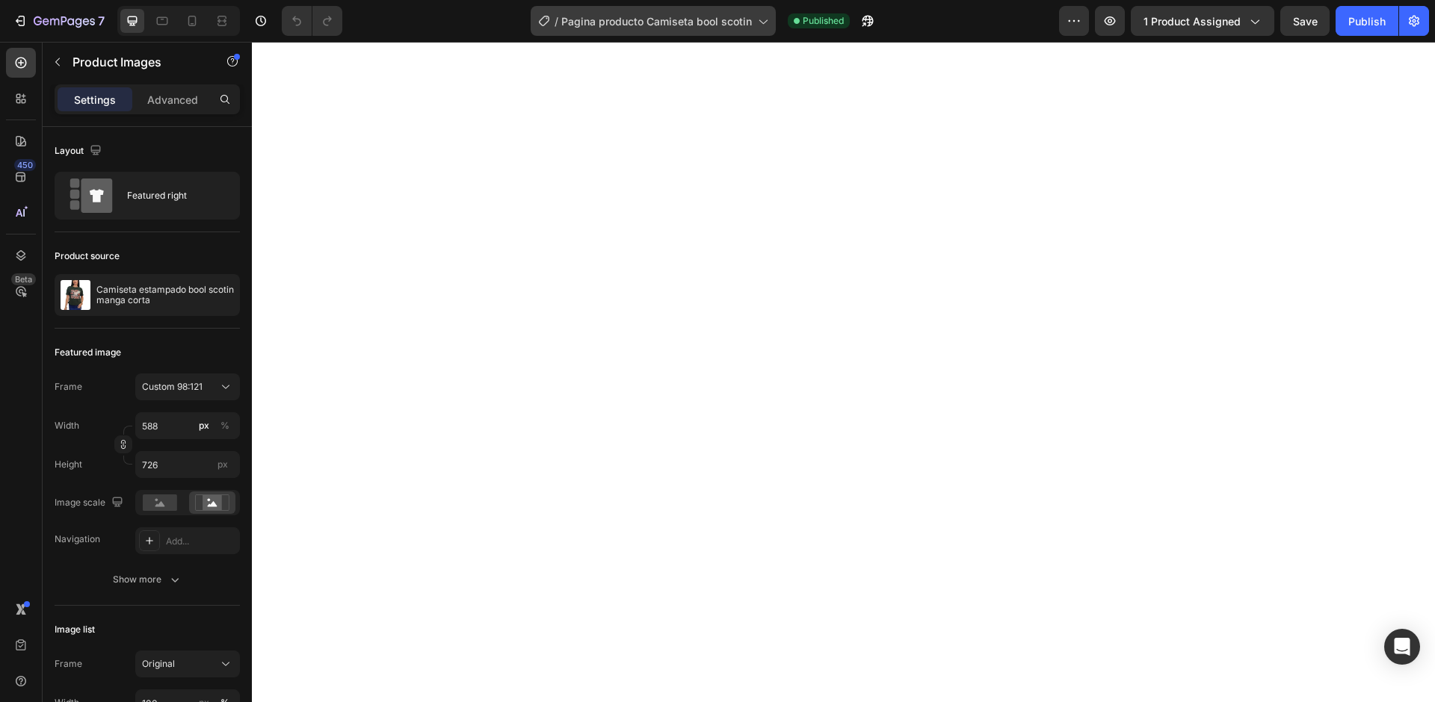
scroll to position [0, 0]
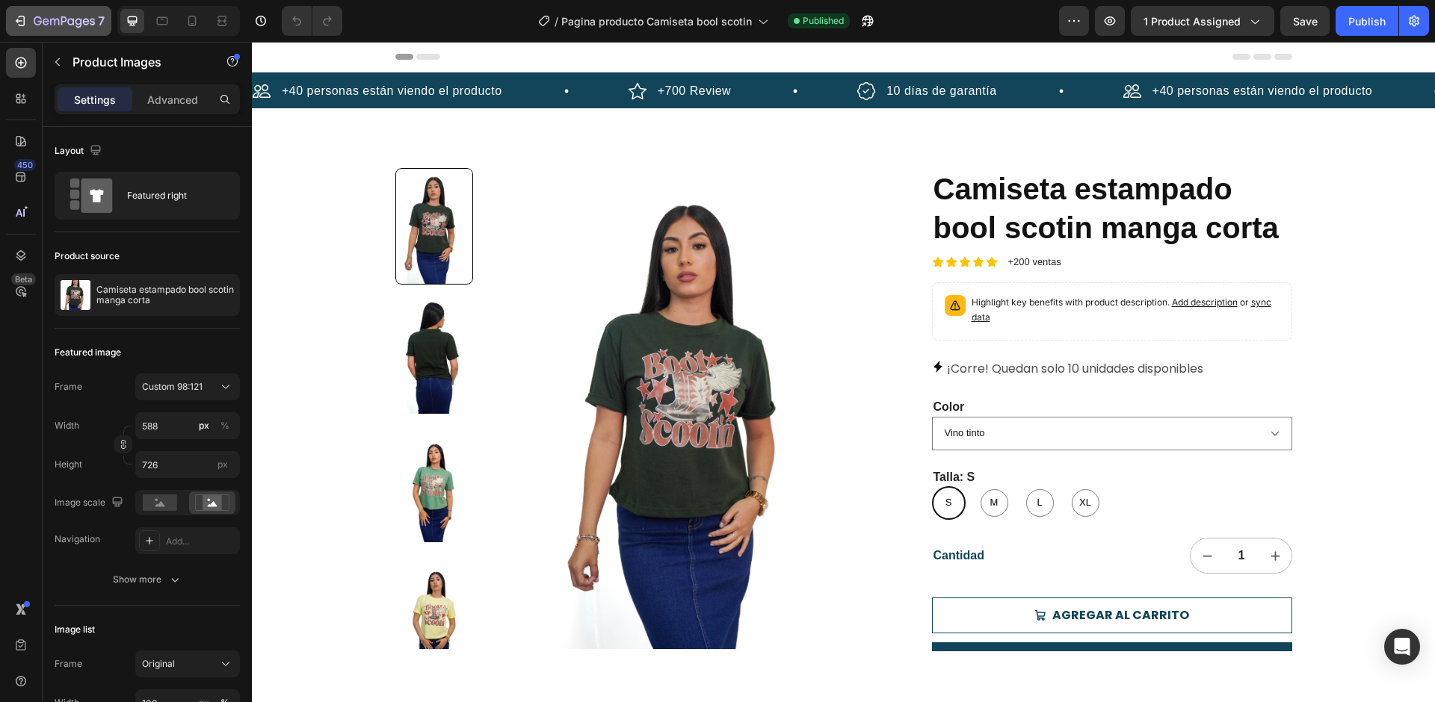
click at [69, 19] on icon "button" at bounding box center [70, 21] width 7 height 7
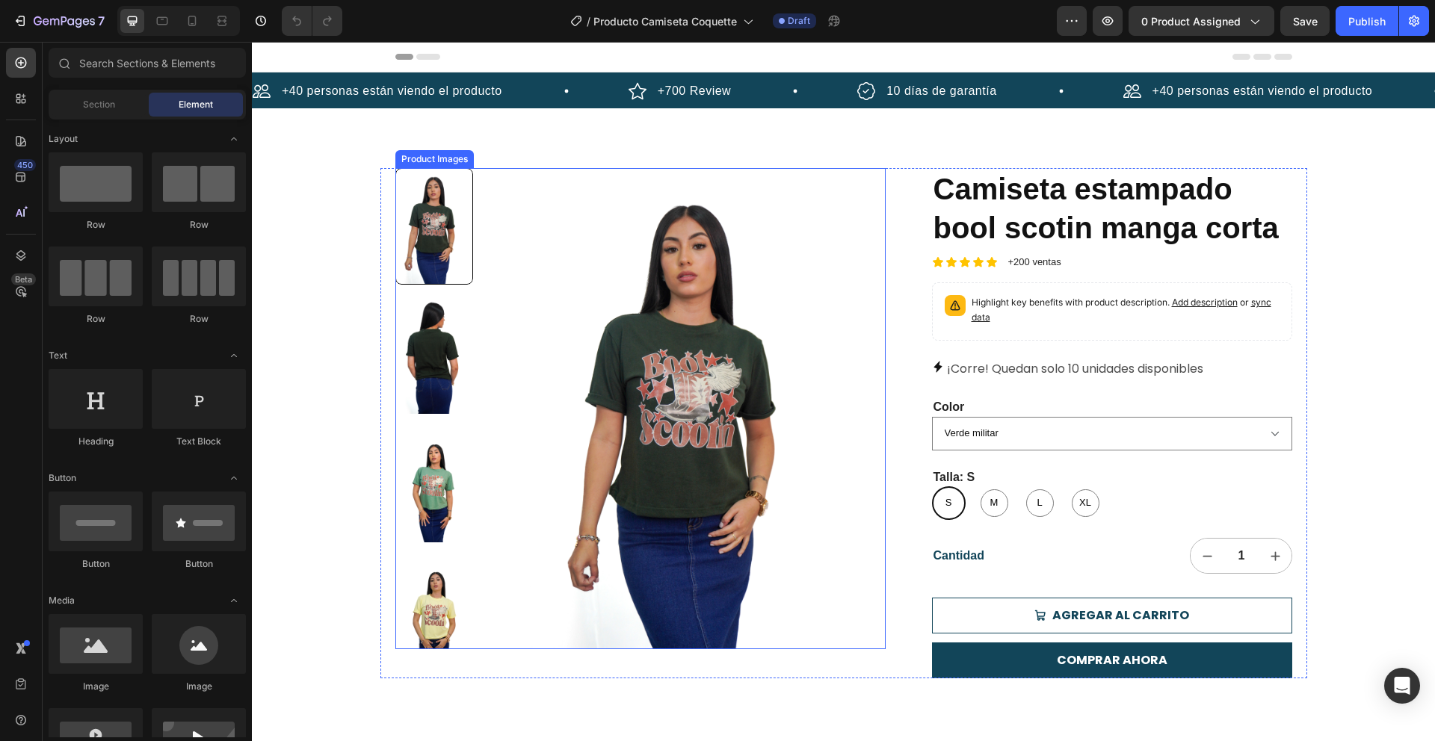
click at [691, 418] on img at bounding box center [690, 408] width 390 height 481
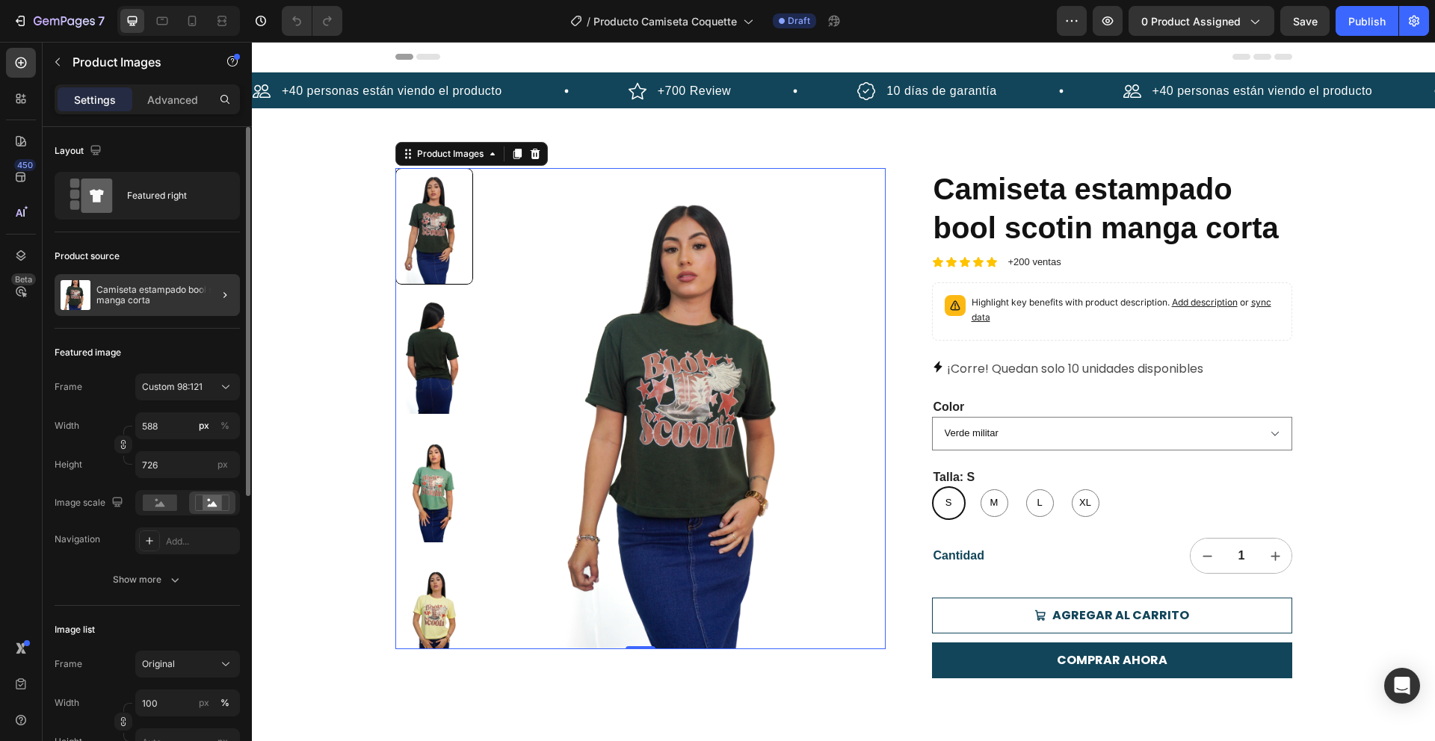
click at [205, 301] on div at bounding box center [219, 295] width 42 height 42
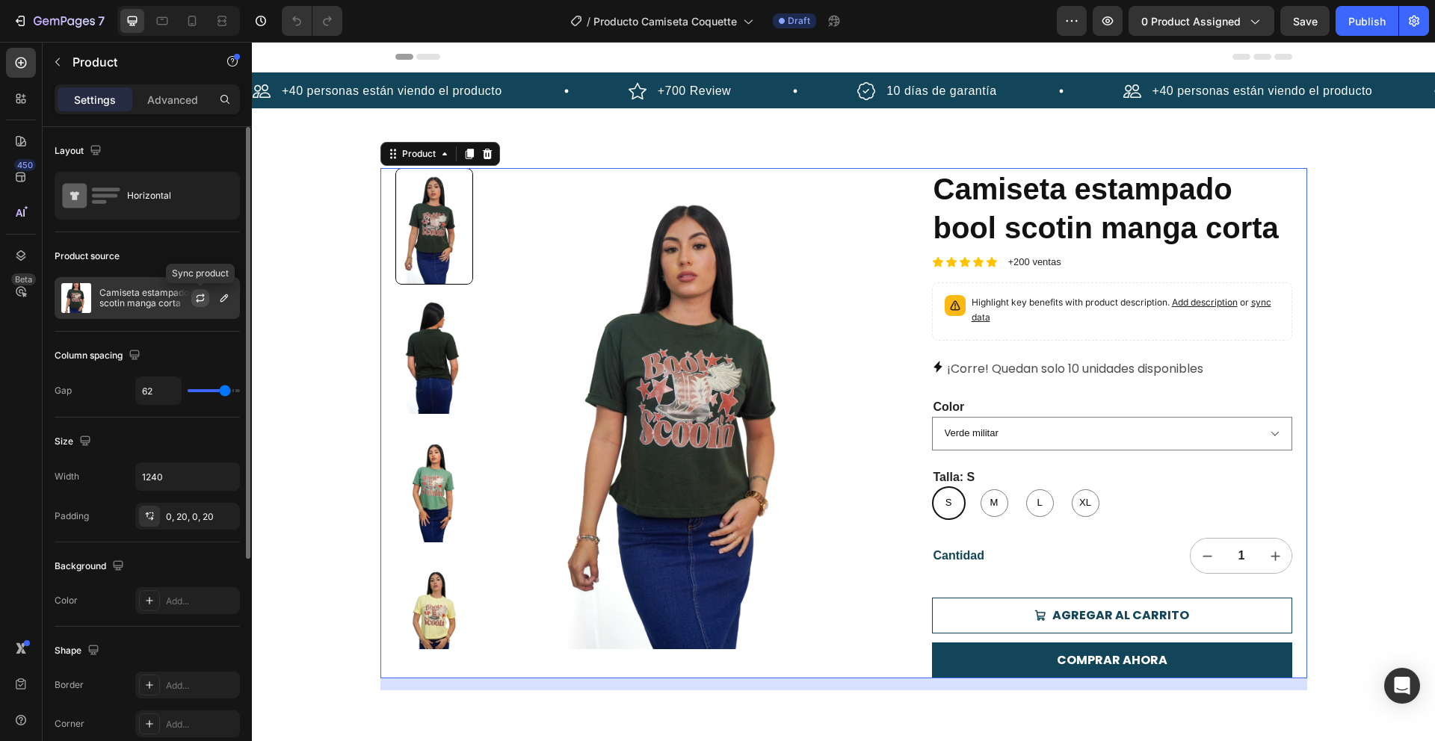
click at [207, 296] on button "button" at bounding box center [200, 298] width 18 height 18
click at [233, 295] on div at bounding box center [206, 298] width 66 height 40
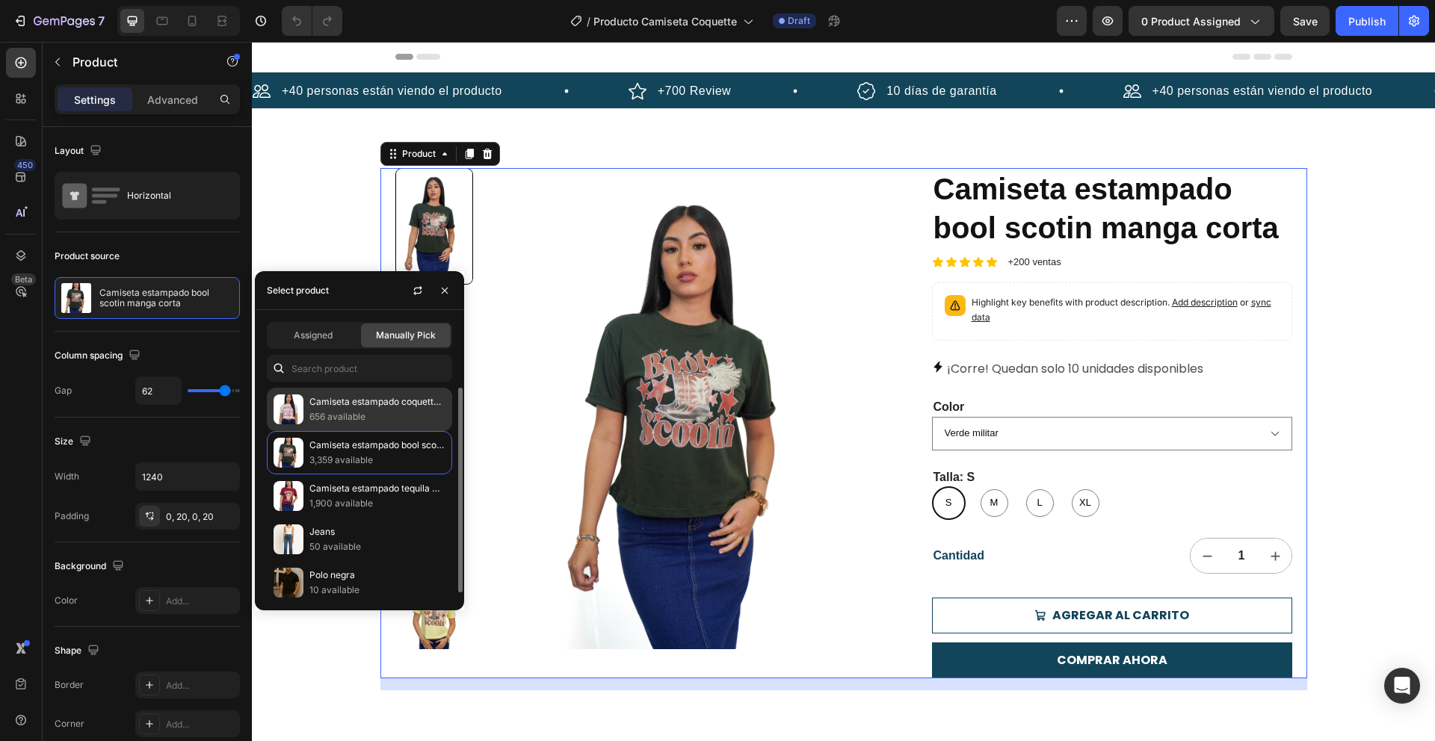
click at [383, 420] on p "656 available" at bounding box center [377, 416] width 136 height 15
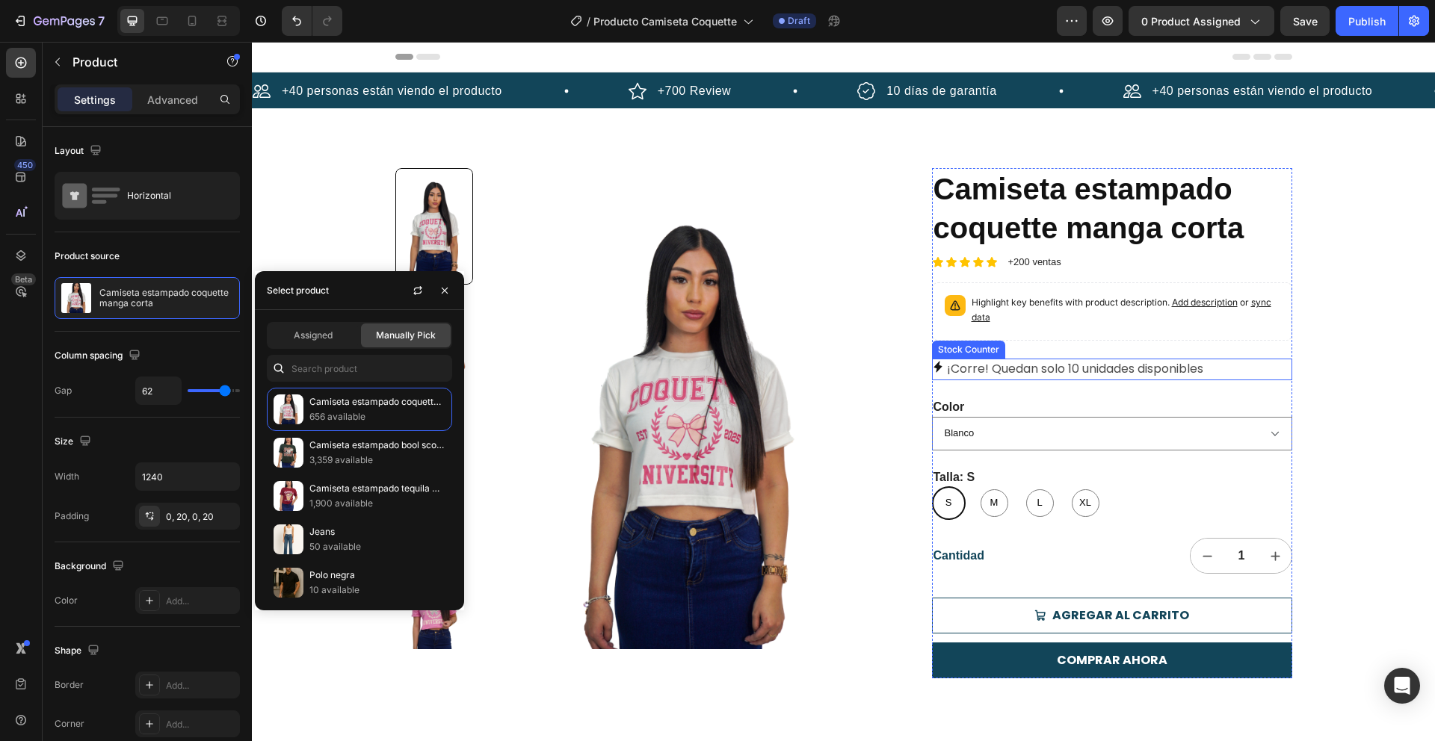
click at [1340, 355] on div "+40 personas están viendo el producto Item List +700 Review Item List 10 días d…" at bounding box center [843, 423] width 1183 height 702
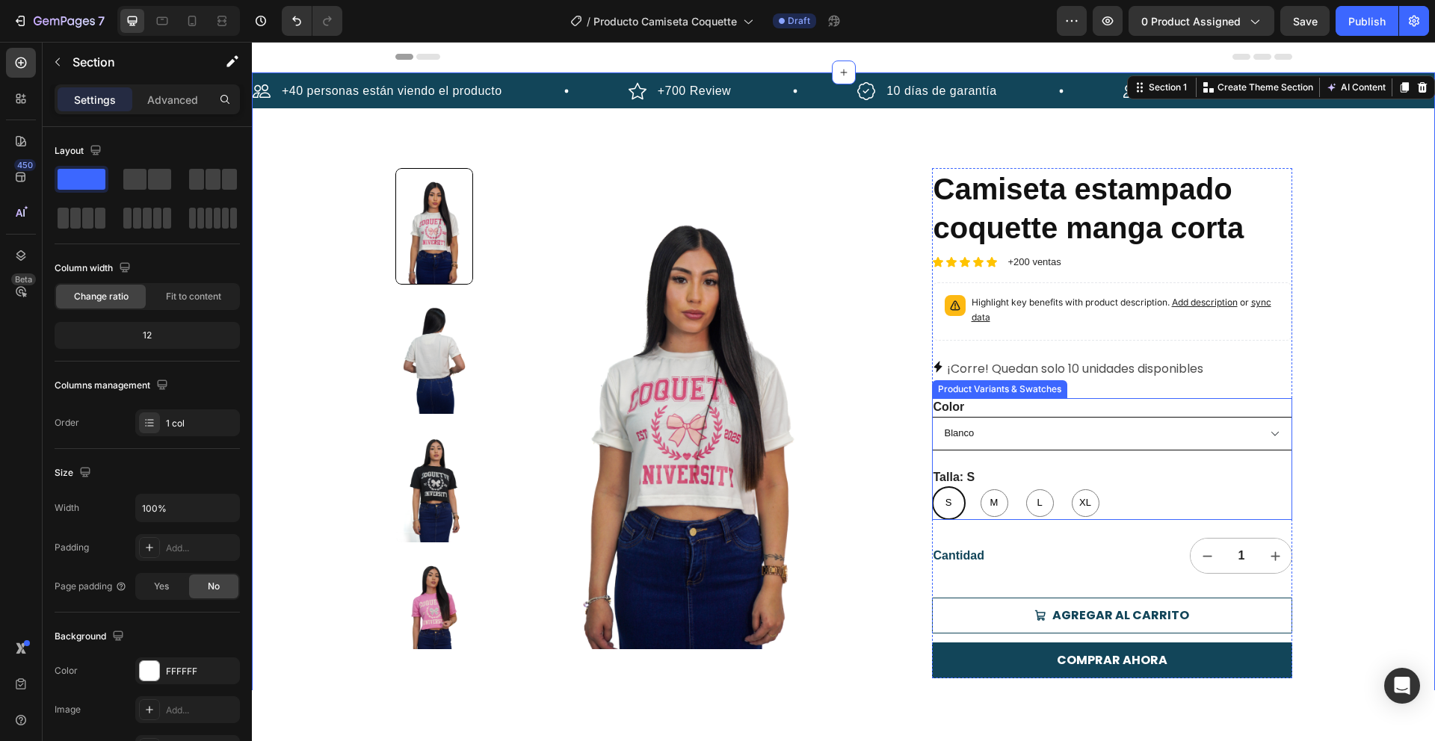
scroll to position [89, 0]
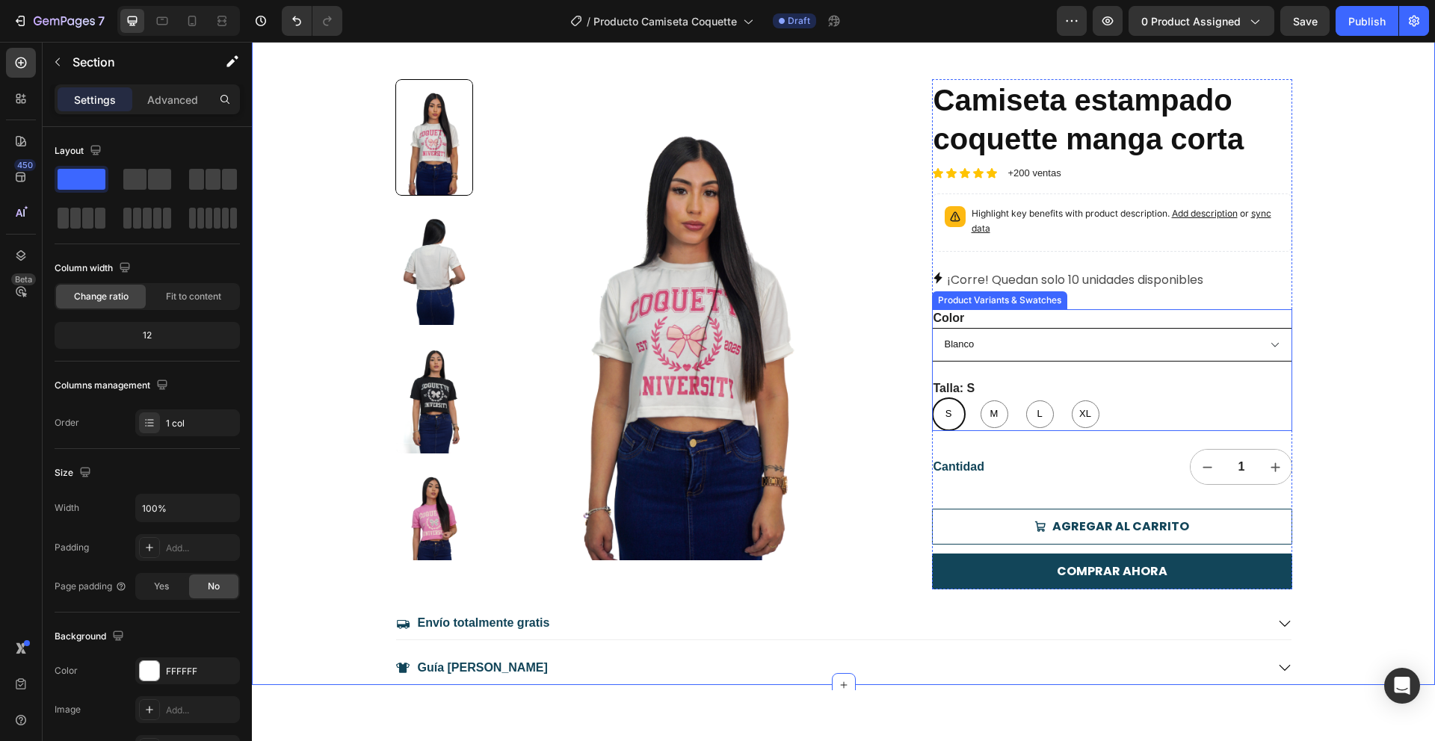
click at [1199, 348] on select "[PERSON_NAME] Negro [PERSON_NAME] Café Beige Verde menta Vino tinto Azul [PERSO…" at bounding box center [1112, 345] width 360 height 34
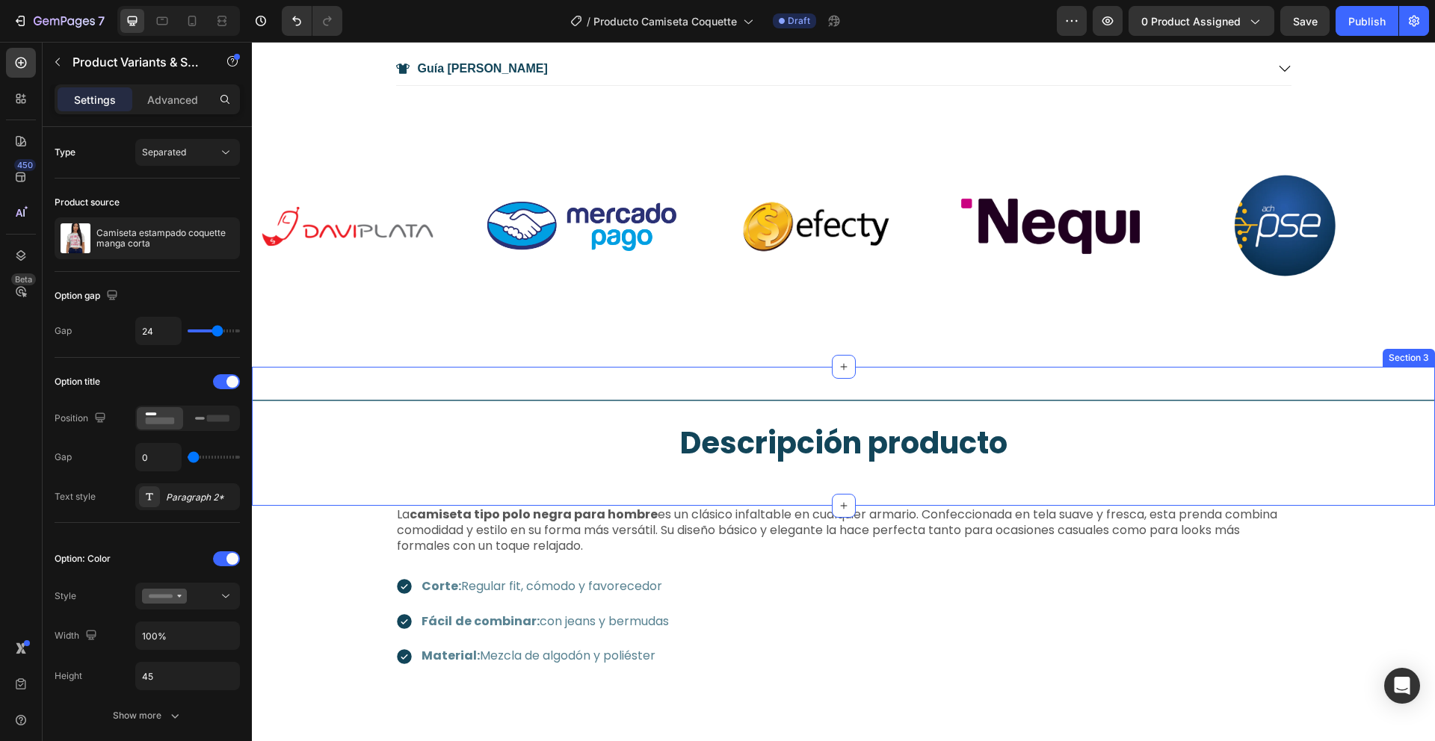
scroll to position [189, 0]
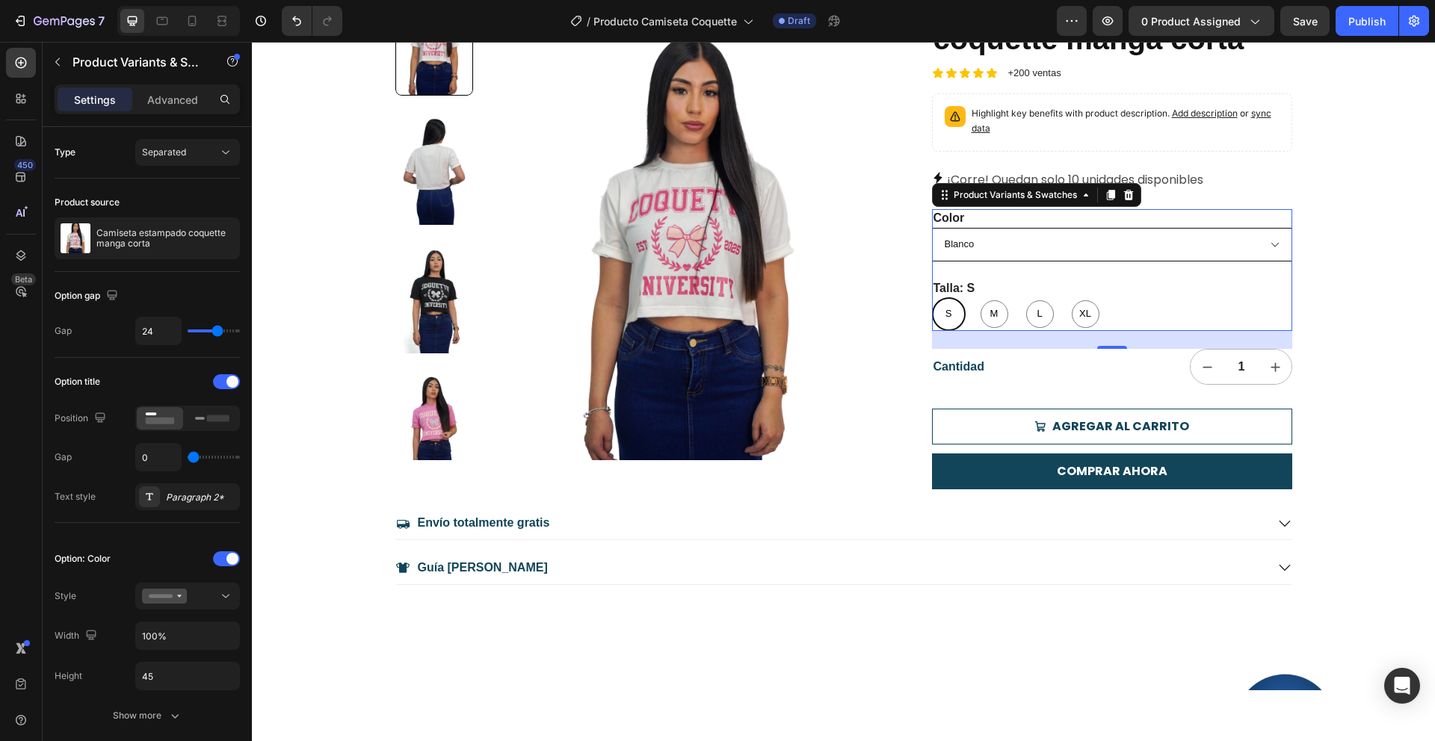
click at [1106, 240] on select "[PERSON_NAME] Negro [PERSON_NAME] Café Beige Verde menta Vino tinto Azul [PERSO…" at bounding box center [1112, 245] width 360 height 34
select select "Negro"
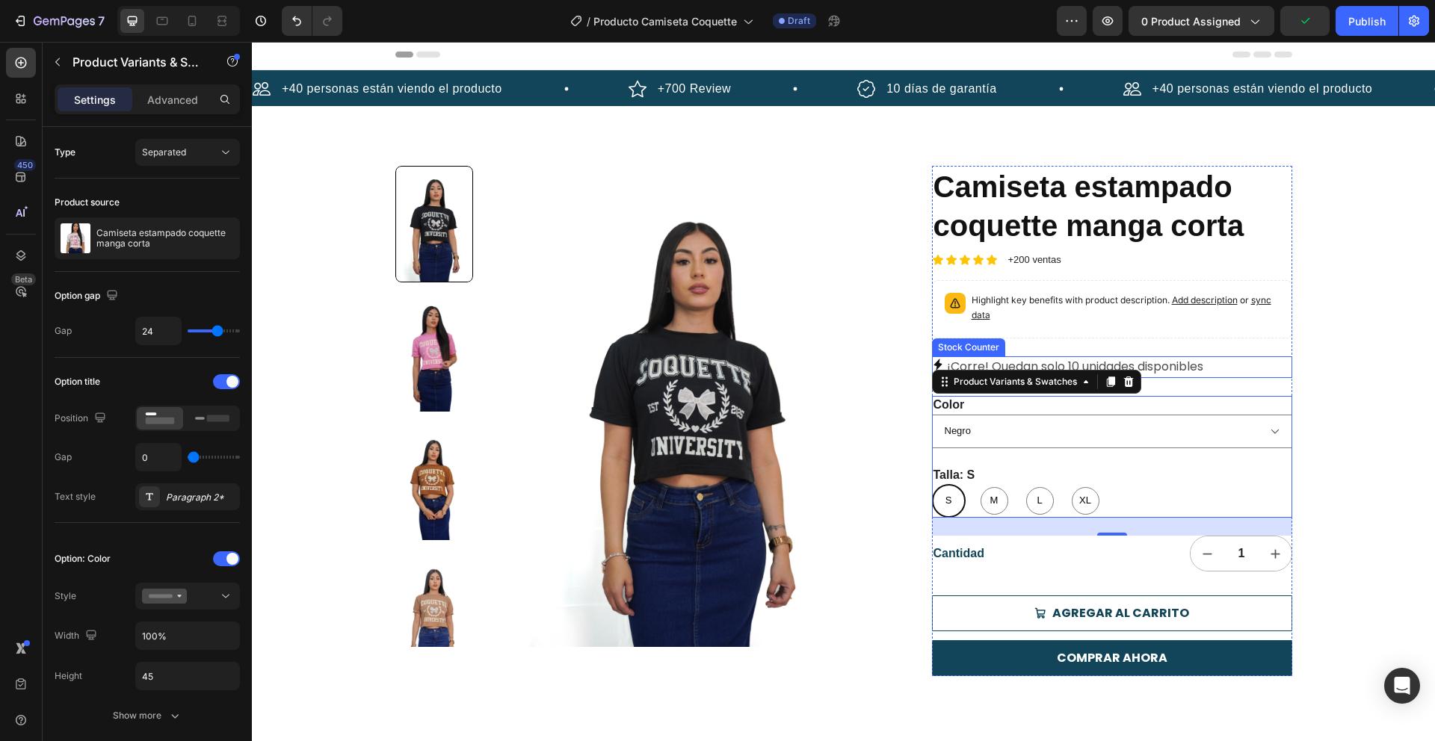
scroll to position [0, 0]
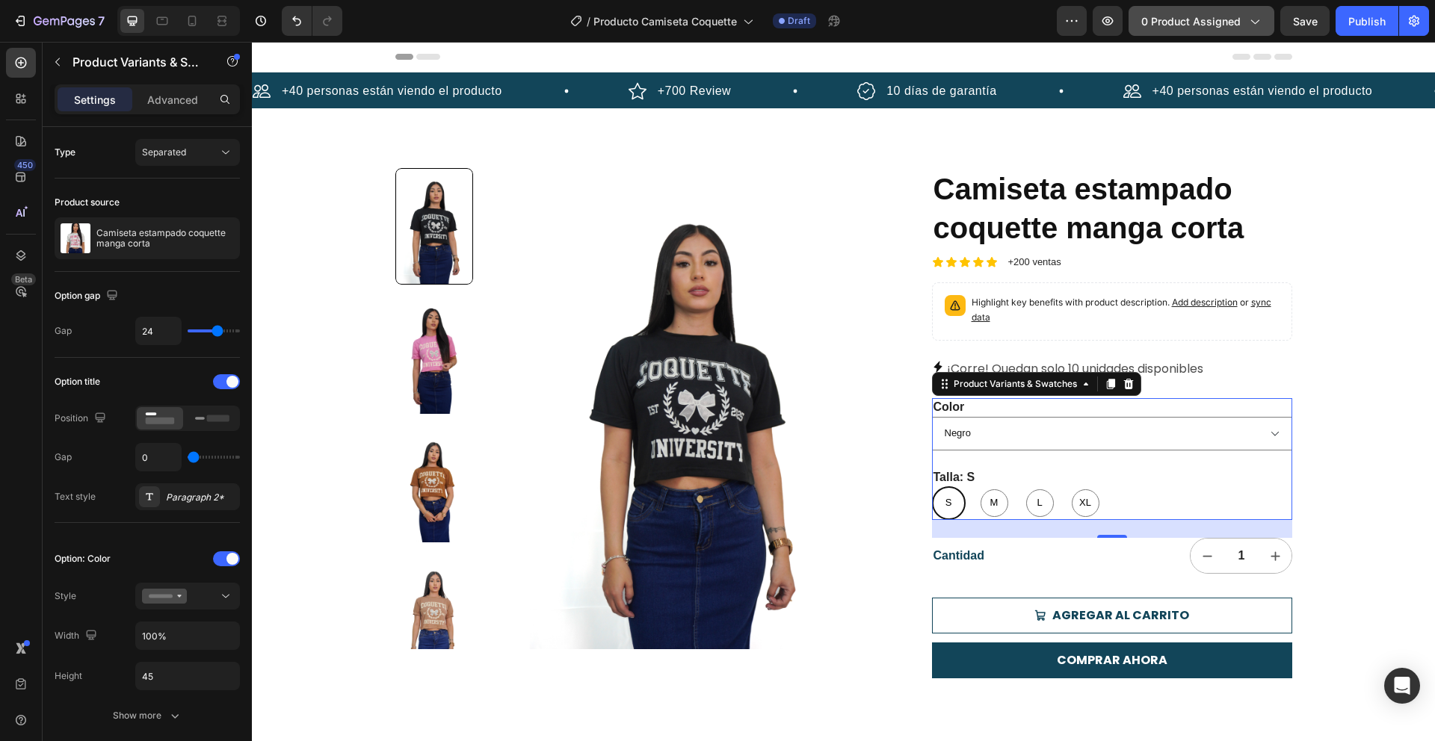
click at [1248, 22] on icon "button" at bounding box center [1253, 20] width 15 height 15
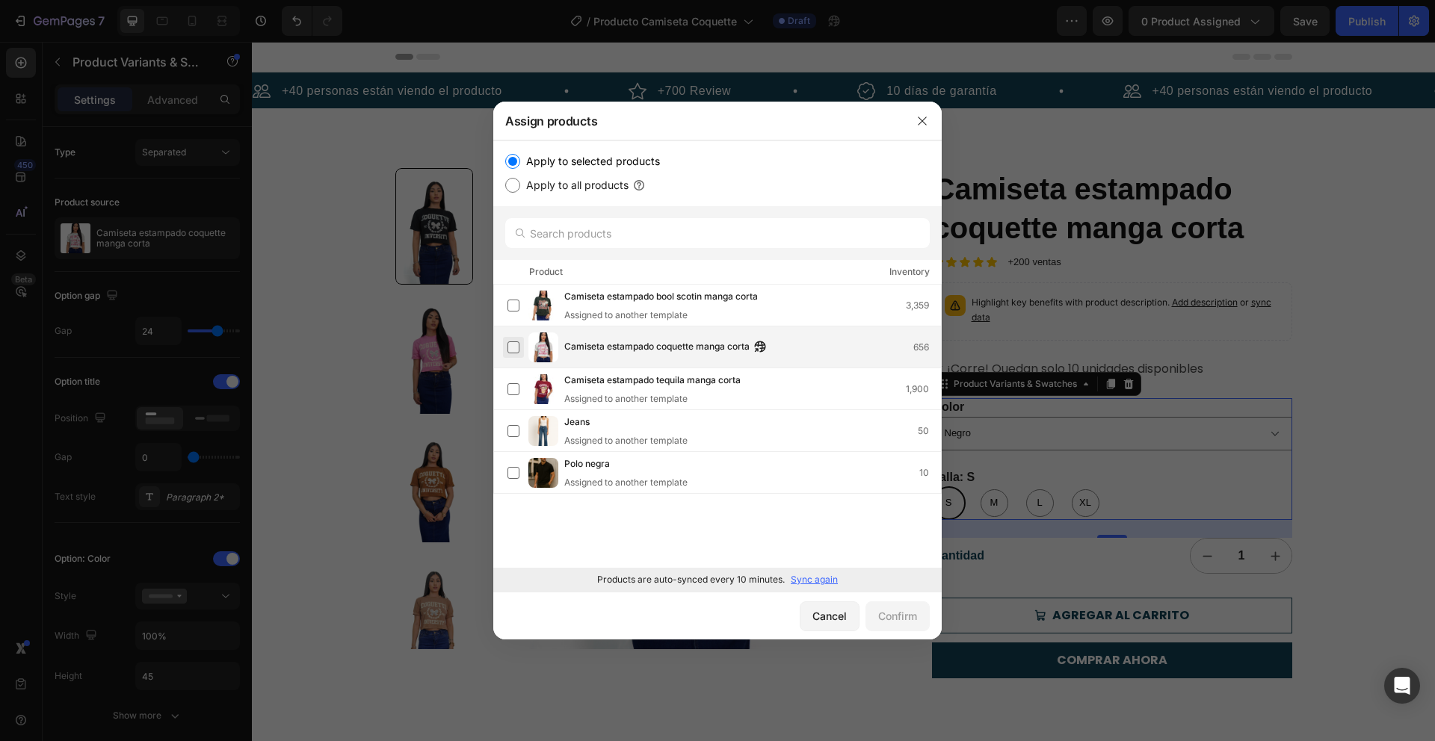
click at [519, 347] on label at bounding box center [513, 347] width 12 height 12
click at [905, 614] on div "Confirm" at bounding box center [897, 616] width 39 height 16
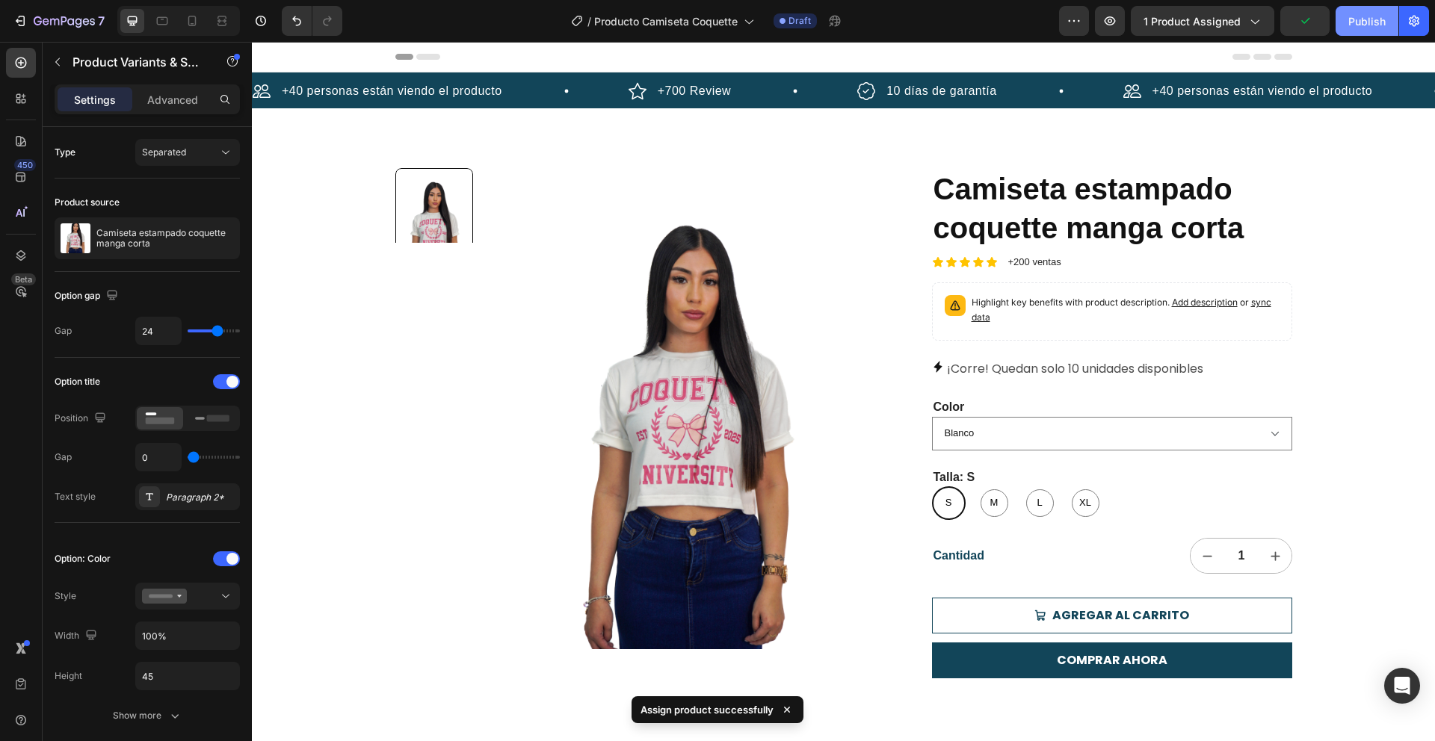
select select "Negro"
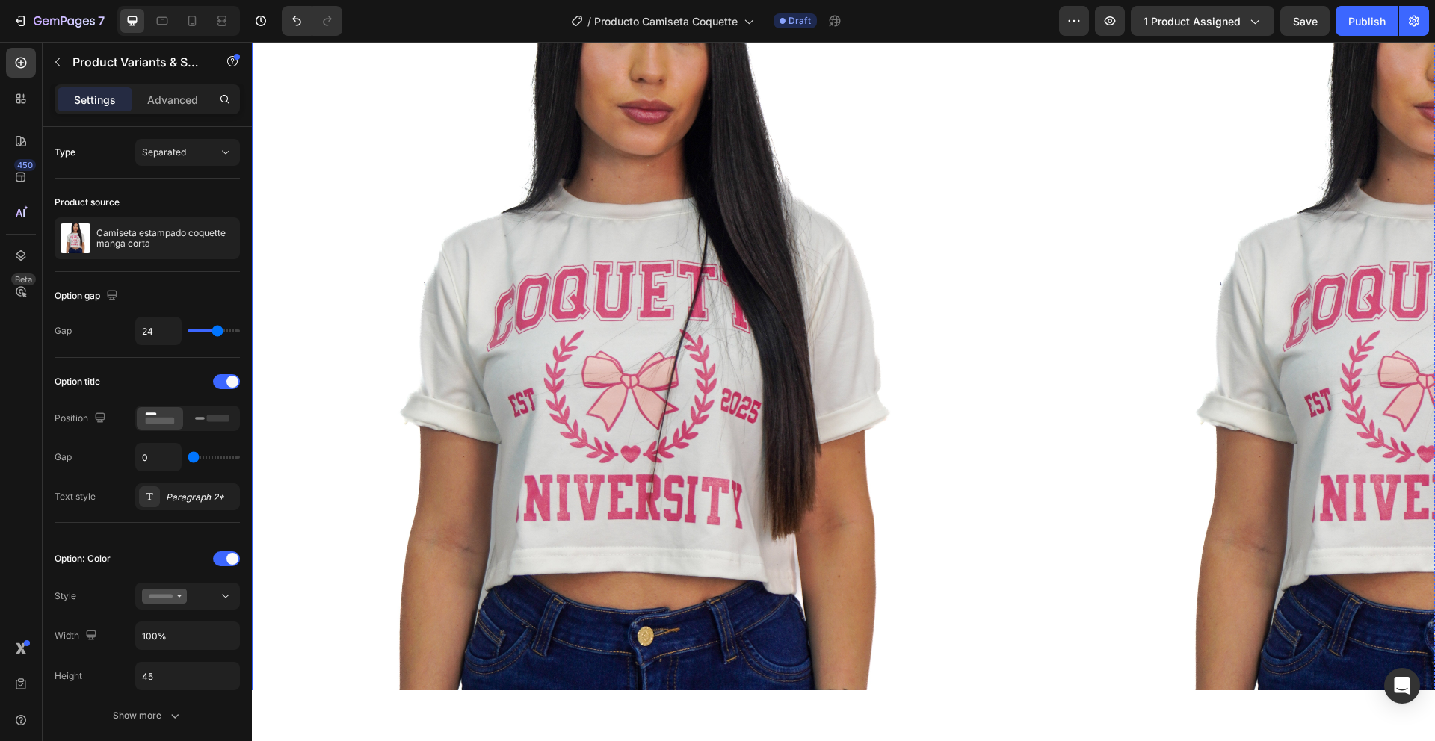
scroll to position [1793, 0]
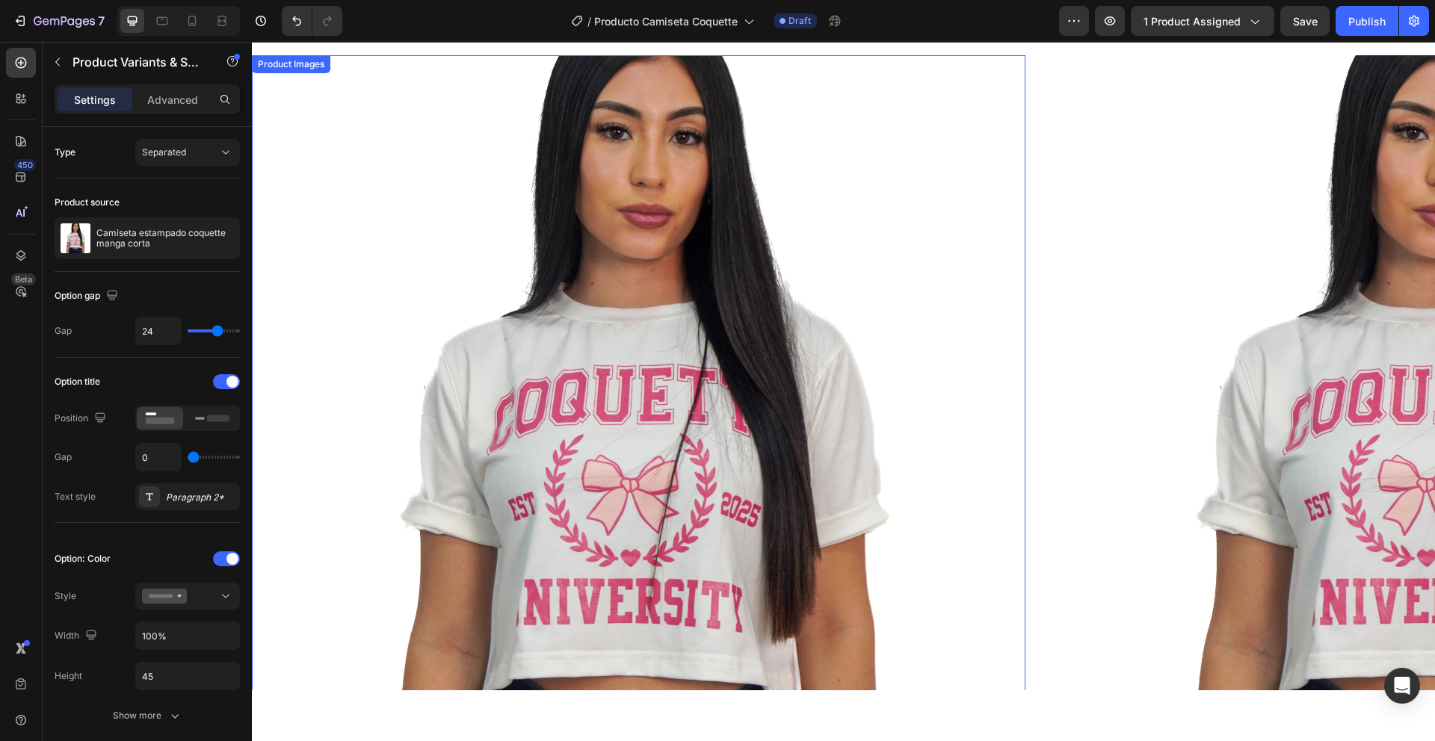
click at [897, 259] on img at bounding box center [638, 441] width 773 height 773
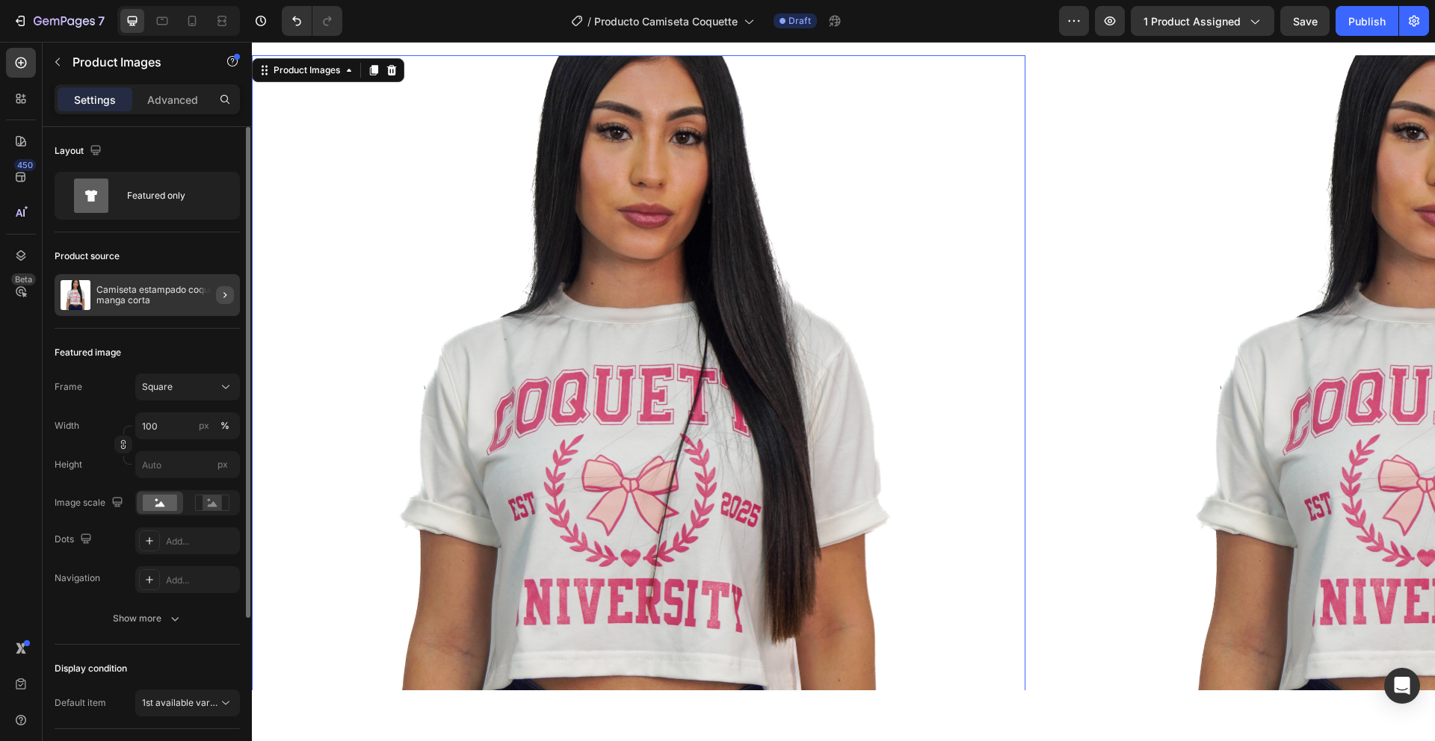
click at [217, 295] on button "button" at bounding box center [225, 295] width 18 height 18
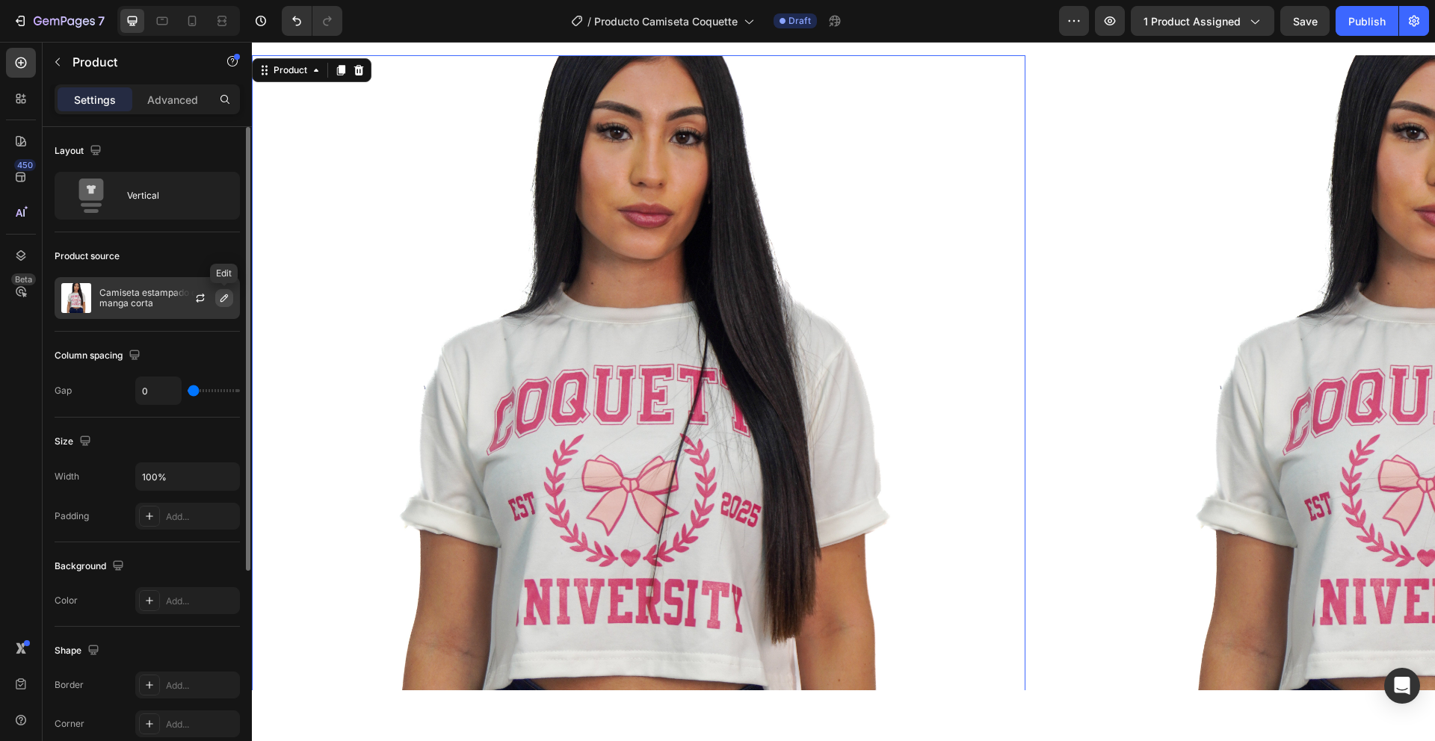
click at [226, 302] on icon "button" at bounding box center [224, 298] width 12 height 12
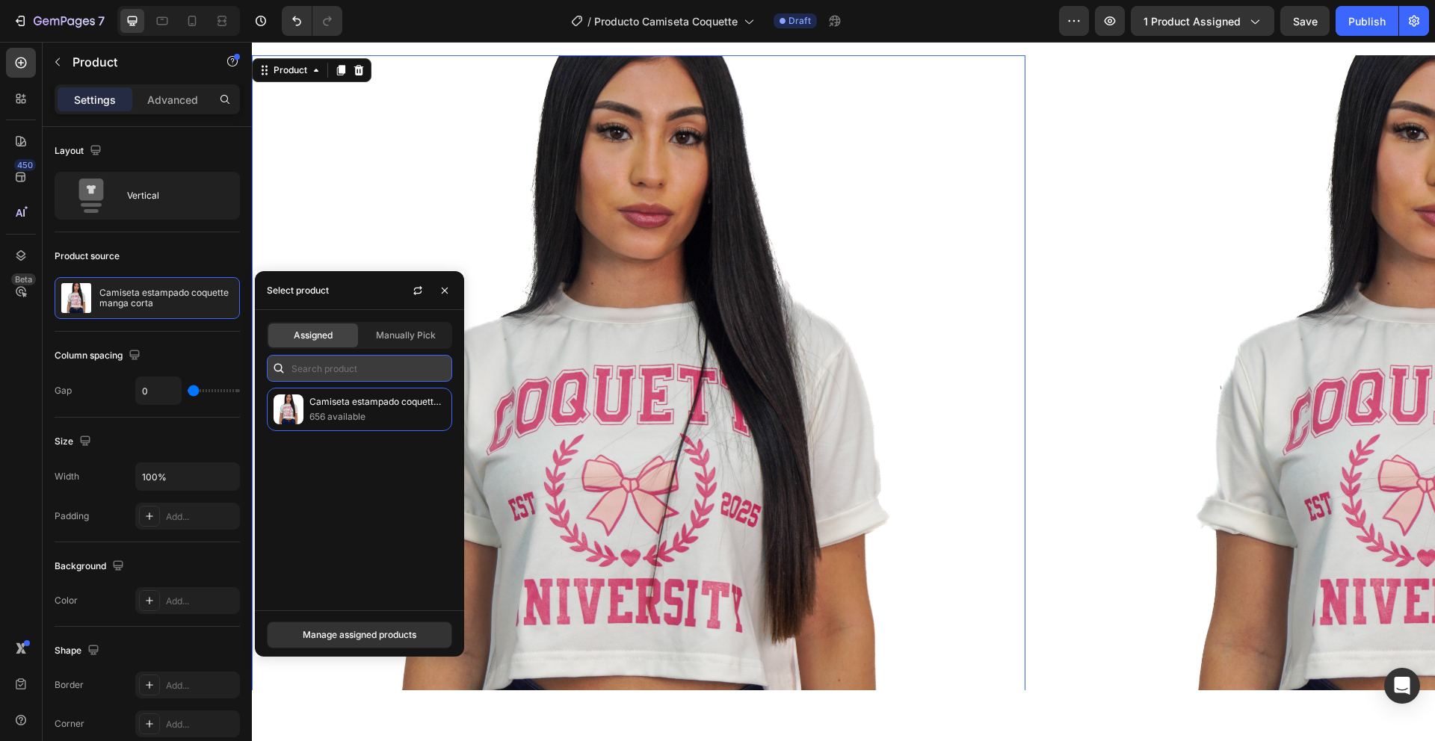
click at [365, 365] on input "text" at bounding box center [359, 368] width 185 height 27
click at [374, 344] on div "Manually Pick" at bounding box center [406, 336] width 90 height 24
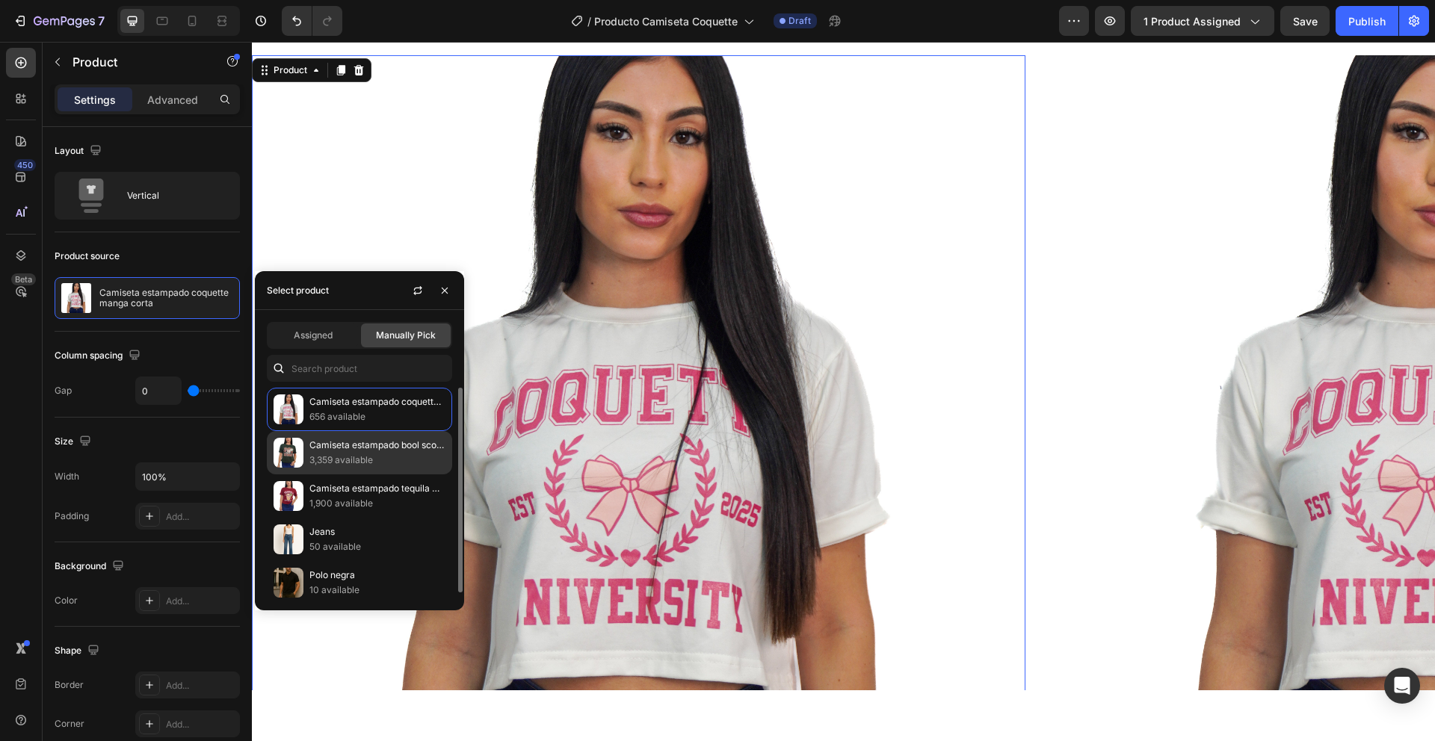
click at [346, 445] on p "Camiseta estampado bool scotin manga corta" at bounding box center [377, 445] width 136 height 15
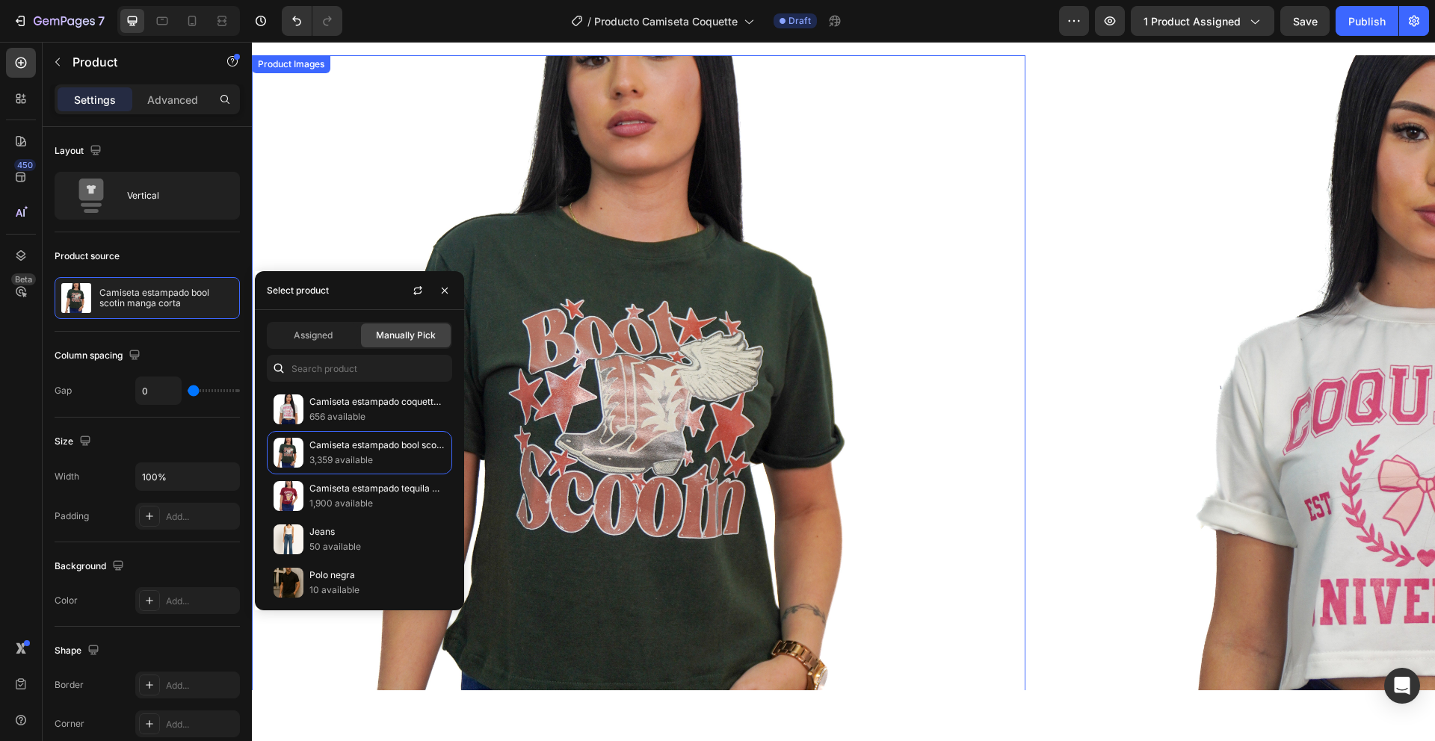
click at [1239, 326] on img at bounding box center [1434, 441] width 773 height 773
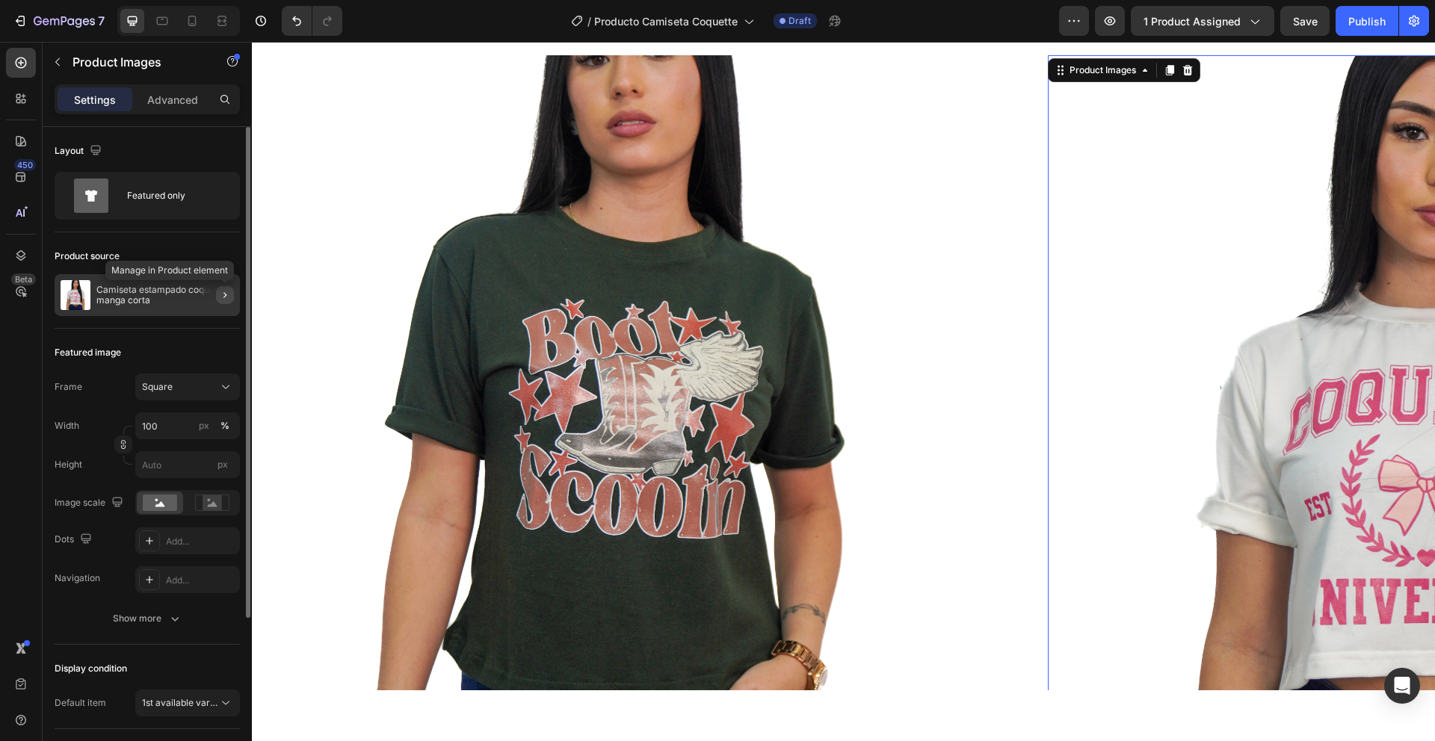
click at [225, 291] on icon "button" at bounding box center [225, 295] width 12 height 12
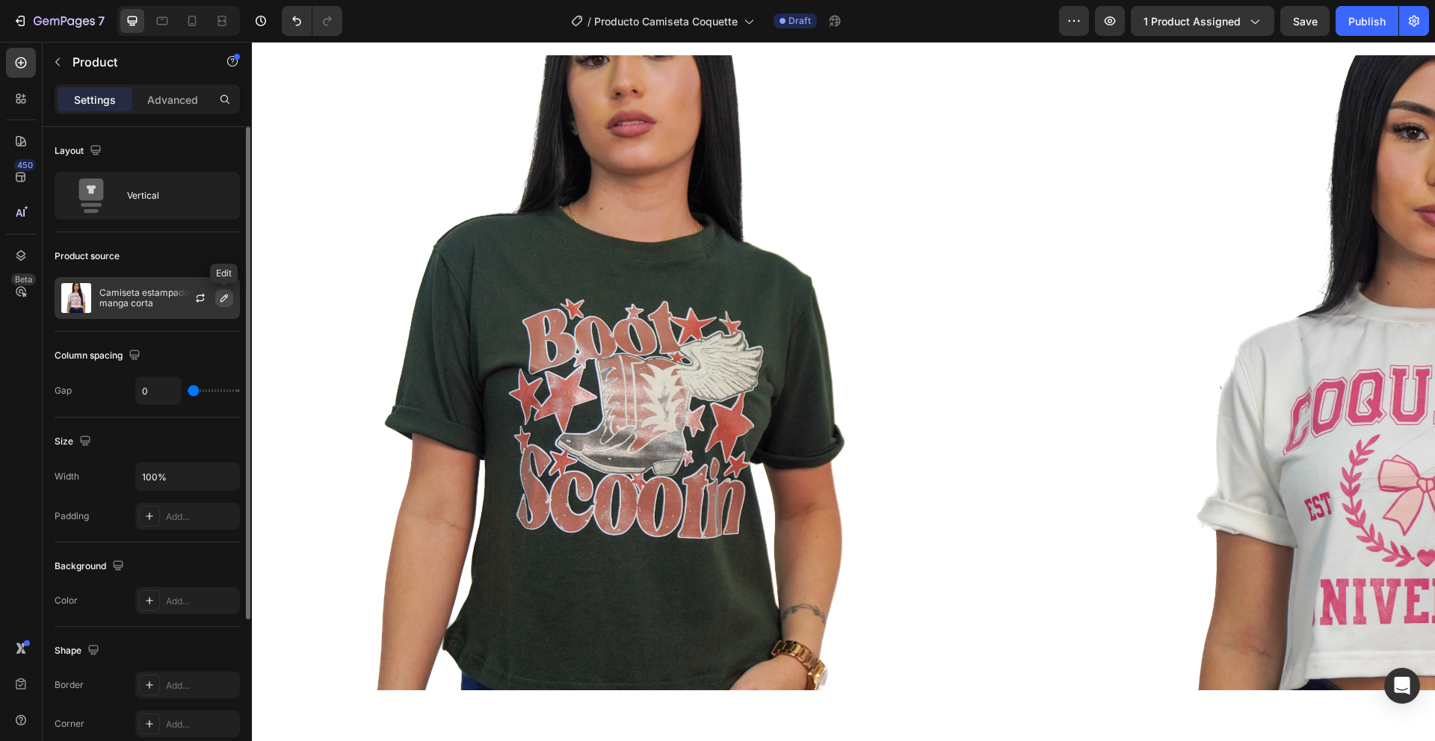
click at [227, 294] on icon "button" at bounding box center [224, 298] width 12 height 12
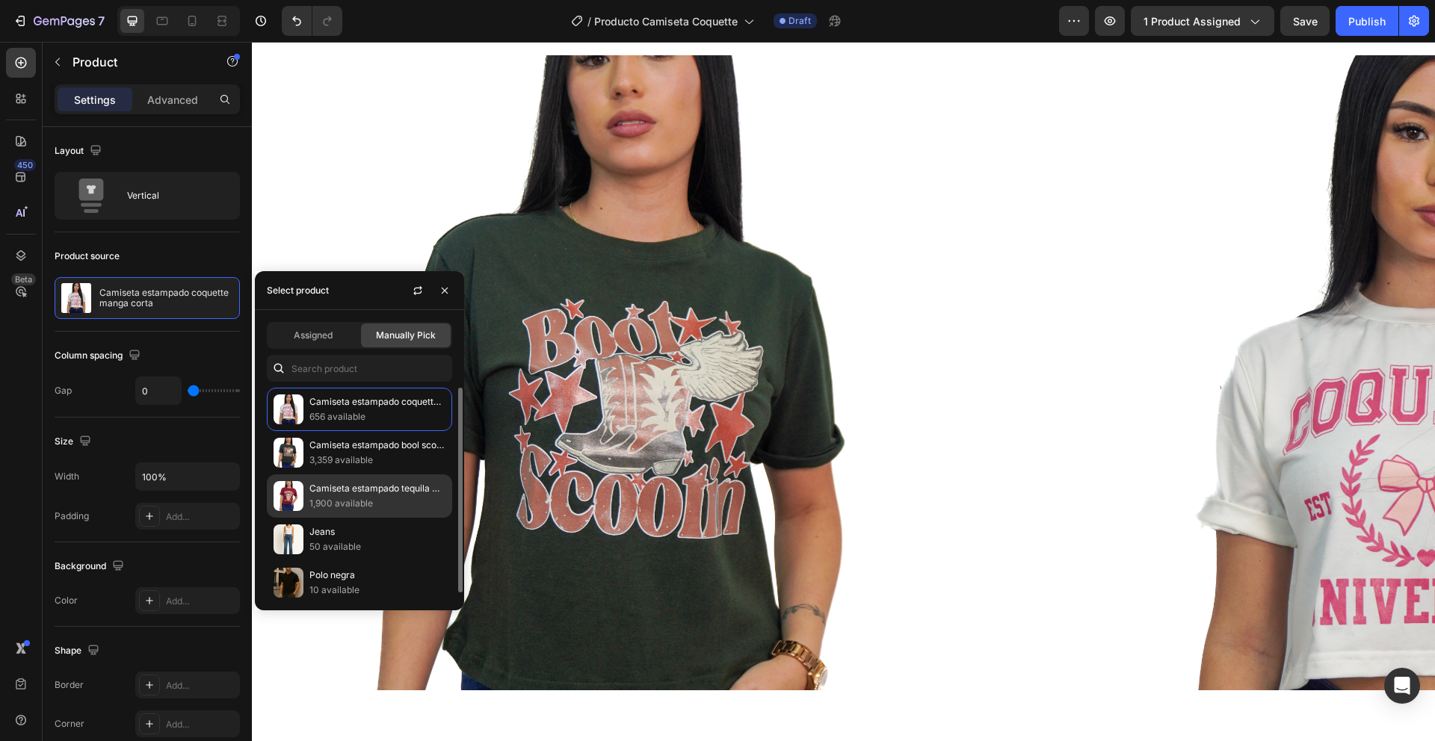
click at [359, 492] on p "Camiseta estampado tequila manga corta" at bounding box center [377, 488] width 136 height 15
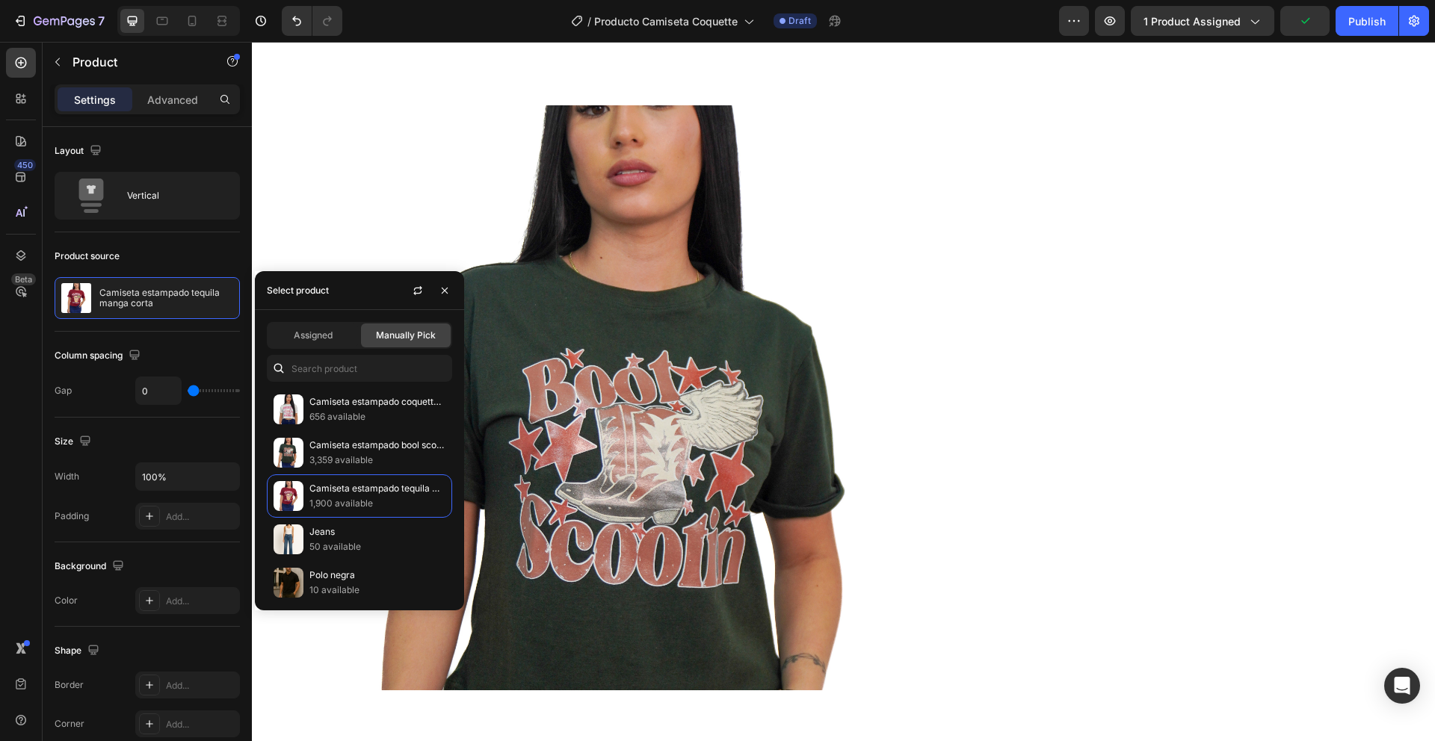
scroll to position [477, 0]
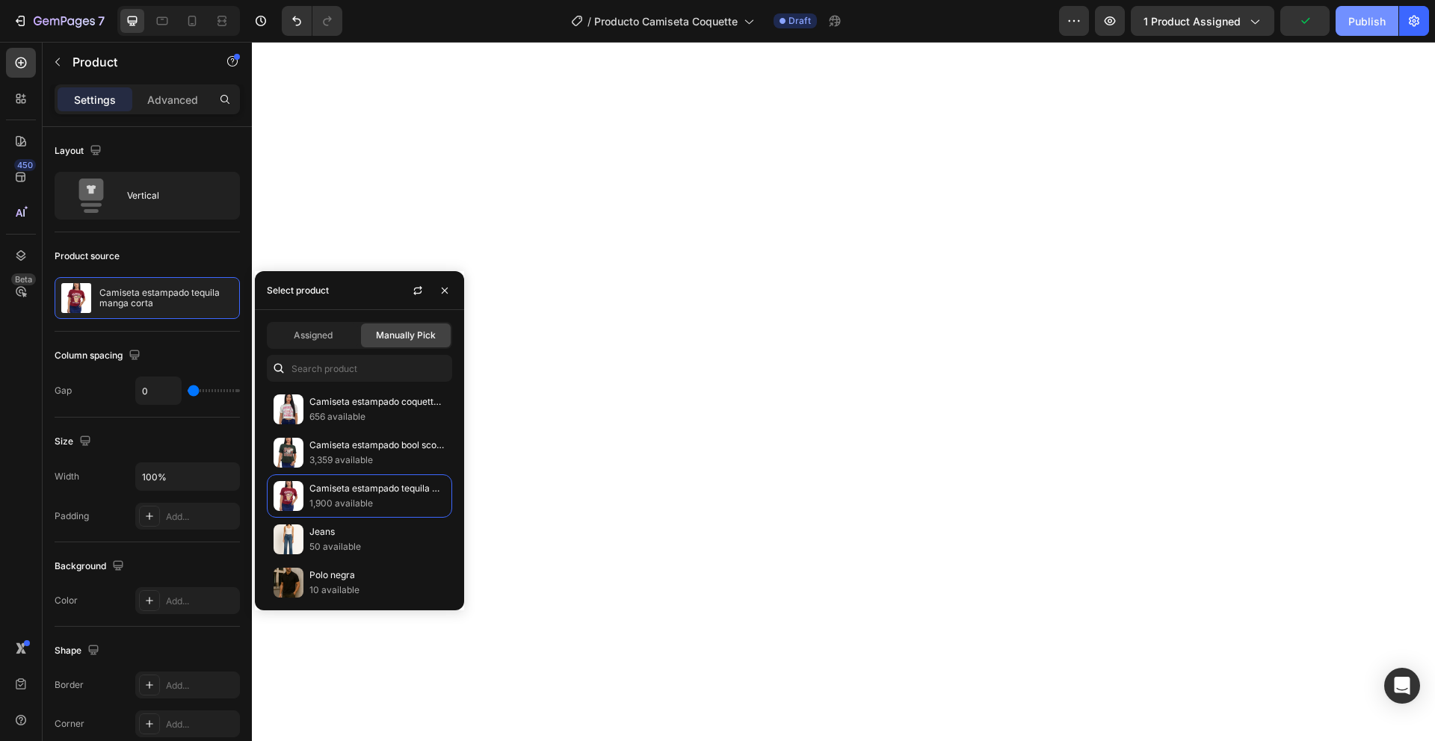
click at [1369, 21] on div "Publish" at bounding box center [1366, 21] width 37 height 16
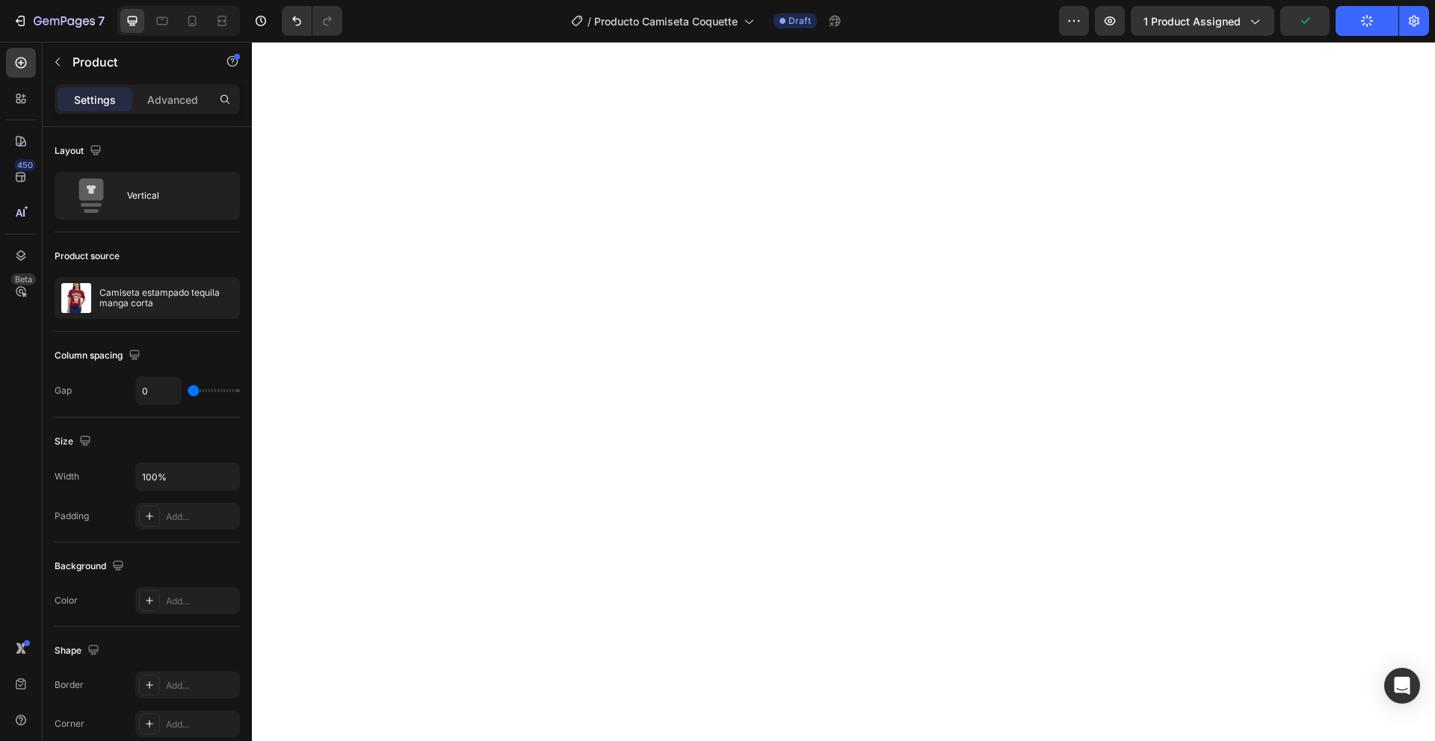
select select "Negro"
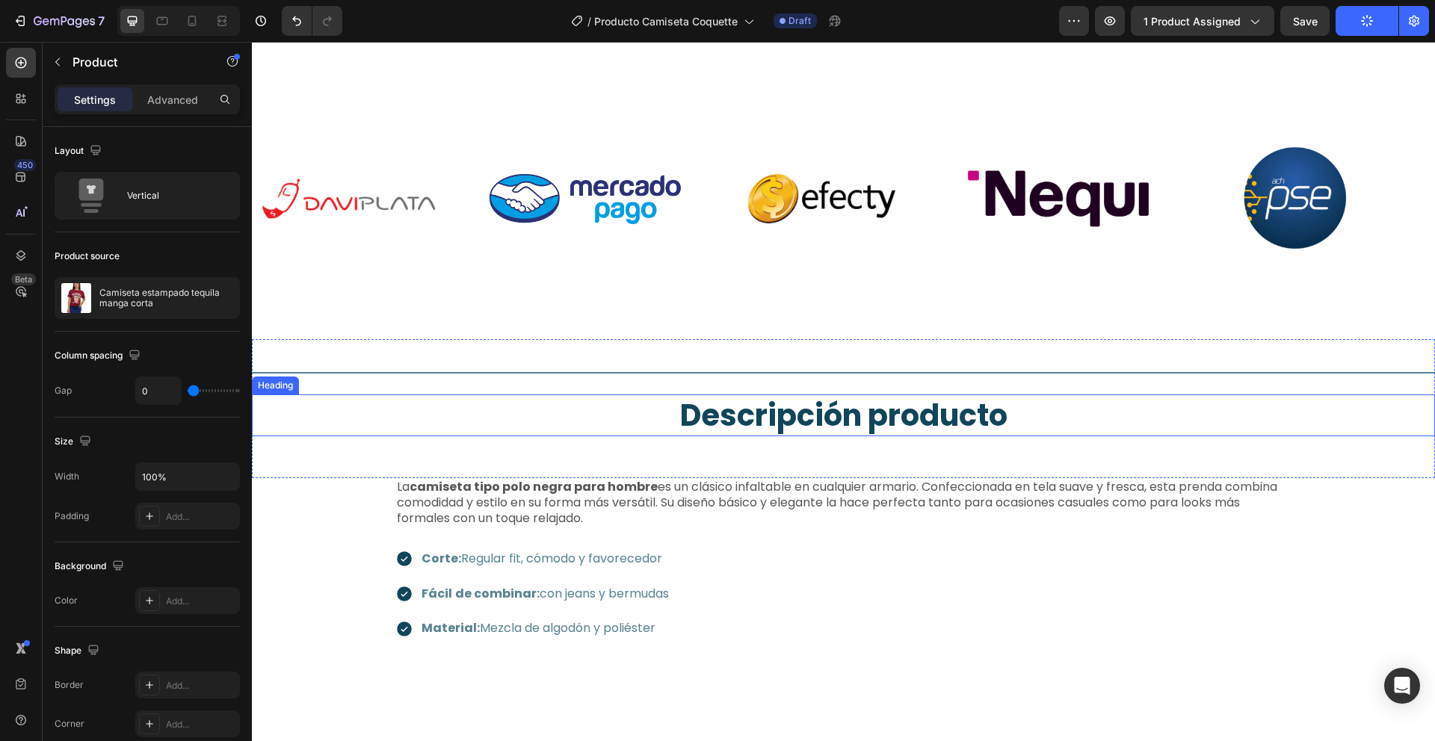
scroll to position [795, 0]
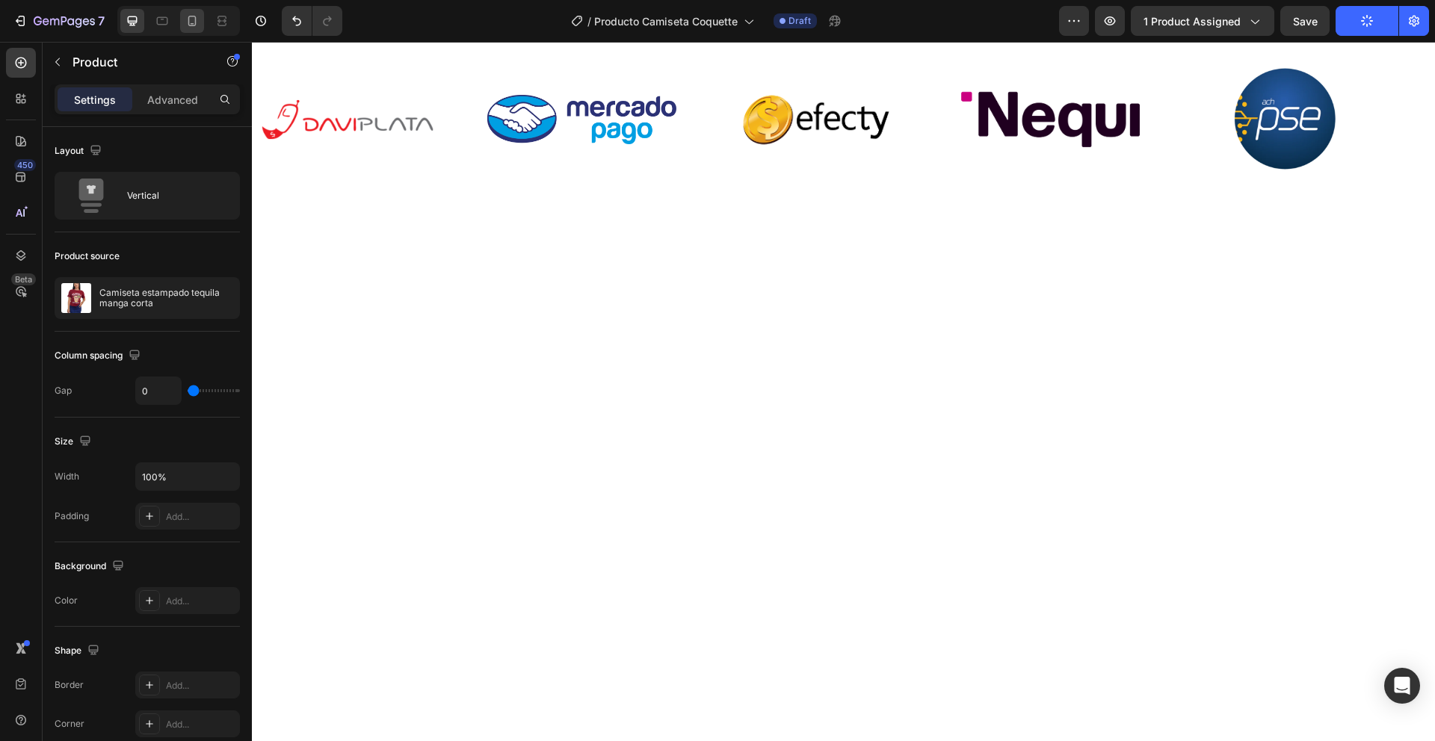
click at [188, 22] on icon at bounding box center [192, 21] width 8 height 10
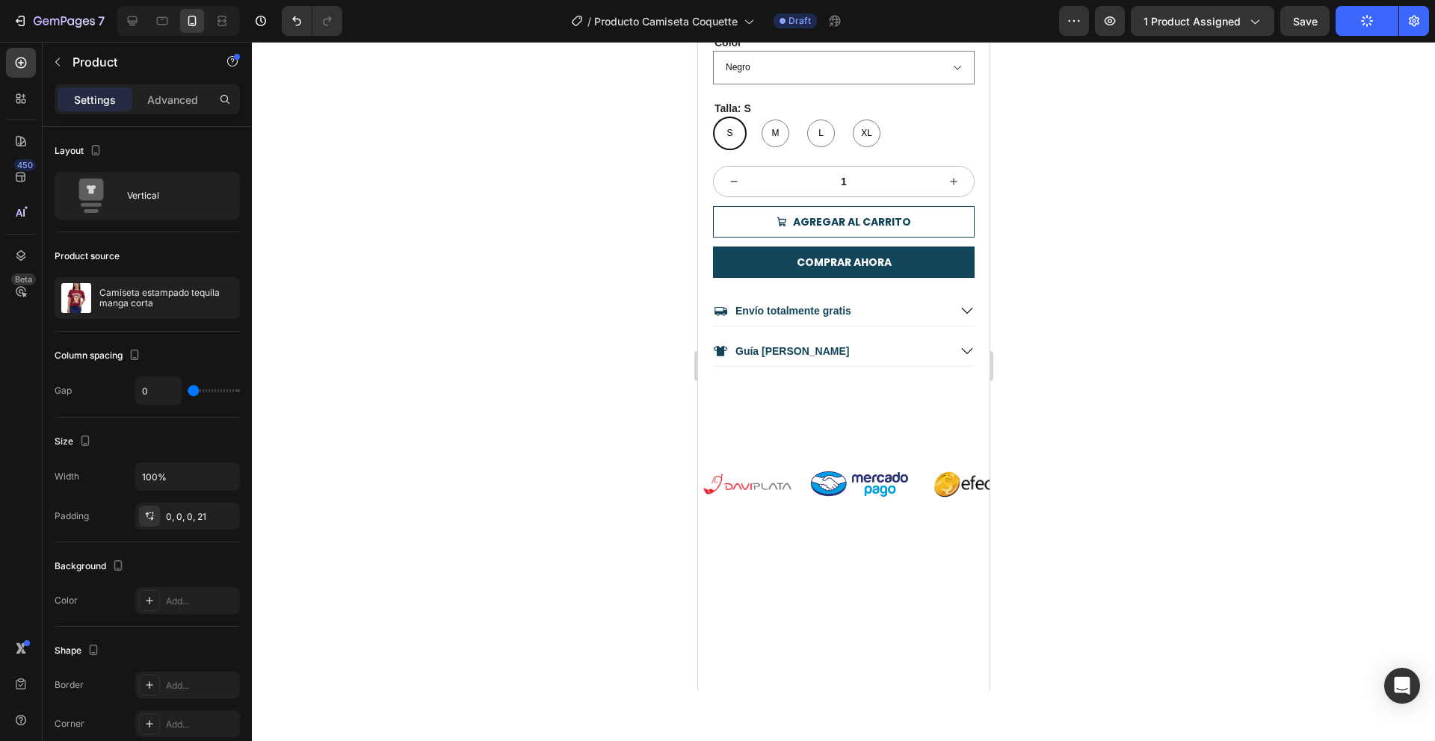
click at [188, 23] on icon at bounding box center [192, 21] width 8 height 10
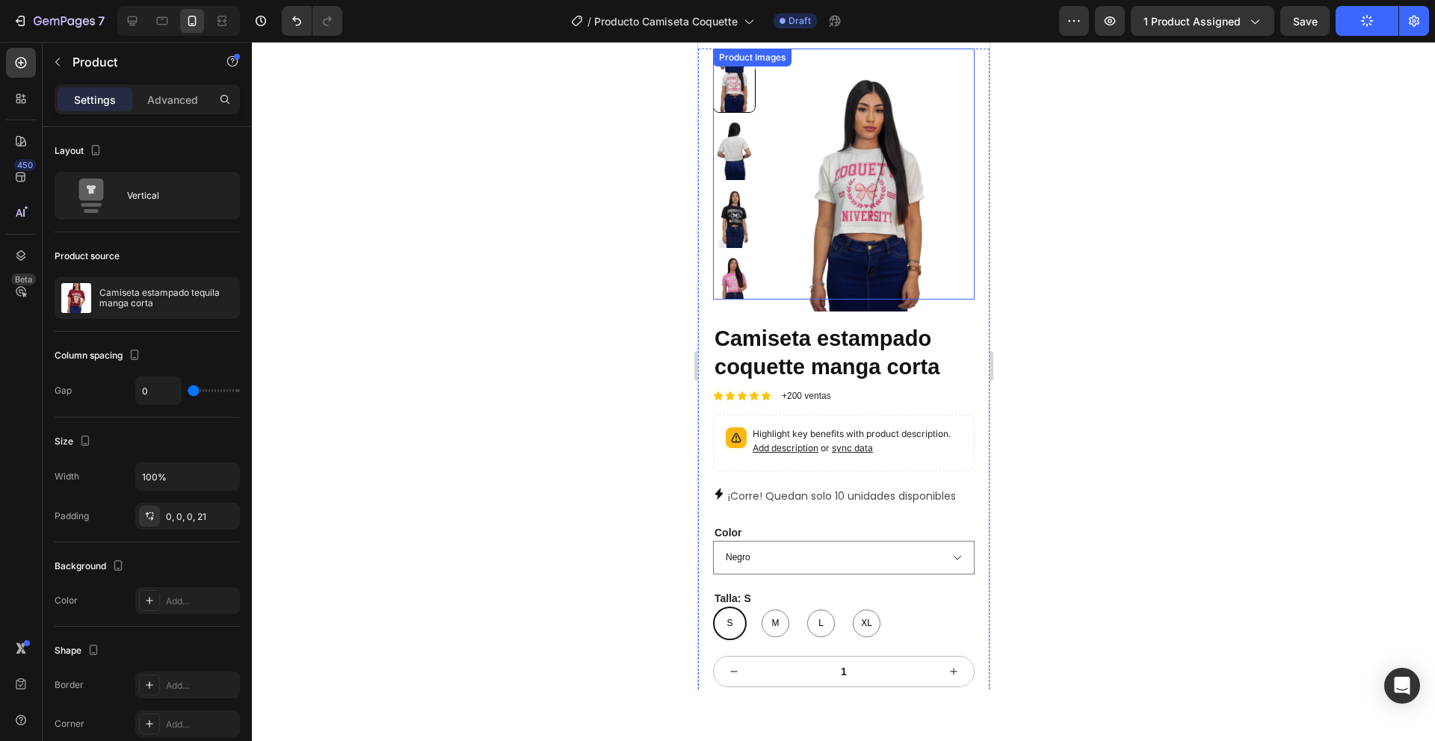
scroll to position [72, 0]
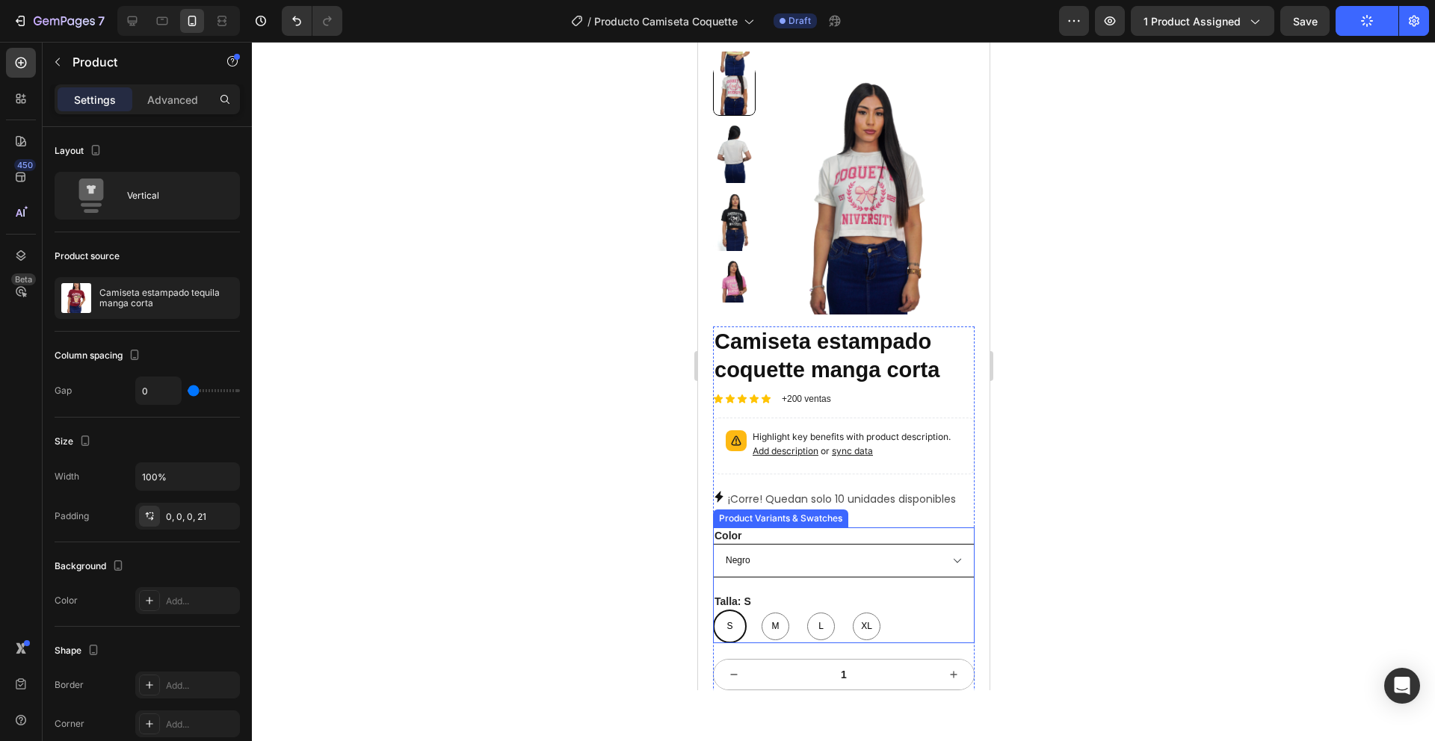
click at [889, 562] on select "[PERSON_NAME] Negro [PERSON_NAME] Café Beige Verde menta Vino tinto Azul [PERSO…" at bounding box center [843, 561] width 262 height 34
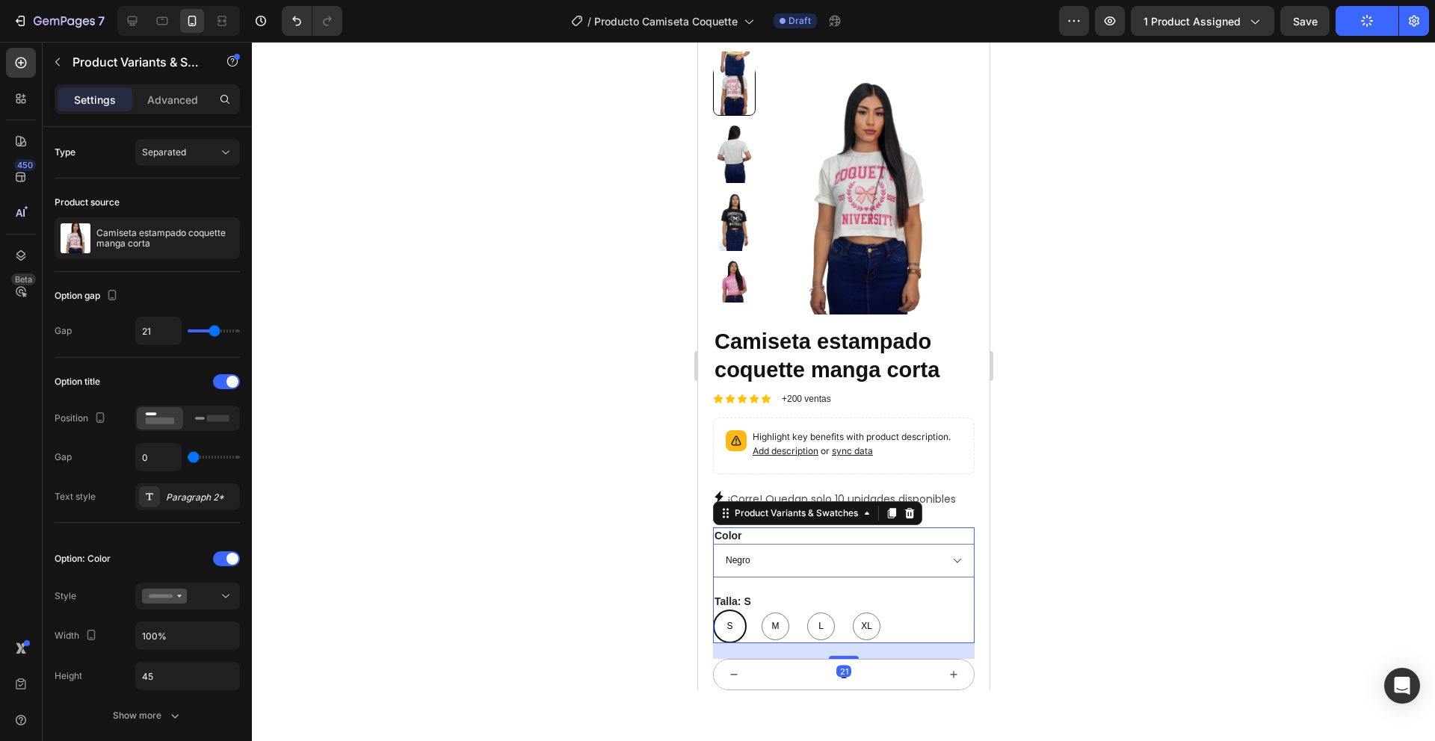
select select "rosado"
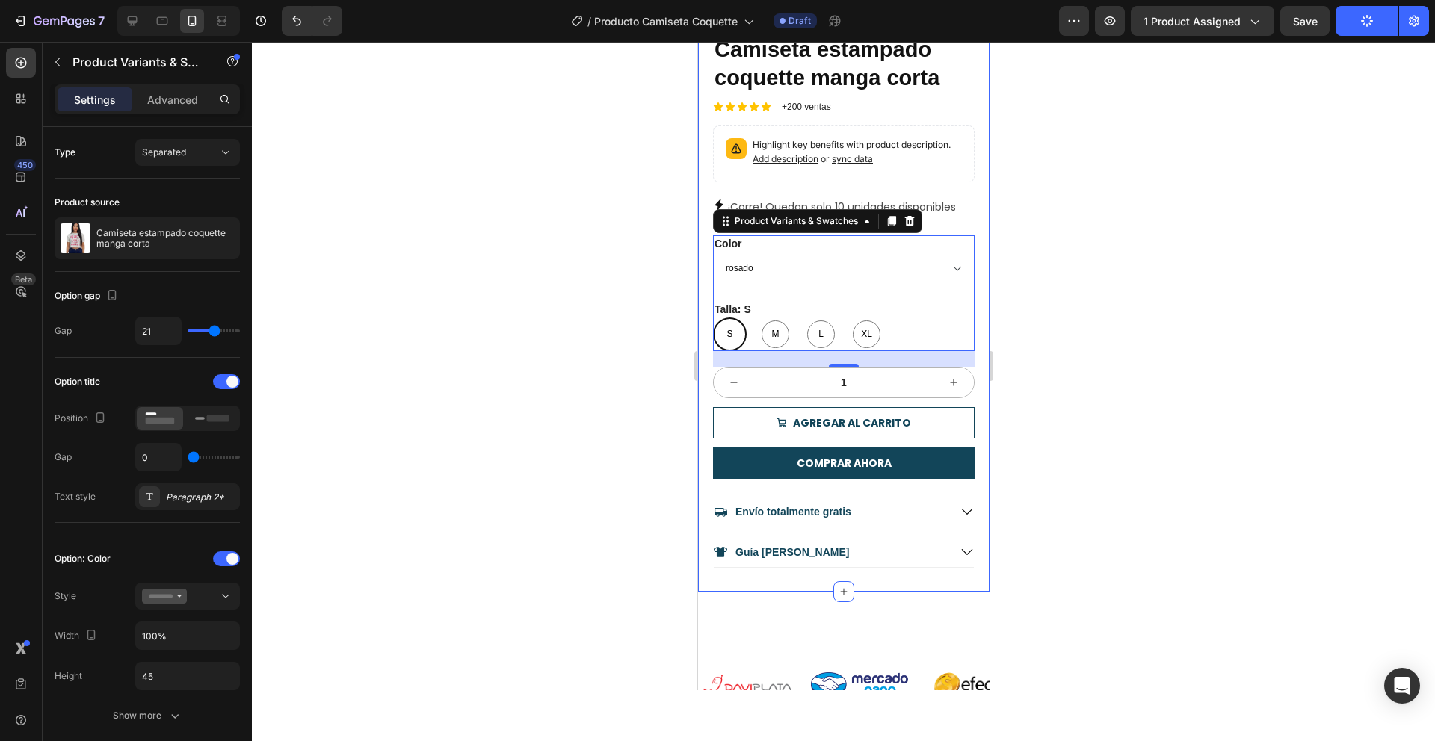
click at [1096, 430] on div at bounding box center [843, 391] width 1183 height 699
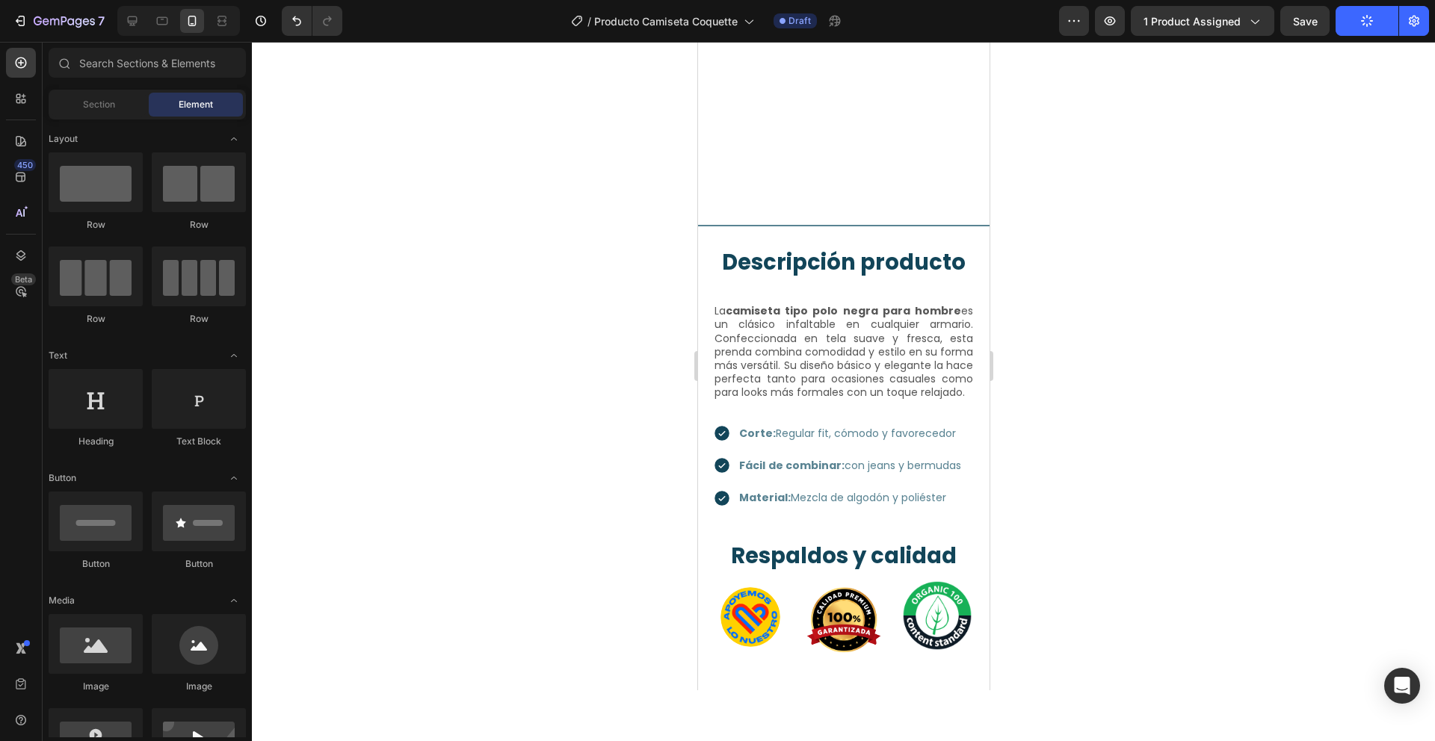
scroll to position [1642, 0]
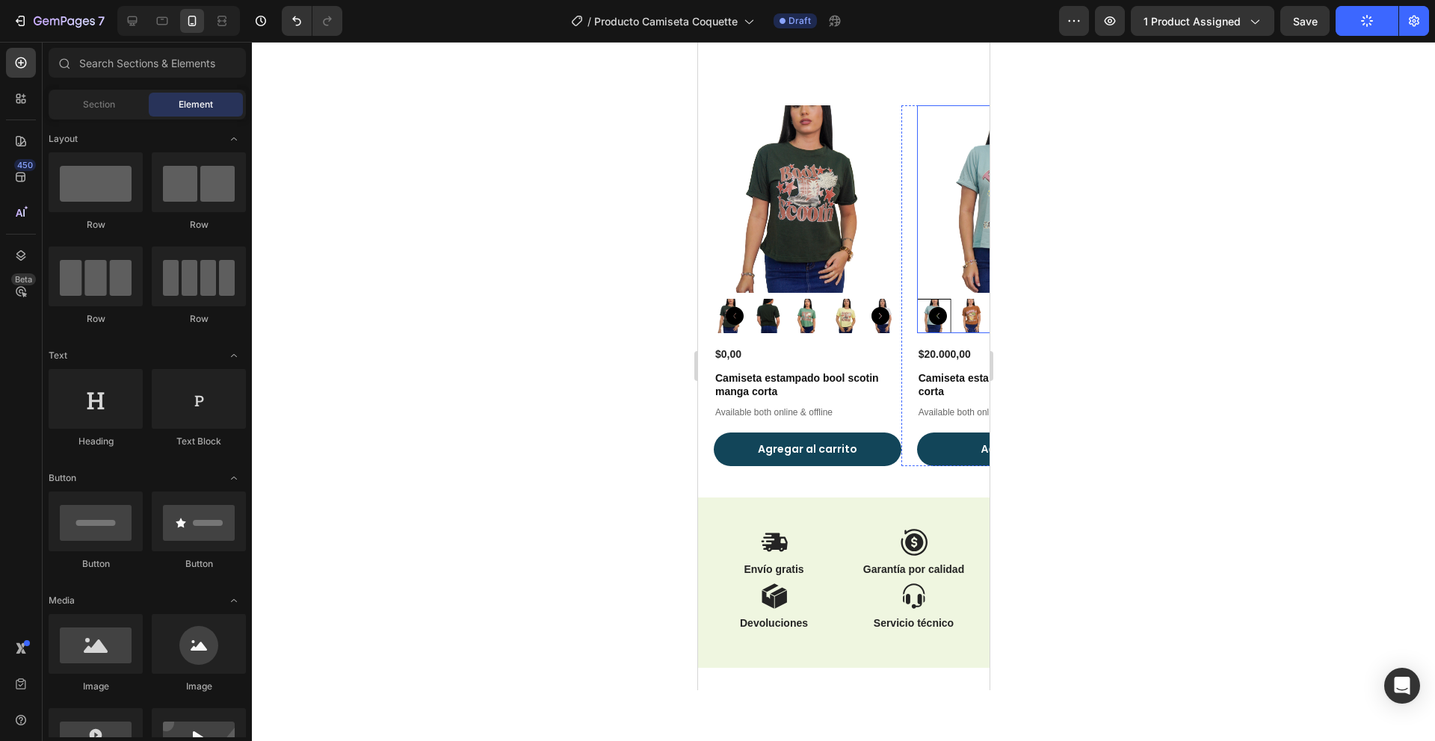
click at [926, 230] on img at bounding box center [1010, 199] width 188 height 188
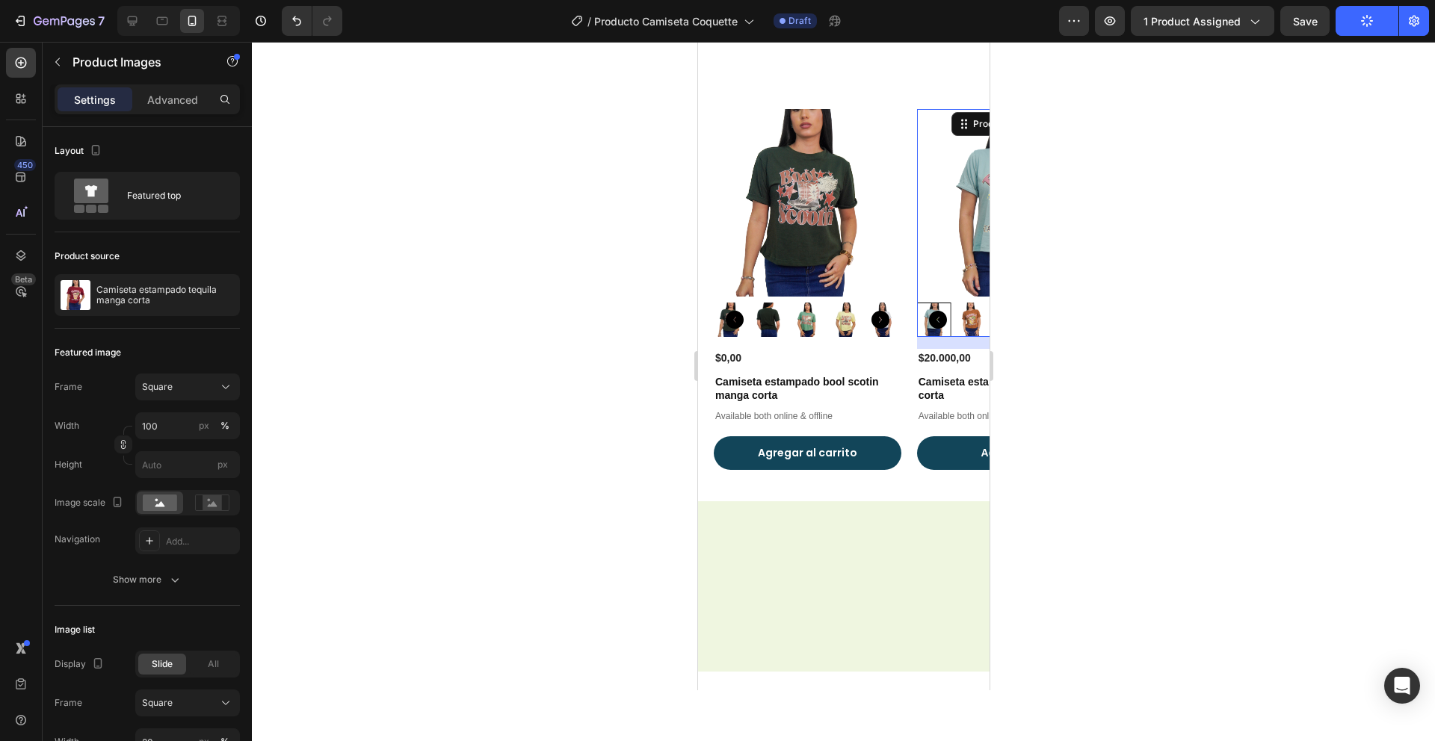
scroll to position [1163, 0]
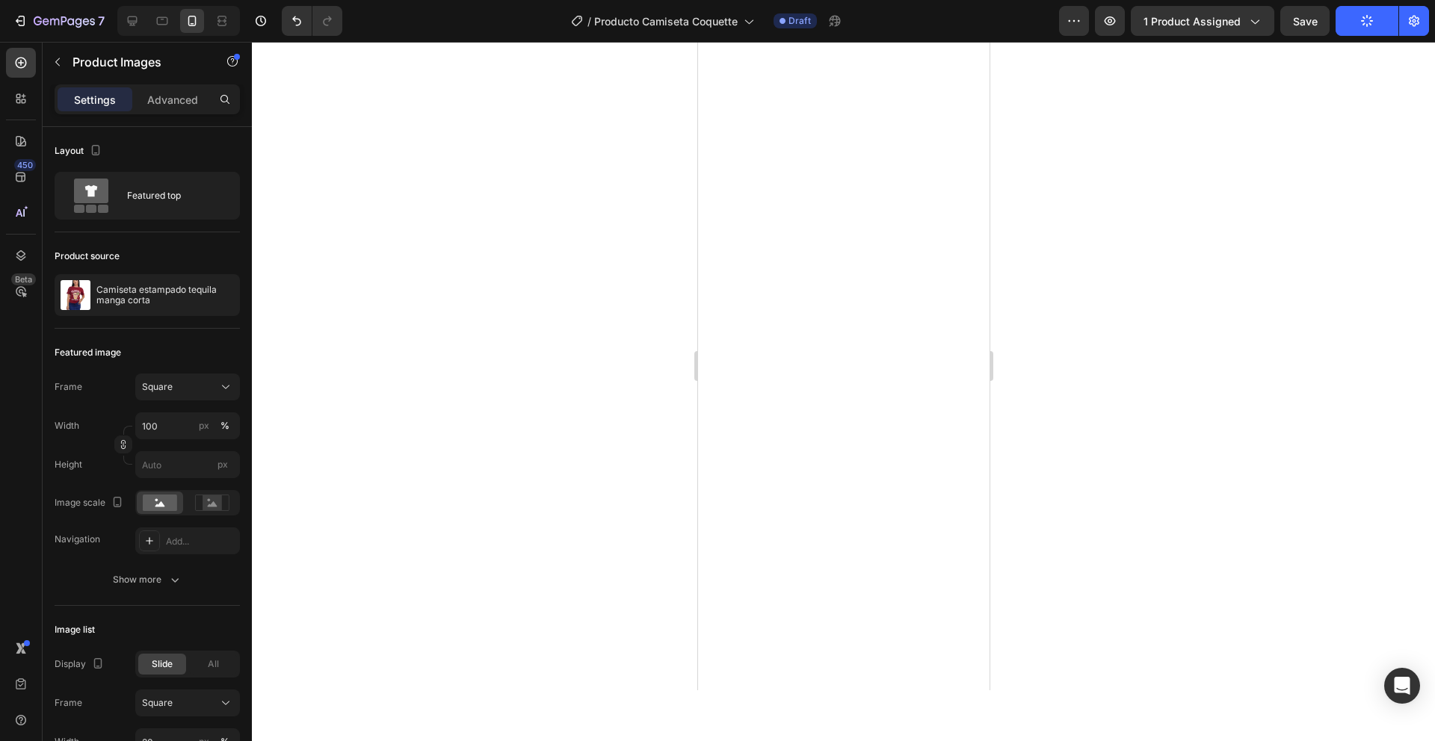
select select "rosado"
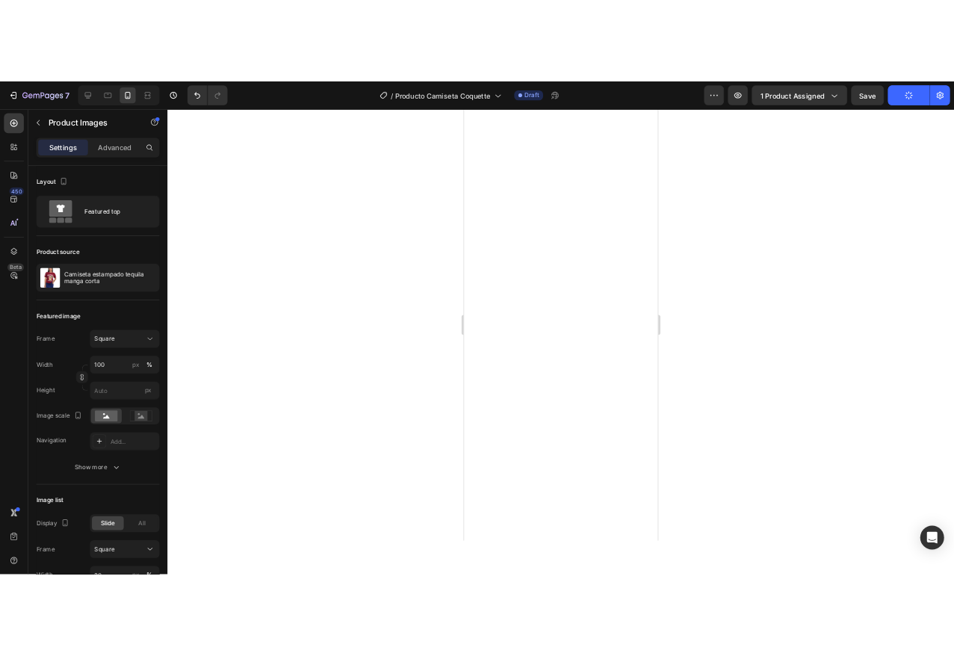
scroll to position [0, 0]
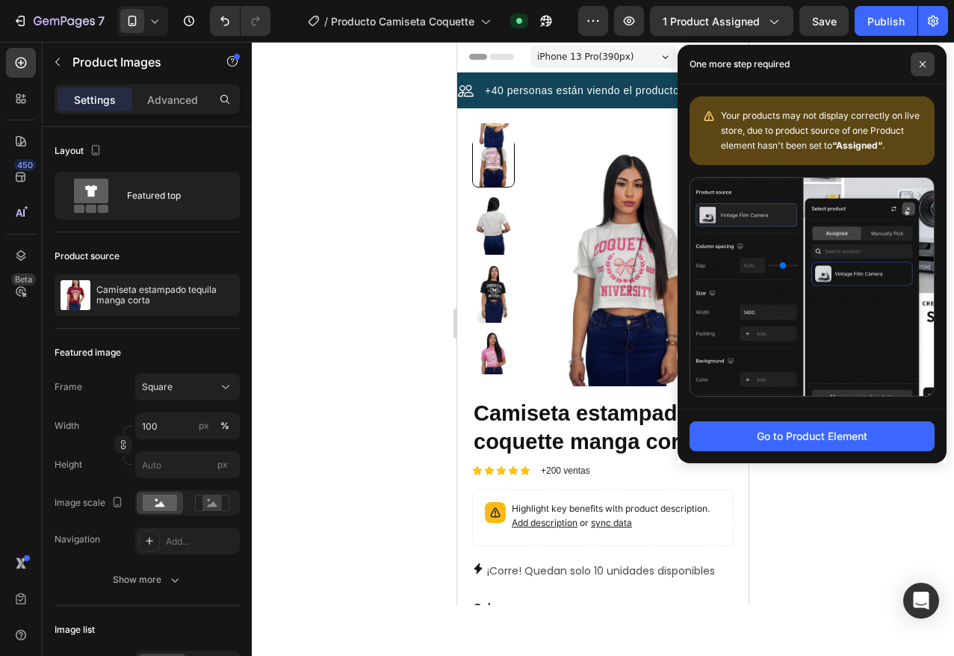
click at [929, 61] on span at bounding box center [923, 64] width 24 height 24
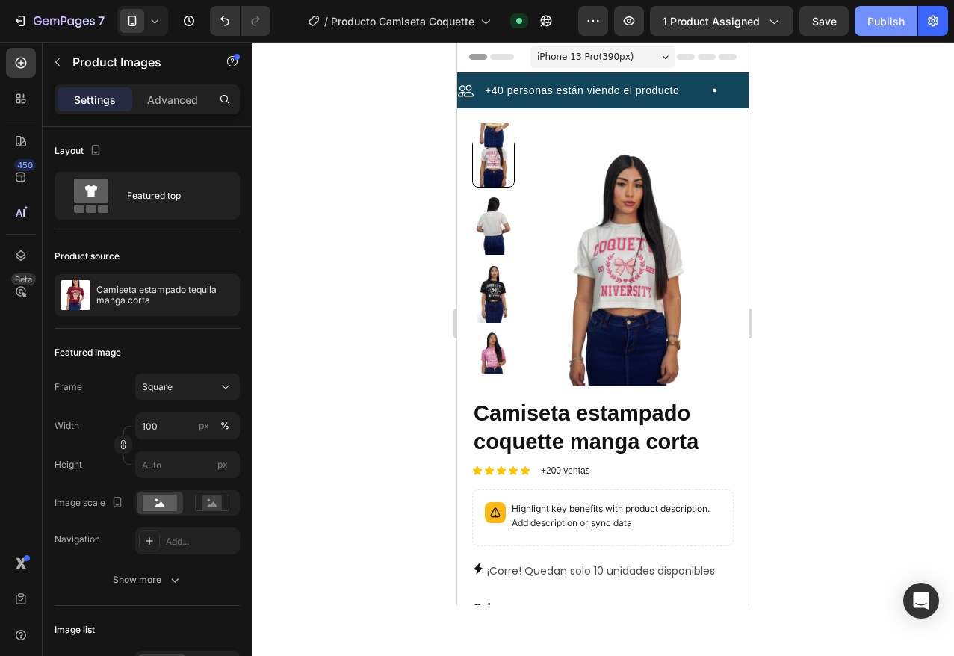
click at [888, 24] on div "Publish" at bounding box center [886, 21] width 37 height 16
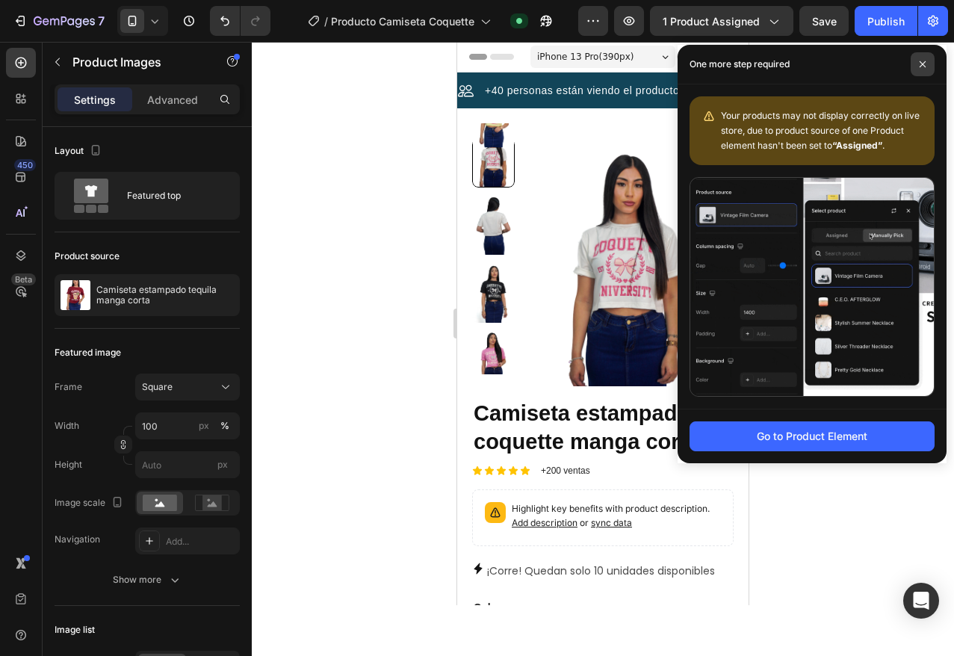
click at [923, 61] on icon at bounding box center [922, 64] width 7 height 7
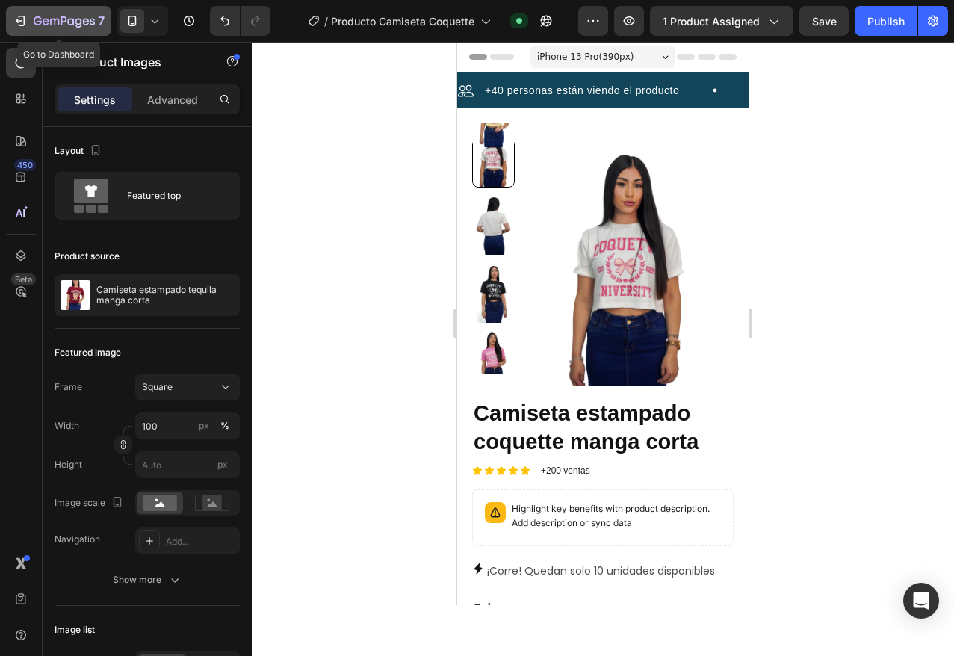
click at [64, 25] on icon "button" at bounding box center [64, 22] width 61 height 13
